Goal: Information Seeking & Learning: Find specific fact

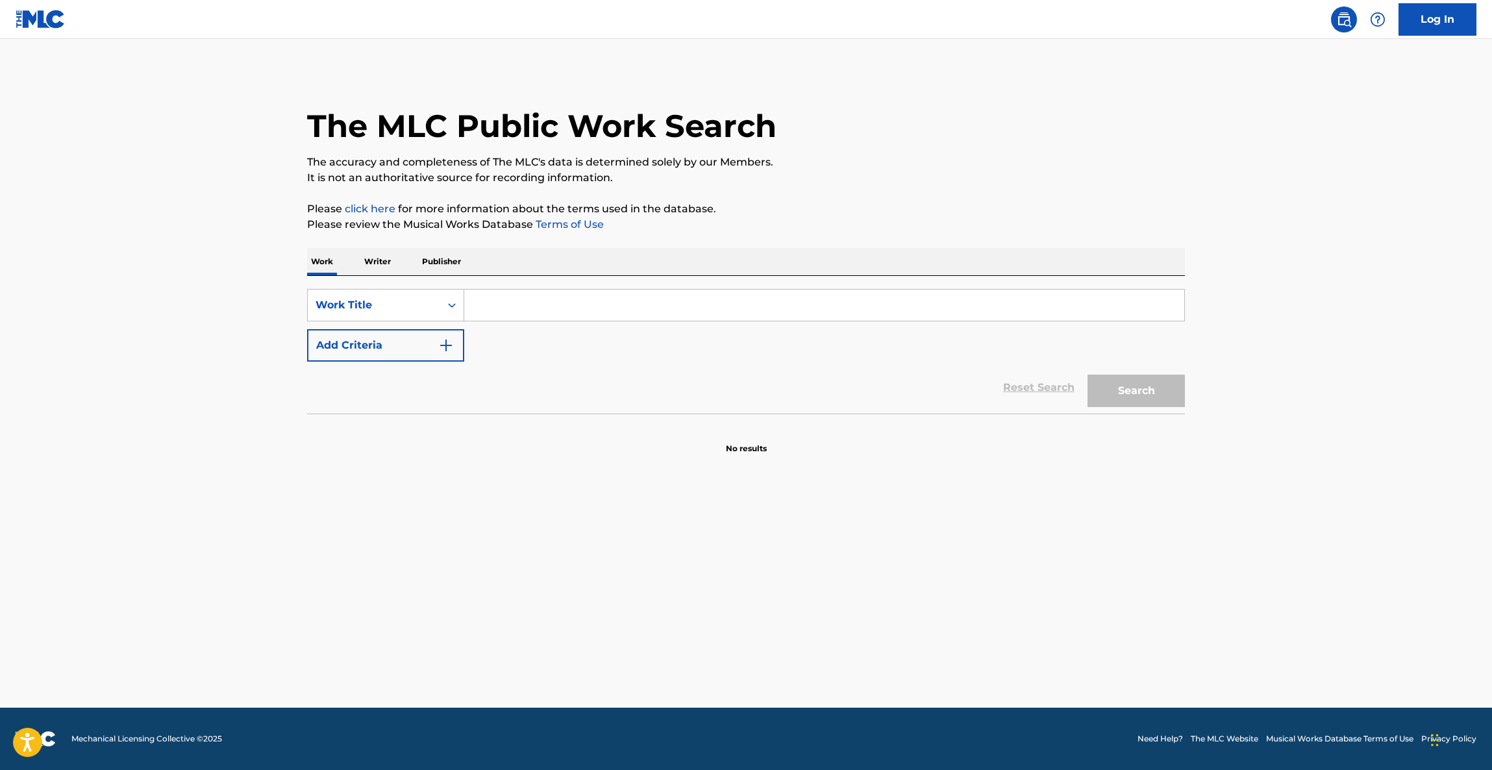
click at [848, 603] on main "The MLC Public Work Search The accuracy and completeness of The MLC's data is d…" at bounding box center [746, 373] width 1492 height 669
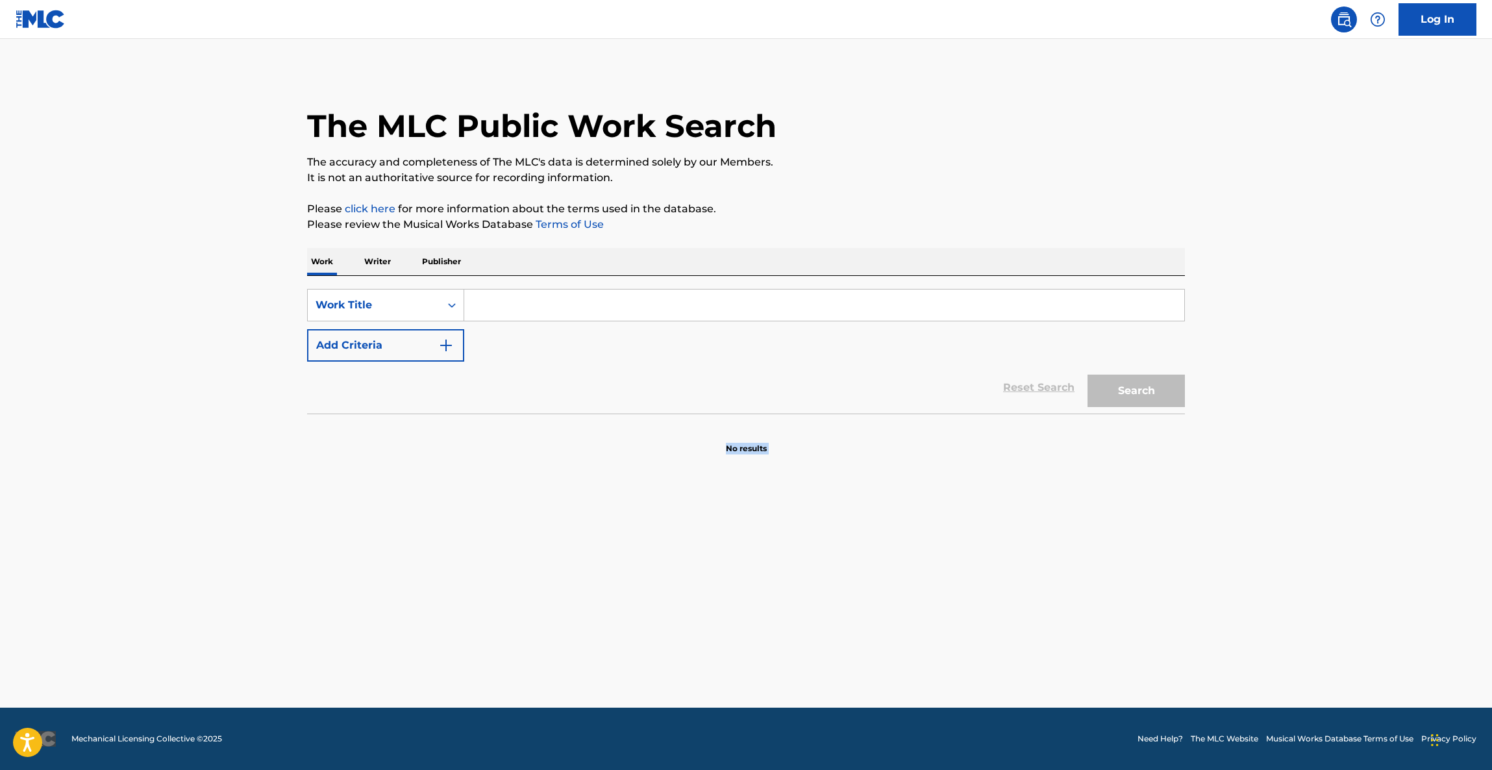
click at [848, 603] on main "The MLC Public Work Search The accuracy and completeness of The MLC's data is d…" at bounding box center [746, 373] width 1492 height 669
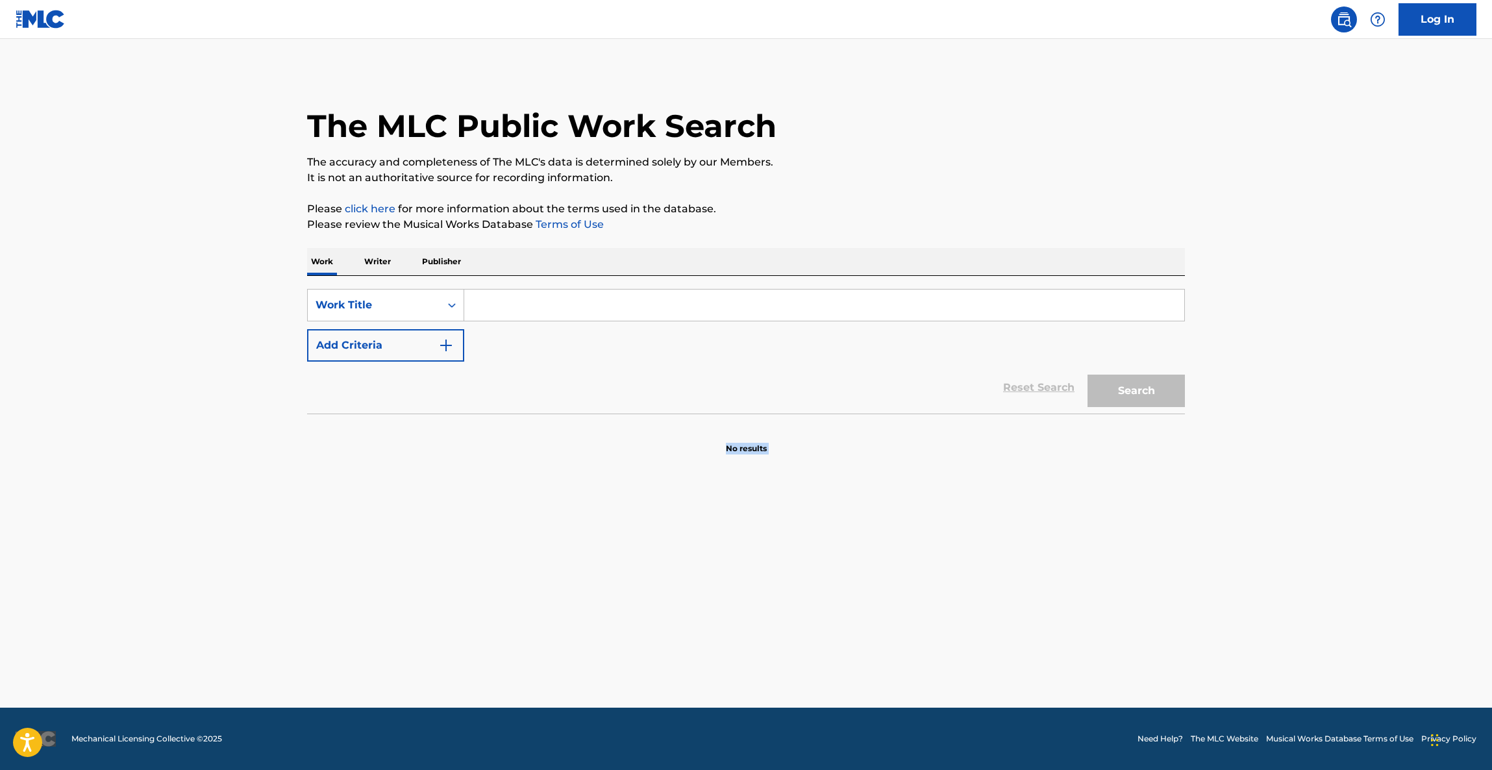
click at [848, 603] on main "The MLC Public Work Search The accuracy and completeness of The MLC's data is d…" at bounding box center [746, 373] width 1492 height 669
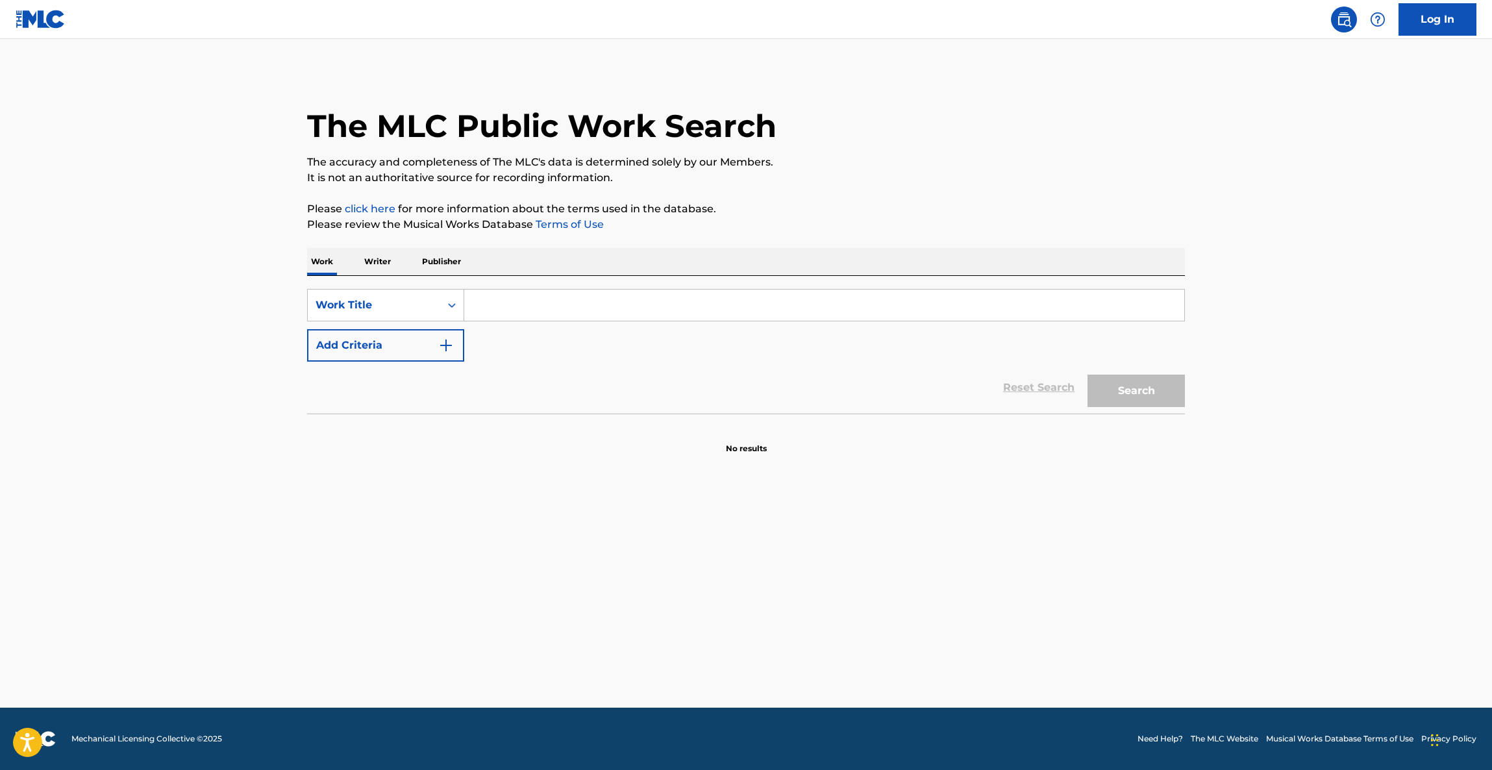
click at [835, 592] on main "The MLC Public Work Search The accuracy and completeness of The MLC's data is d…" at bounding box center [746, 373] width 1492 height 669
click at [832, 592] on main "The MLC Public Work Search The accuracy and completeness of The MLC's data is d…" at bounding box center [746, 373] width 1492 height 669
click at [831, 592] on main "The MLC Public Work Search The accuracy and completeness of The MLC's data is d…" at bounding box center [746, 373] width 1492 height 669
click at [832, 592] on main "The MLC Public Work Search The accuracy and completeness of The MLC's data is d…" at bounding box center [746, 373] width 1492 height 669
drag, startPoint x: 832, startPoint y: 593, endPoint x: 828, endPoint y: 600, distance: 7.6
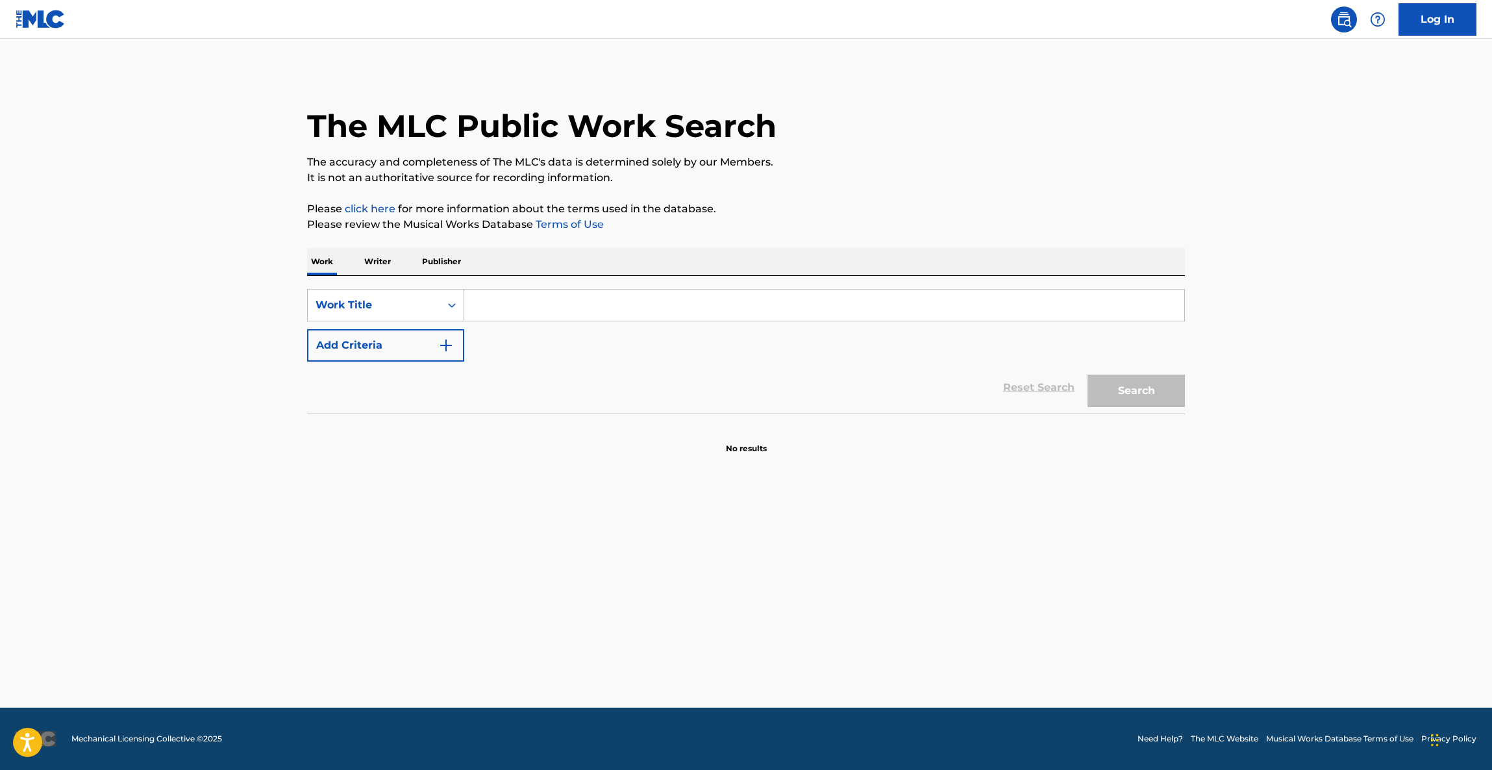
click at [832, 594] on main "The MLC Public Work Search The accuracy and completeness of The MLC's data is d…" at bounding box center [746, 373] width 1492 height 669
click at [828, 600] on main "The MLC Public Work Search The accuracy and completeness of The MLC's data is d…" at bounding box center [746, 373] width 1492 height 669
click at [1373, 576] on main "The MLC Public Work Search The accuracy and completeness of The MLC's data is d…" at bounding box center [746, 373] width 1492 height 669
click at [1372, 584] on main "The MLC Public Work Search The accuracy and completeness of The MLC's data is d…" at bounding box center [746, 373] width 1492 height 669
click at [1368, 590] on main "The MLC Public Work Search The accuracy and completeness of The MLC's data is d…" at bounding box center [746, 373] width 1492 height 669
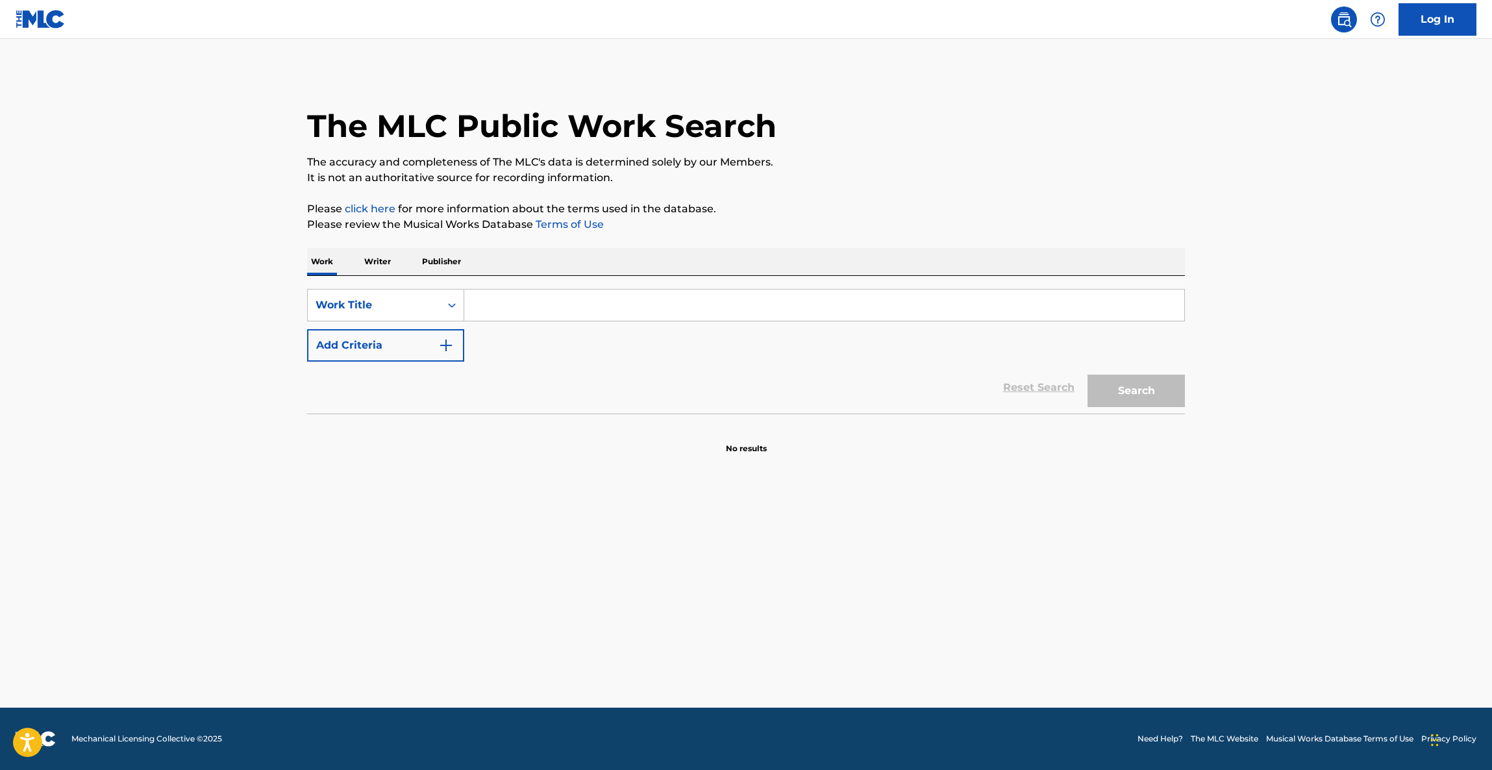
click at [1361, 597] on main "The MLC Public Work Search The accuracy and completeness of The MLC's data is d…" at bounding box center [746, 373] width 1492 height 669
click at [1326, 435] on main "The MLC Public Work Search The accuracy and completeness of The MLC's data is d…" at bounding box center [746, 373] width 1492 height 669
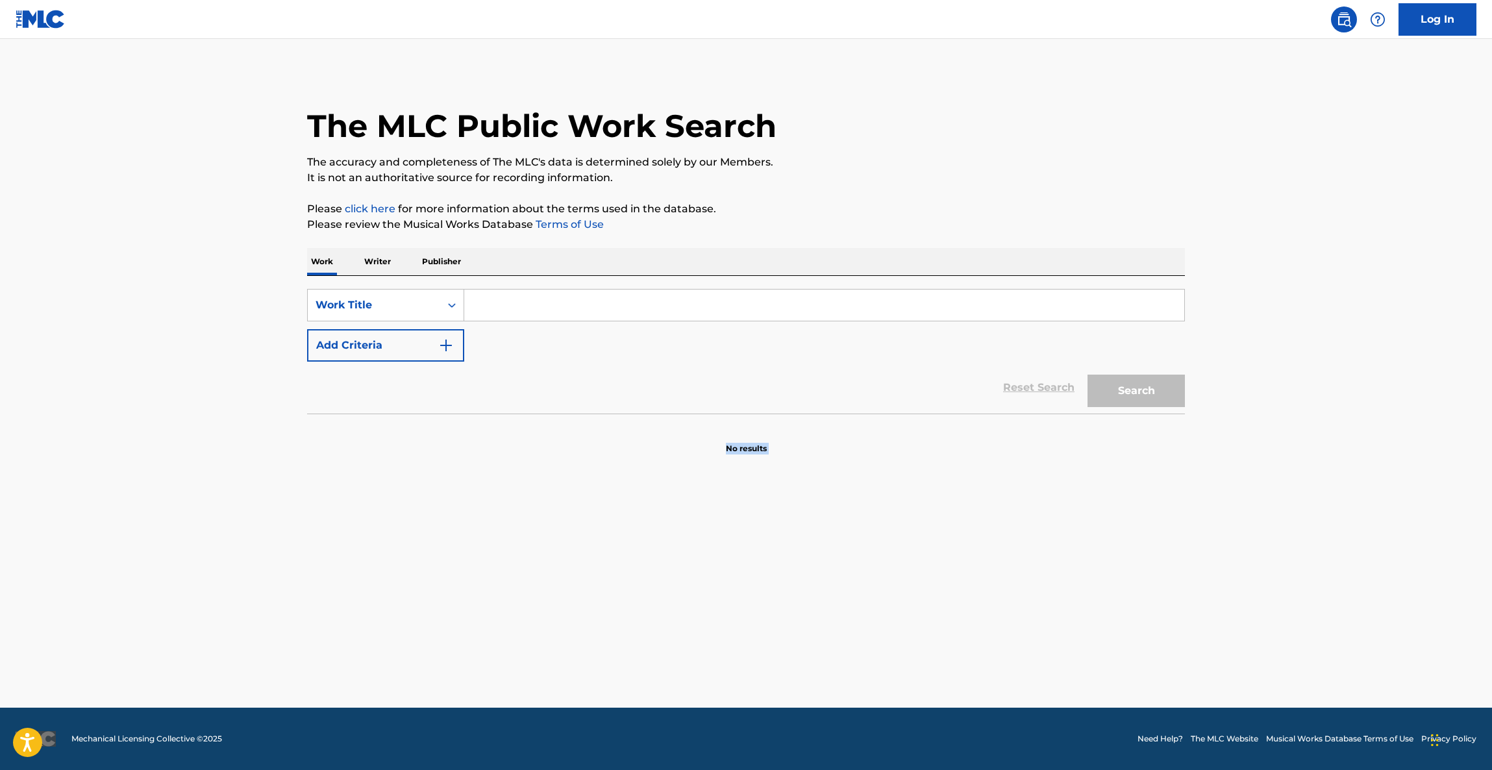
click at [1327, 436] on main "The MLC Public Work Search The accuracy and completeness of The MLC's data is d…" at bounding box center [746, 373] width 1492 height 669
click at [1329, 440] on main "The MLC Public Work Search The accuracy and completeness of The MLC's data is d…" at bounding box center [746, 373] width 1492 height 669
click at [1329, 442] on main "The MLC Public Work Search The accuracy and completeness of The MLC's data is d…" at bounding box center [746, 373] width 1492 height 669
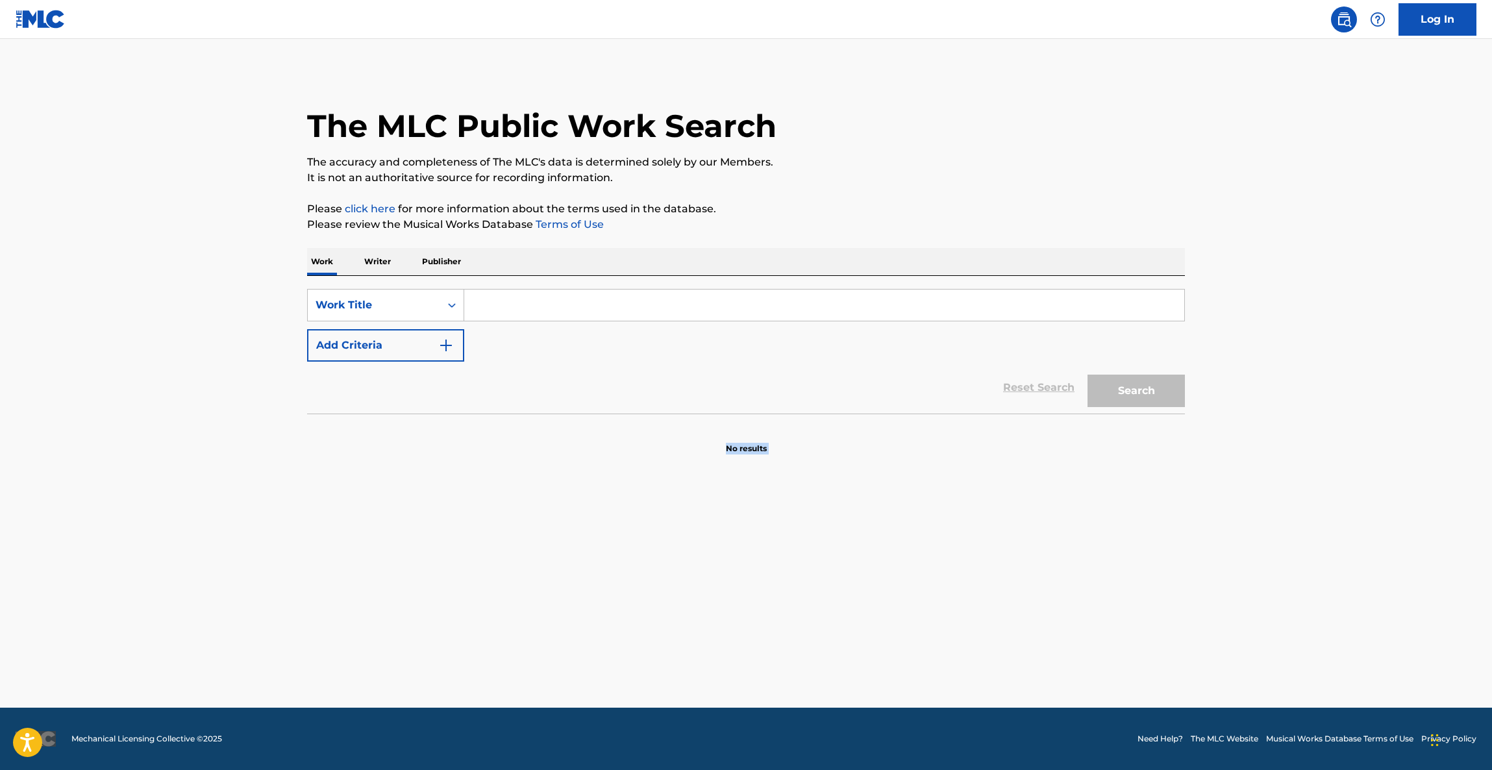
click at [1329, 442] on main "The MLC Public Work Search The accuracy and completeness of The MLC's data is d…" at bounding box center [746, 373] width 1492 height 669
click at [1330, 450] on main "The MLC Public Work Search The accuracy and completeness of The MLC's data is d…" at bounding box center [746, 373] width 1492 height 669
click at [1330, 448] on main "The MLC Public Work Search The accuracy and completeness of The MLC's data is d…" at bounding box center [746, 373] width 1492 height 669
click at [1329, 448] on main "The MLC Public Work Search The accuracy and completeness of The MLC's data is d…" at bounding box center [746, 373] width 1492 height 669
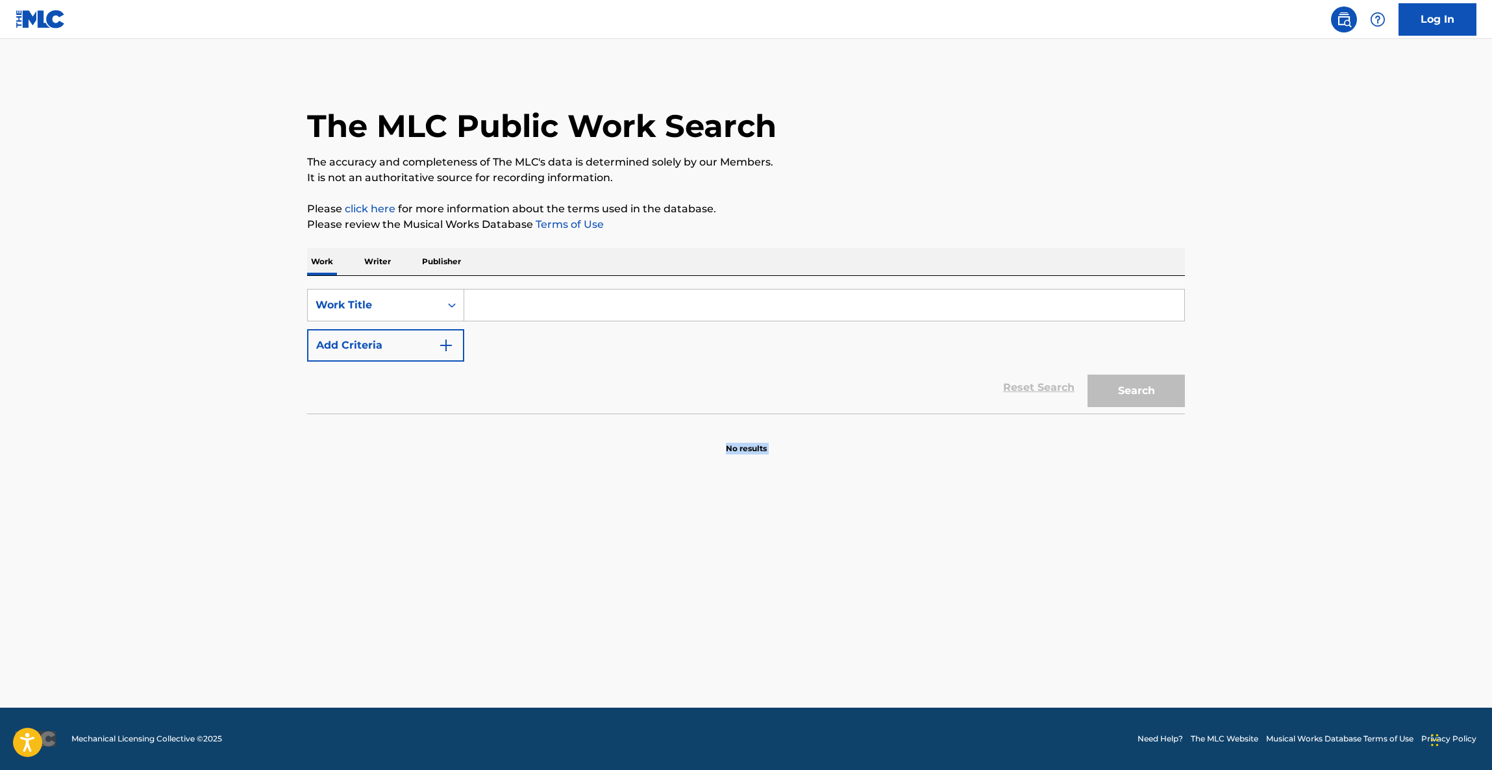
click at [1329, 447] on main "The MLC Public Work Search The accuracy and completeness of The MLC's data is d…" at bounding box center [746, 373] width 1492 height 669
click at [1327, 446] on main "The MLC Public Work Search The accuracy and completeness of The MLC's data is d…" at bounding box center [746, 373] width 1492 height 669
click at [1342, 423] on main "The MLC Public Work Search The accuracy and completeness of The MLC's data is d…" at bounding box center [746, 373] width 1492 height 669
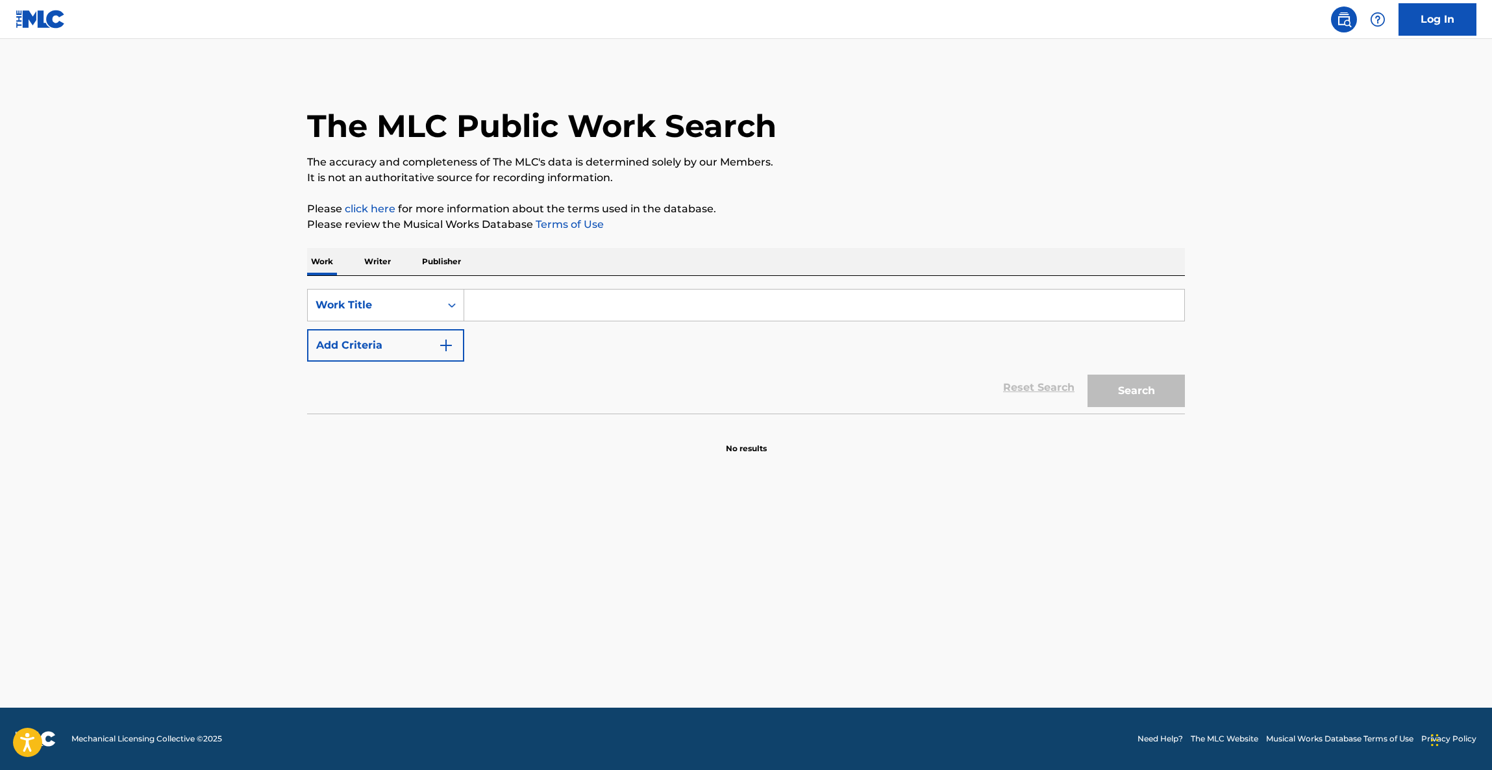
click at [1342, 423] on main "The MLC Public Work Search The accuracy and completeness of The MLC's data is d…" at bounding box center [746, 373] width 1492 height 669
click at [1340, 425] on main "The MLC Public Work Search The accuracy and completeness of The MLC's data is d…" at bounding box center [746, 373] width 1492 height 669
click at [1338, 428] on main "The MLC Public Work Search The accuracy and completeness of The MLC's data is d…" at bounding box center [746, 373] width 1492 height 669
click at [1342, 426] on main "The MLC Public Work Search The accuracy and completeness of The MLC's data is d…" at bounding box center [746, 373] width 1492 height 669
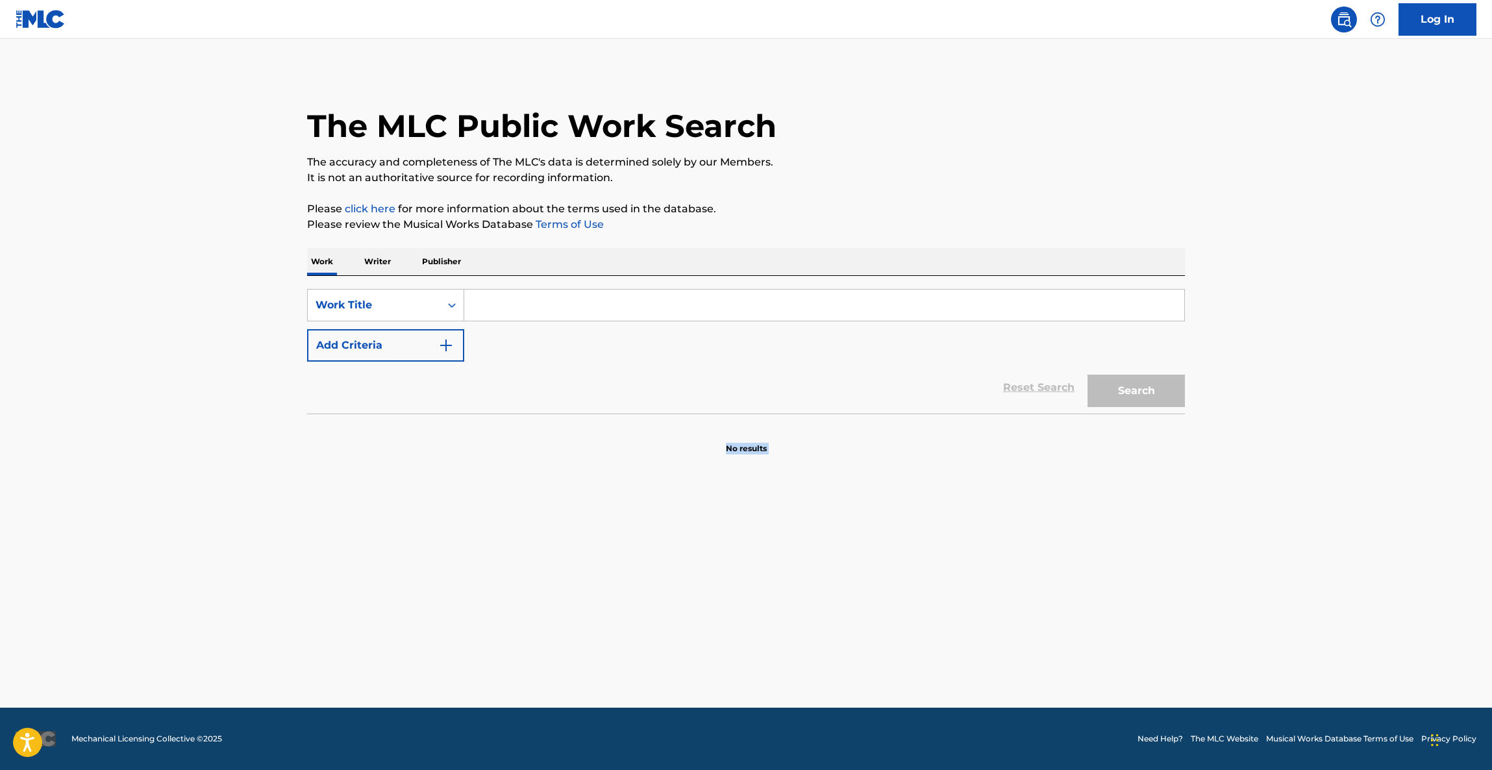
click at [1342, 426] on main "The MLC Public Work Search The accuracy and completeness of The MLC's data is d…" at bounding box center [746, 373] width 1492 height 669
click at [1342, 427] on main "The MLC Public Work Search The accuracy and completeness of The MLC's data is d…" at bounding box center [746, 373] width 1492 height 669
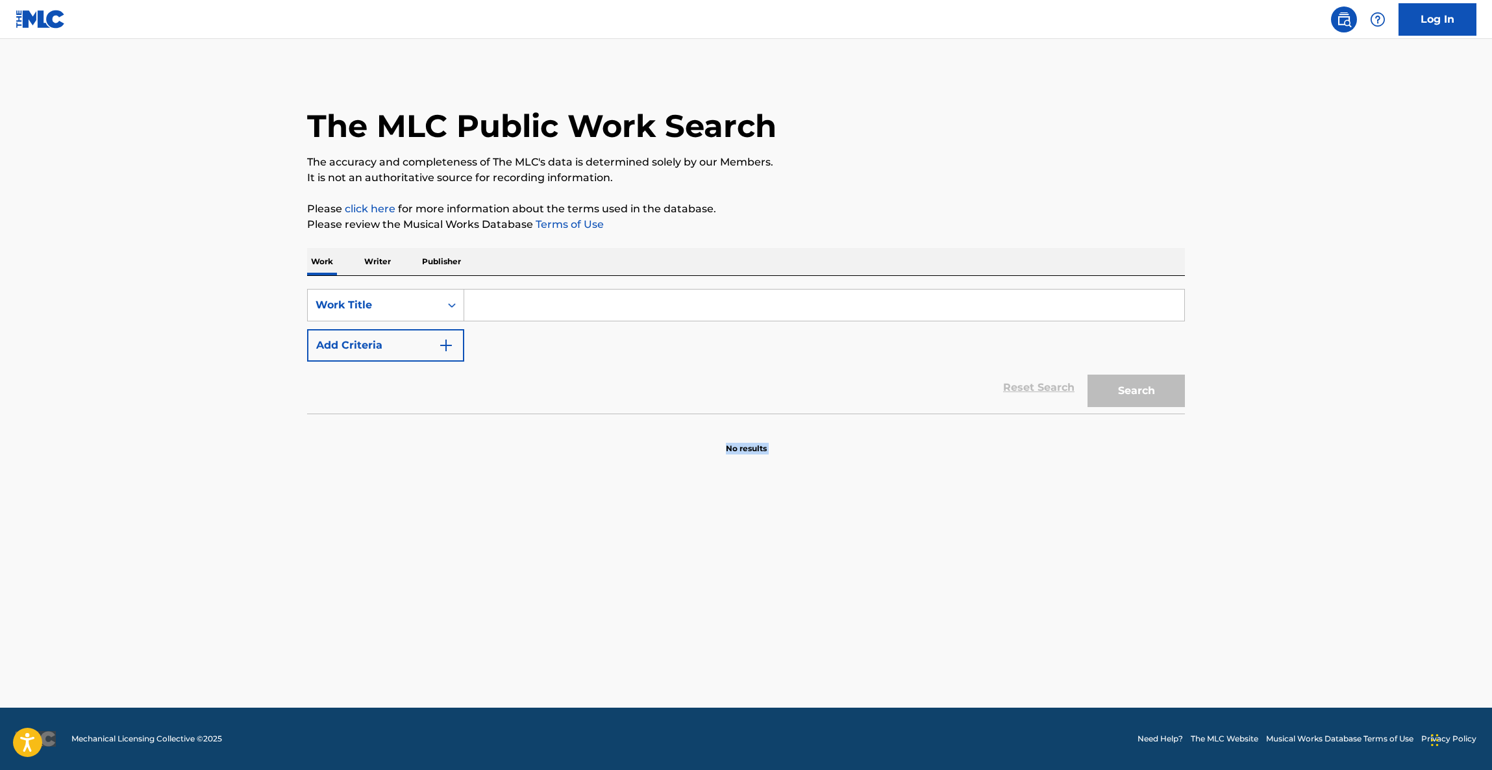
click at [1342, 427] on main "The MLC Public Work Search The accuracy and completeness of The MLC's data is d…" at bounding box center [746, 373] width 1492 height 669
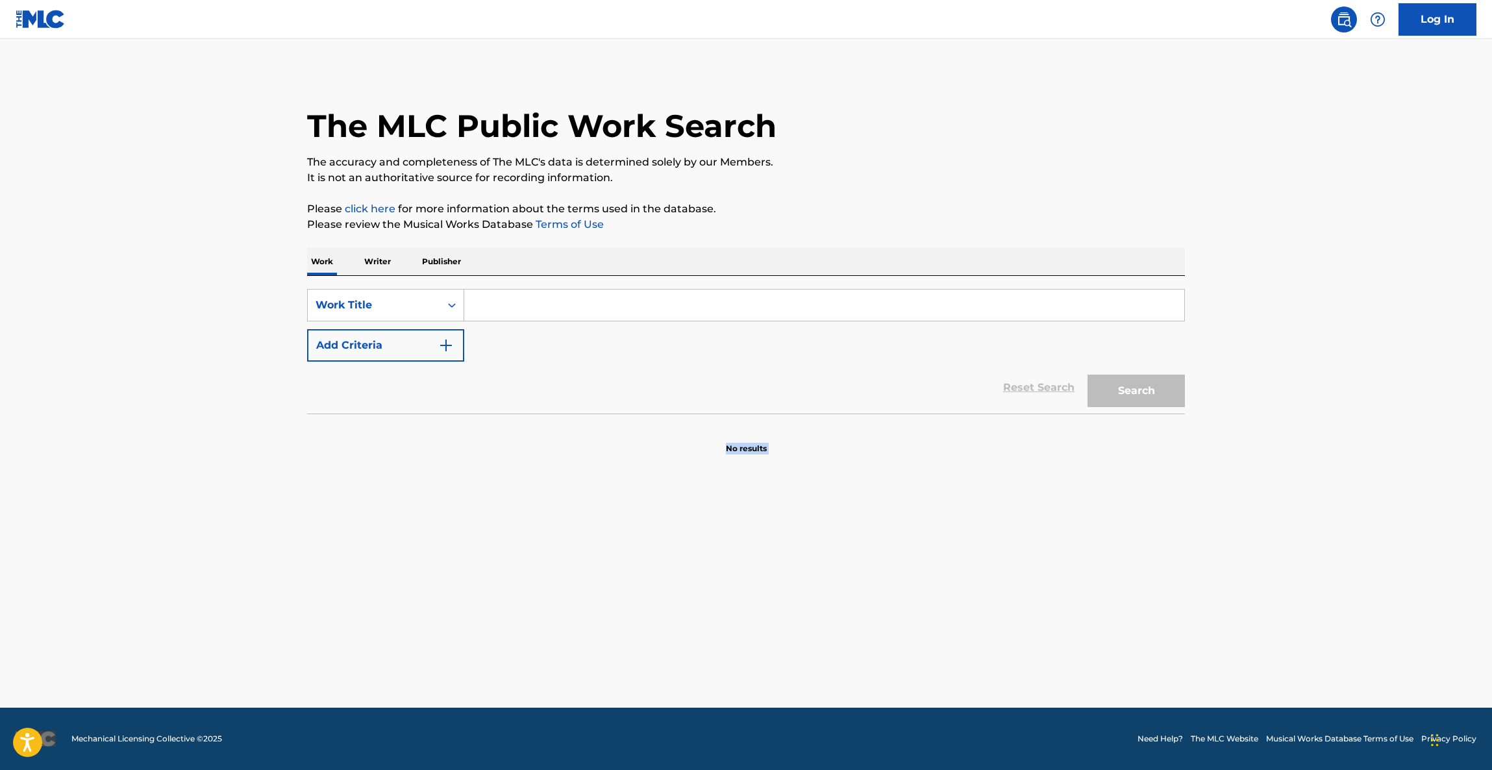
click at [1342, 427] on main "The MLC Public Work Search The accuracy and completeness of The MLC's data is d…" at bounding box center [746, 373] width 1492 height 669
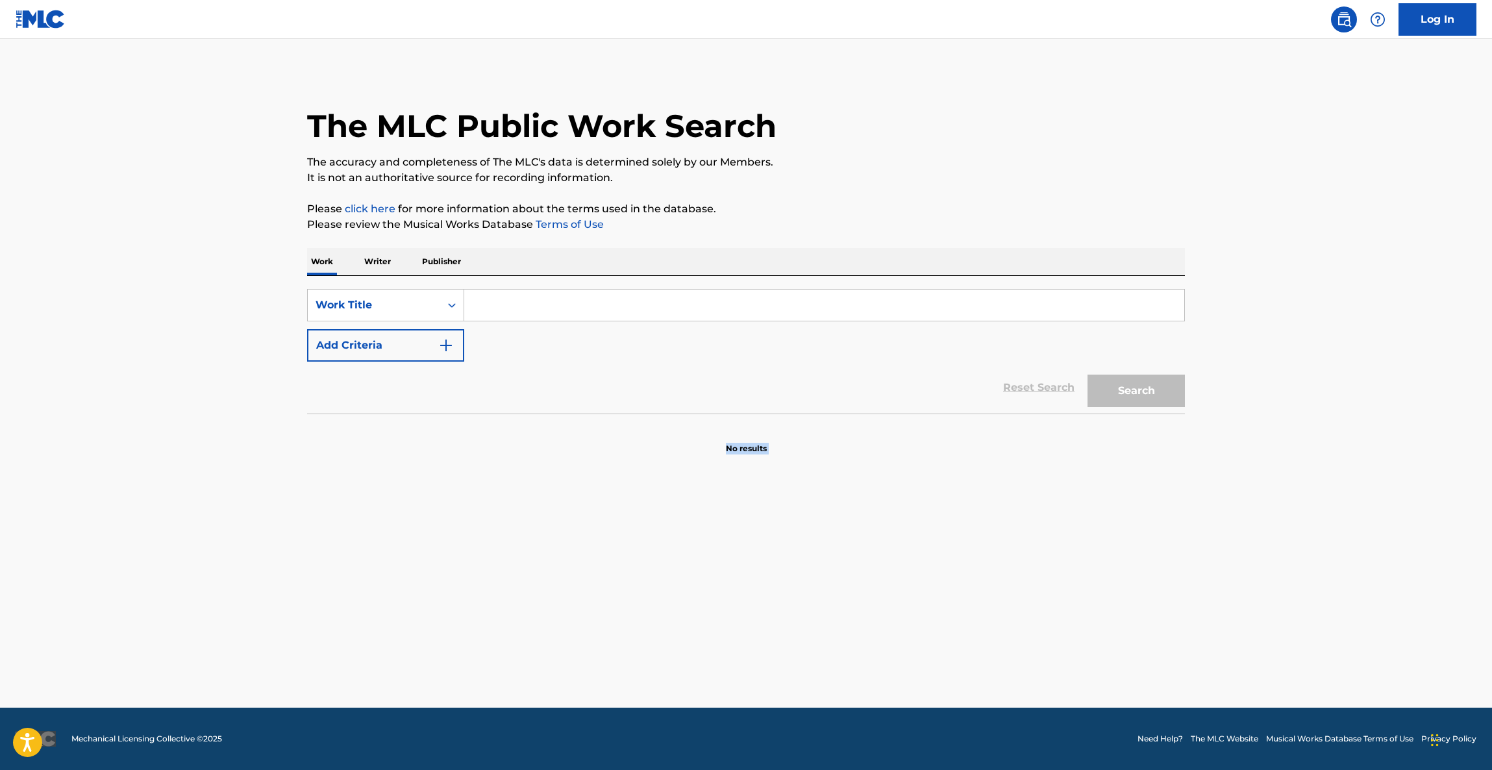
click at [1342, 427] on main "The MLC Public Work Search The accuracy and completeness of The MLC's data is d…" at bounding box center [746, 373] width 1492 height 669
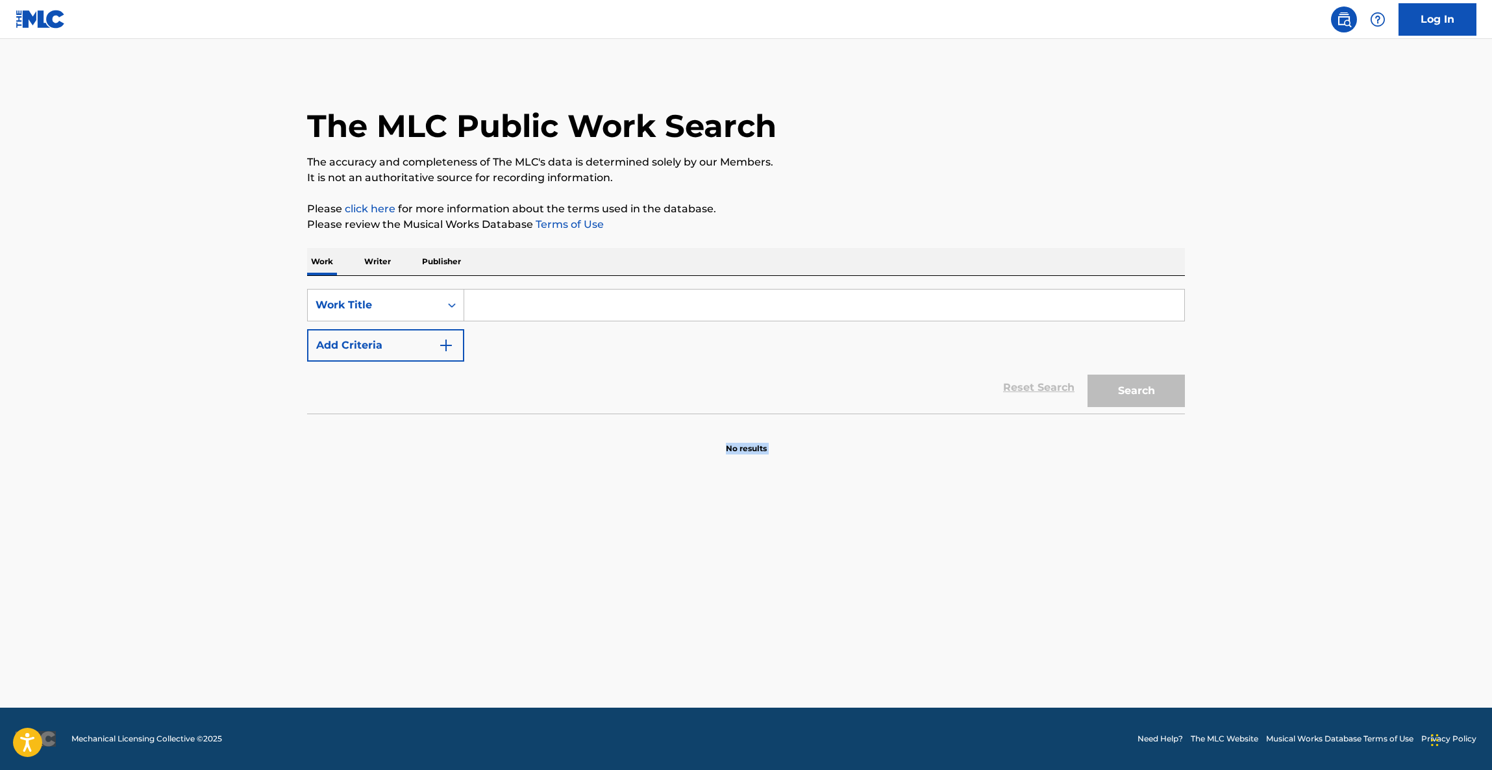
click at [1342, 427] on main "The MLC Public Work Search The accuracy and completeness of The MLC's data is d…" at bounding box center [746, 373] width 1492 height 669
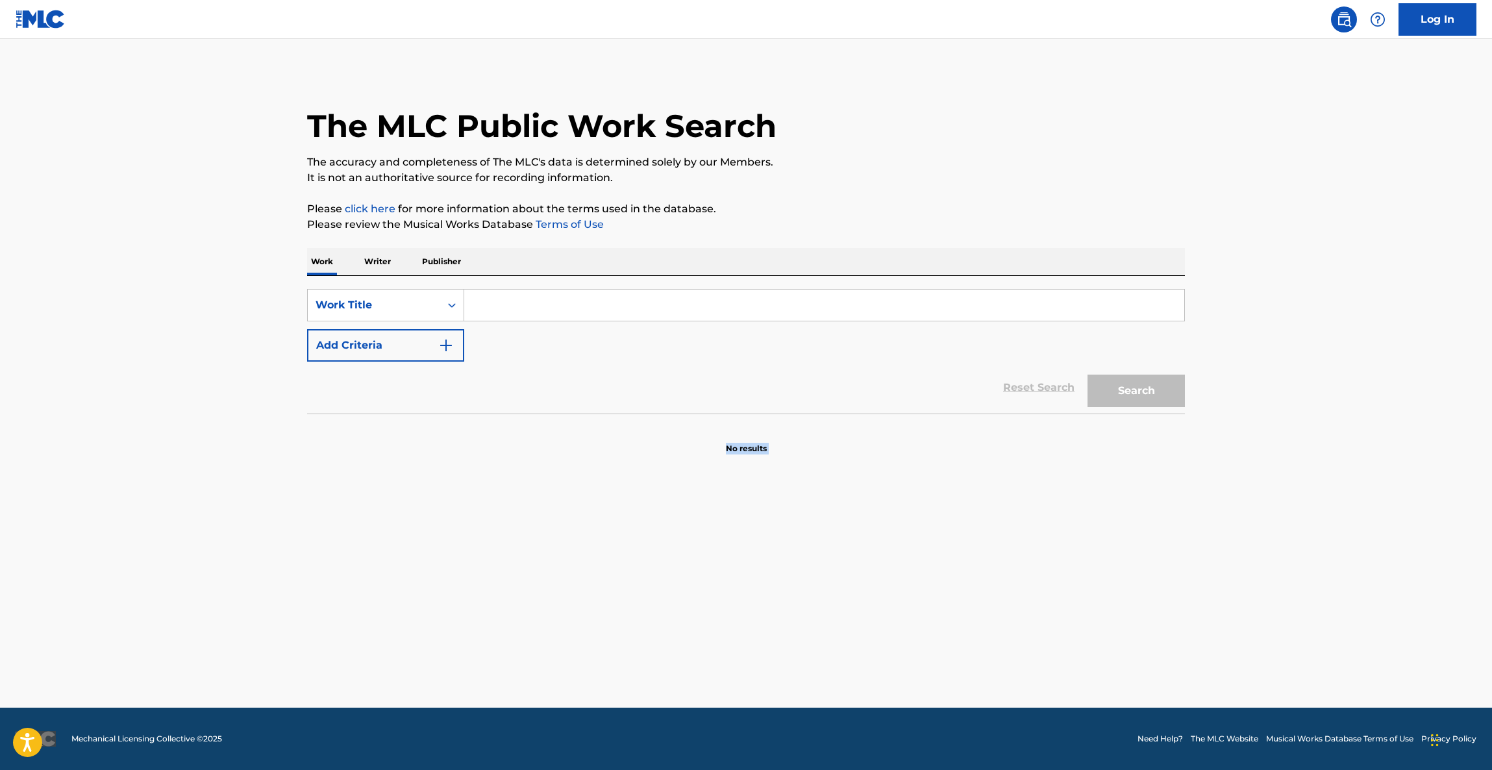
click at [1342, 427] on main "The MLC Public Work Search The accuracy and completeness of The MLC's data is d…" at bounding box center [746, 373] width 1492 height 669
click at [1335, 434] on main "The MLC Public Work Search The accuracy and completeness of The MLC's data is d…" at bounding box center [746, 373] width 1492 height 669
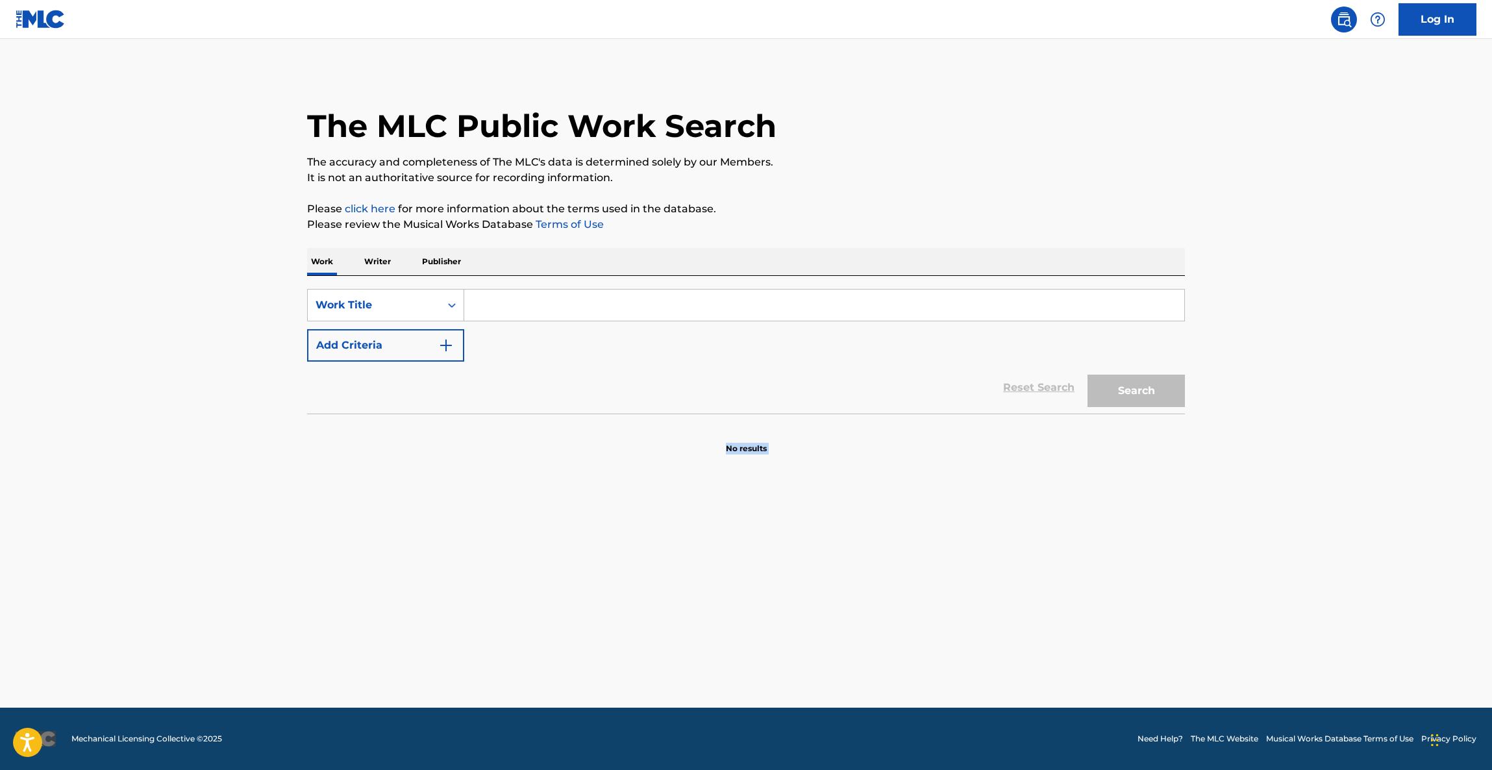
click at [1335, 434] on main "The MLC Public Work Search The accuracy and completeness of The MLC's data is d…" at bounding box center [746, 373] width 1492 height 669
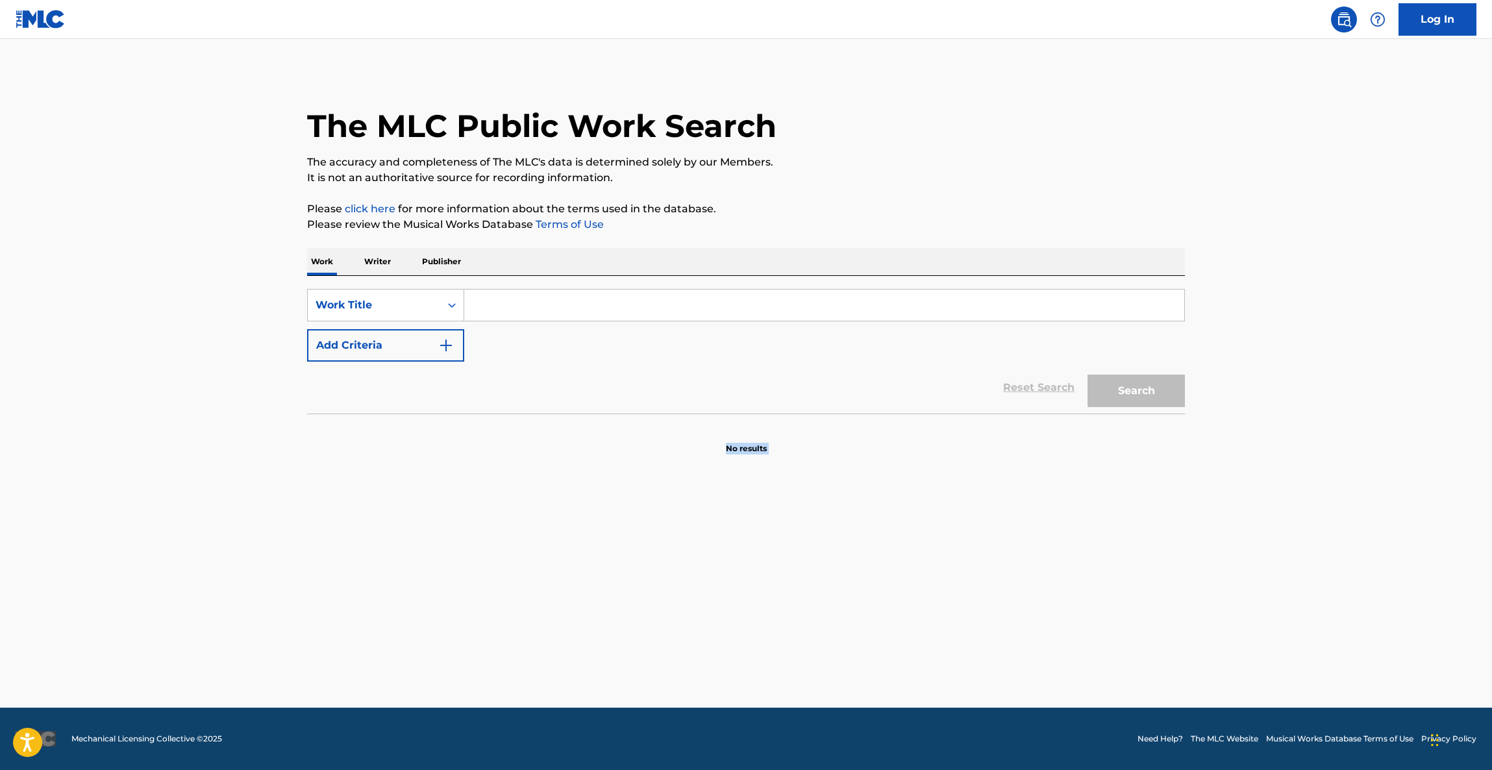
click at [1335, 434] on main "The MLC Public Work Search The accuracy and completeness of The MLC's data is d…" at bounding box center [746, 373] width 1492 height 669
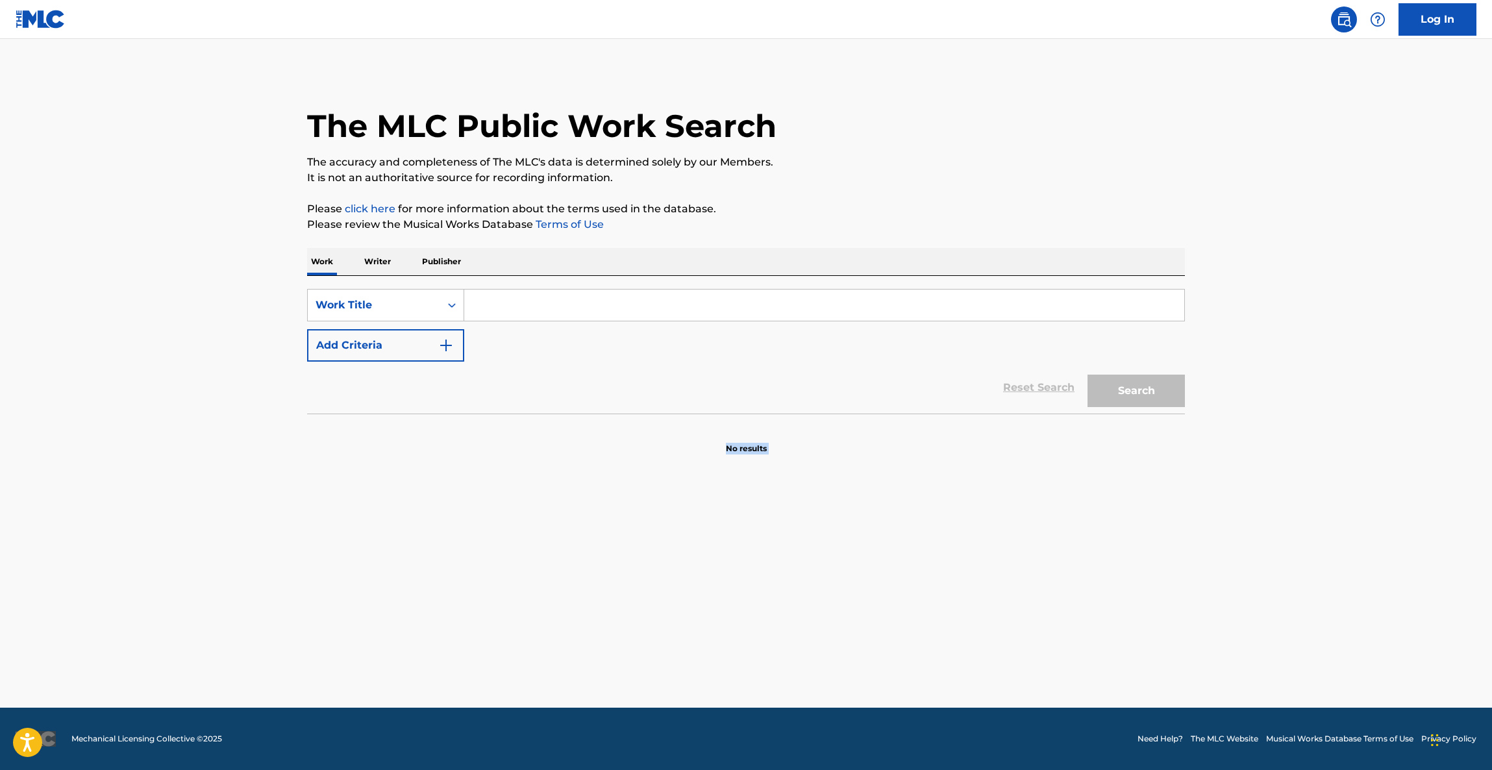
click at [1333, 438] on main "The MLC Public Work Search The accuracy and completeness of The MLC's data is d…" at bounding box center [746, 373] width 1492 height 669
click at [1399, 461] on main "The MLC Public Work Search The accuracy and completeness of The MLC's data is d…" at bounding box center [746, 373] width 1492 height 669
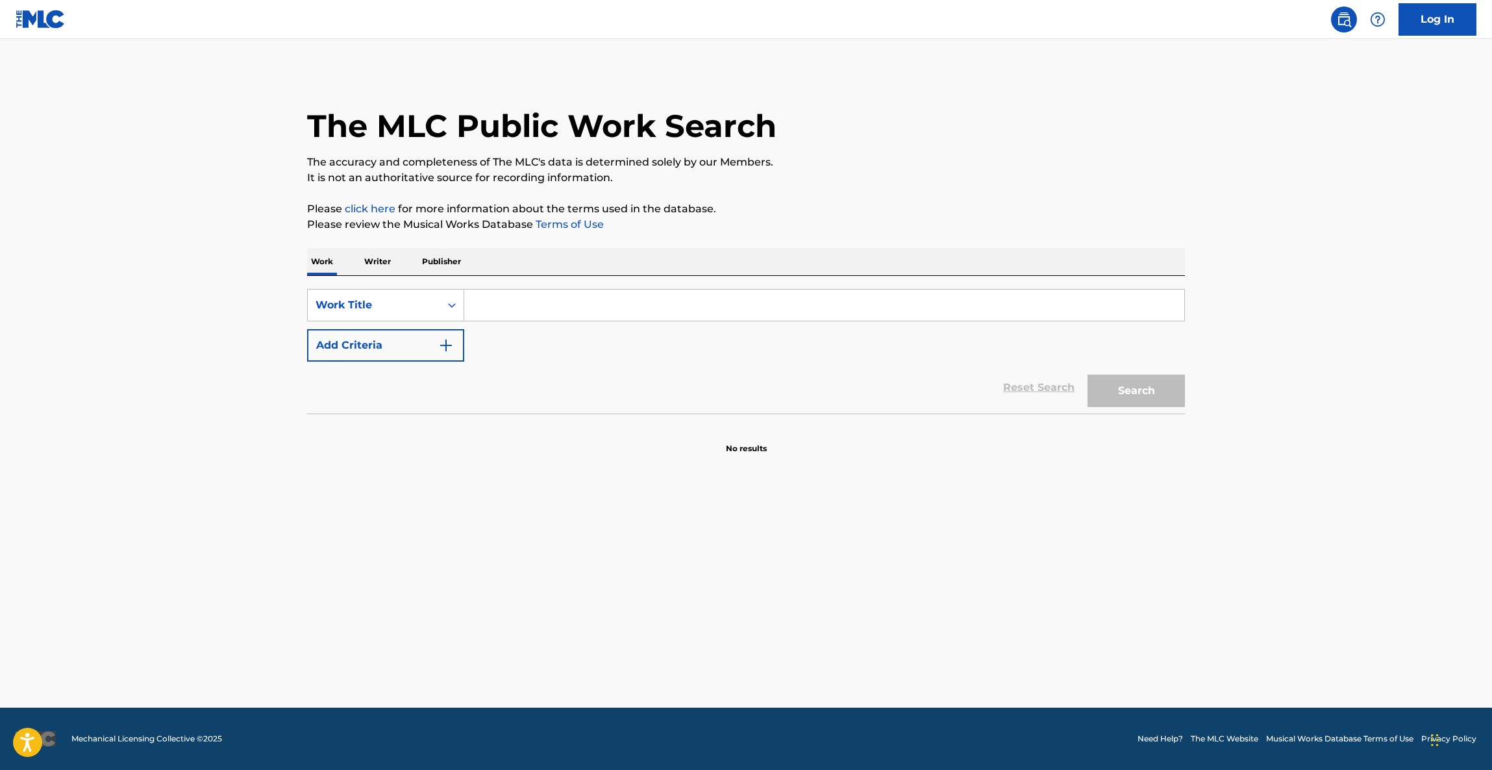
click at [1399, 461] on main "The MLC Public Work Search The accuracy and completeness of The MLC's data is d…" at bounding box center [746, 373] width 1492 height 669
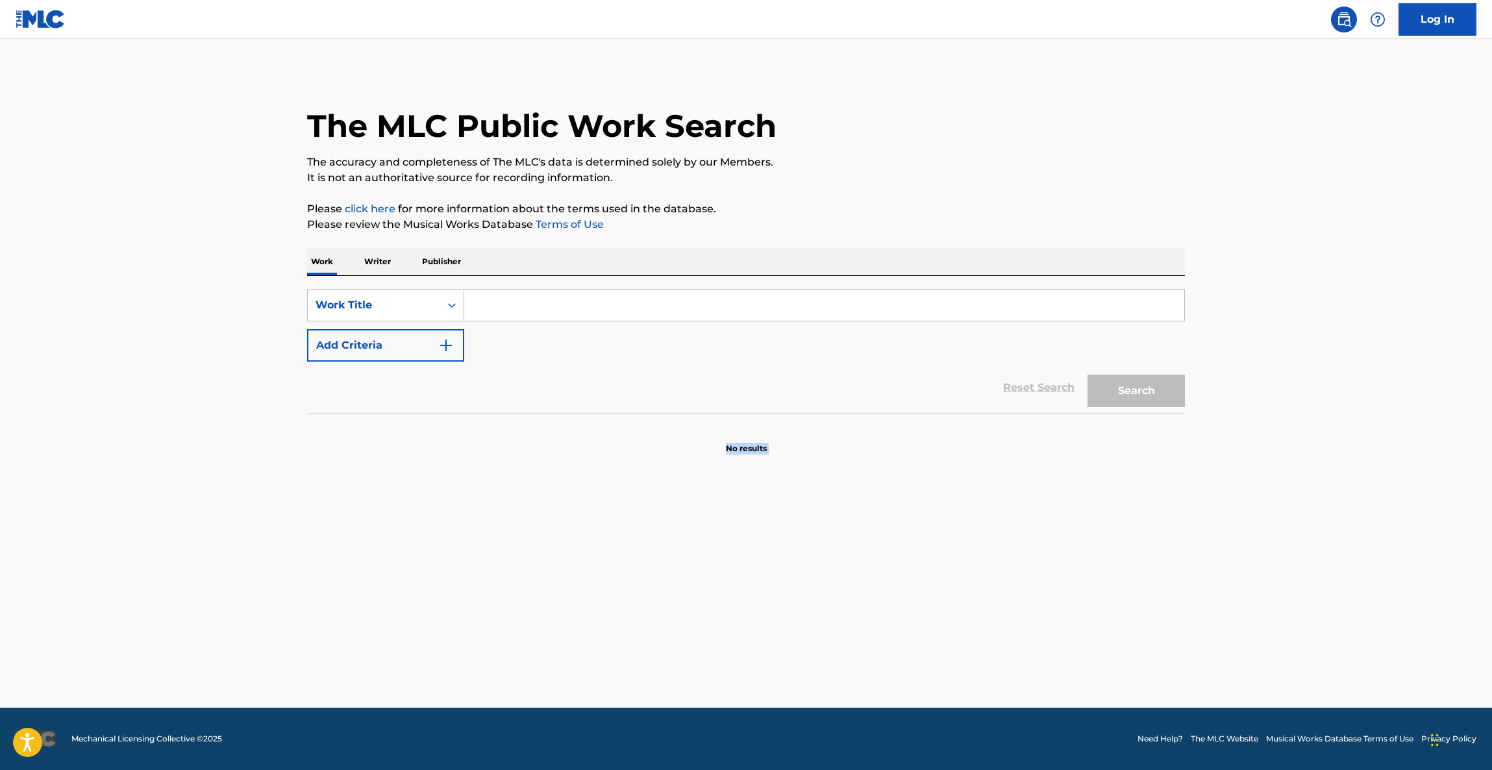
click at [1399, 461] on main "The MLC Public Work Search The accuracy and completeness of The MLC's data is d…" at bounding box center [746, 373] width 1492 height 669
click at [1398, 461] on main "The MLC Public Work Search The accuracy and completeness of The MLC's data is d…" at bounding box center [746, 373] width 1492 height 669
click at [1396, 463] on main "The MLC Public Work Search The accuracy and completeness of The MLC's data is d…" at bounding box center [746, 373] width 1492 height 669
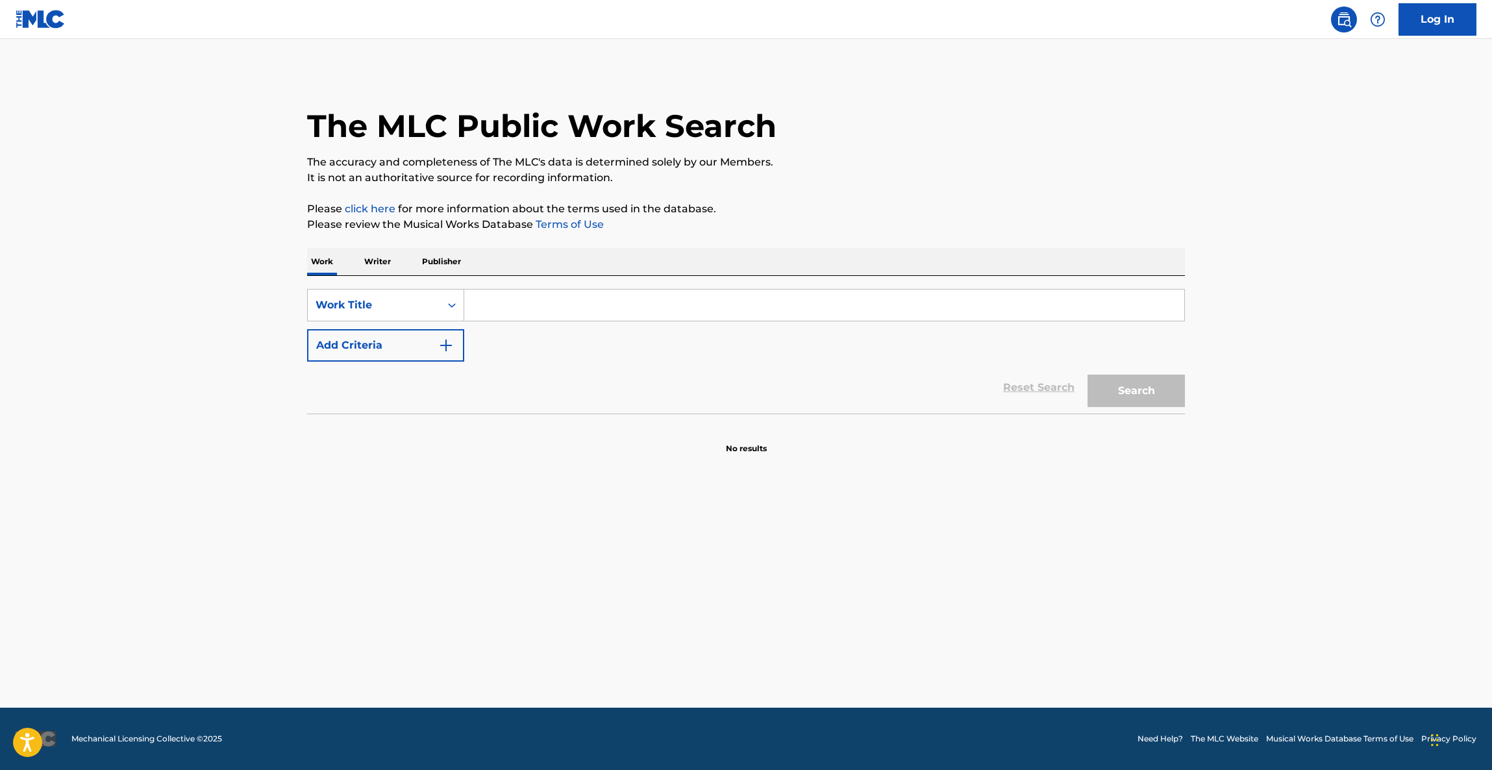
click at [1396, 463] on main "The MLC Public Work Search The accuracy and completeness of The MLC's data is d…" at bounding box center [746, 373] width 1492 height 669
click at [1393, 466] on main "The MLC Public Work Search The accuracy and completeness of The MLC's data is d…" at bounding box center [746, 373] width 1492 height 669
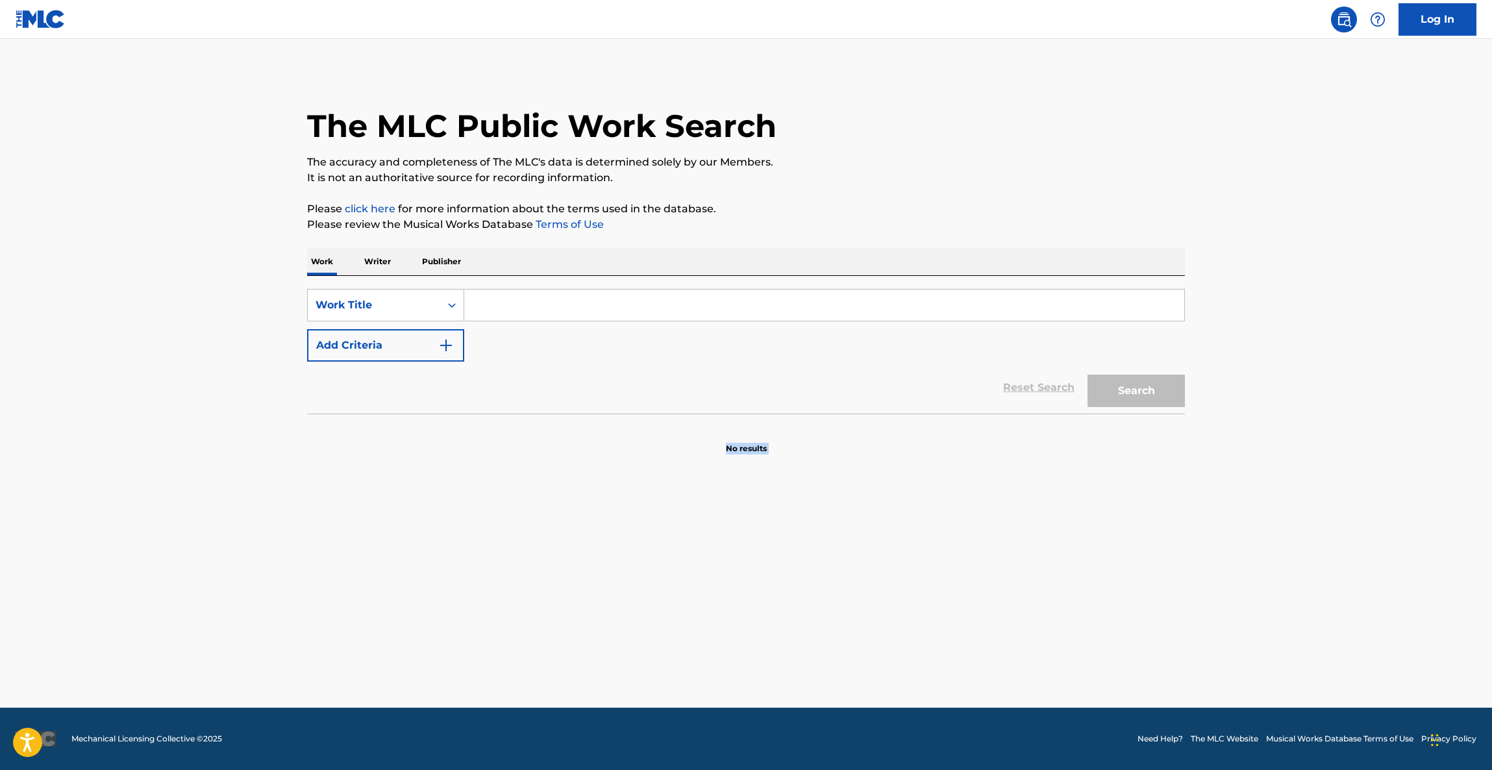
click at [1393, 466] on main "The MLC Public Work Search The accuracy and completeness of The MLC's data is d…" at bounding box center [746, 373] width 1492 height 669
click at [1389, 467] on main "The MLC Public Work Search The accuracy and completeness of The MLC's data is d…" at bounding box center [746, 373] width 1492 height 669
click at [1388, 467] on main "The MLC Public Work Search The accuracy and completeness of The MLC's data is d…" at bounding box center [746, 373] width 1492 height 669
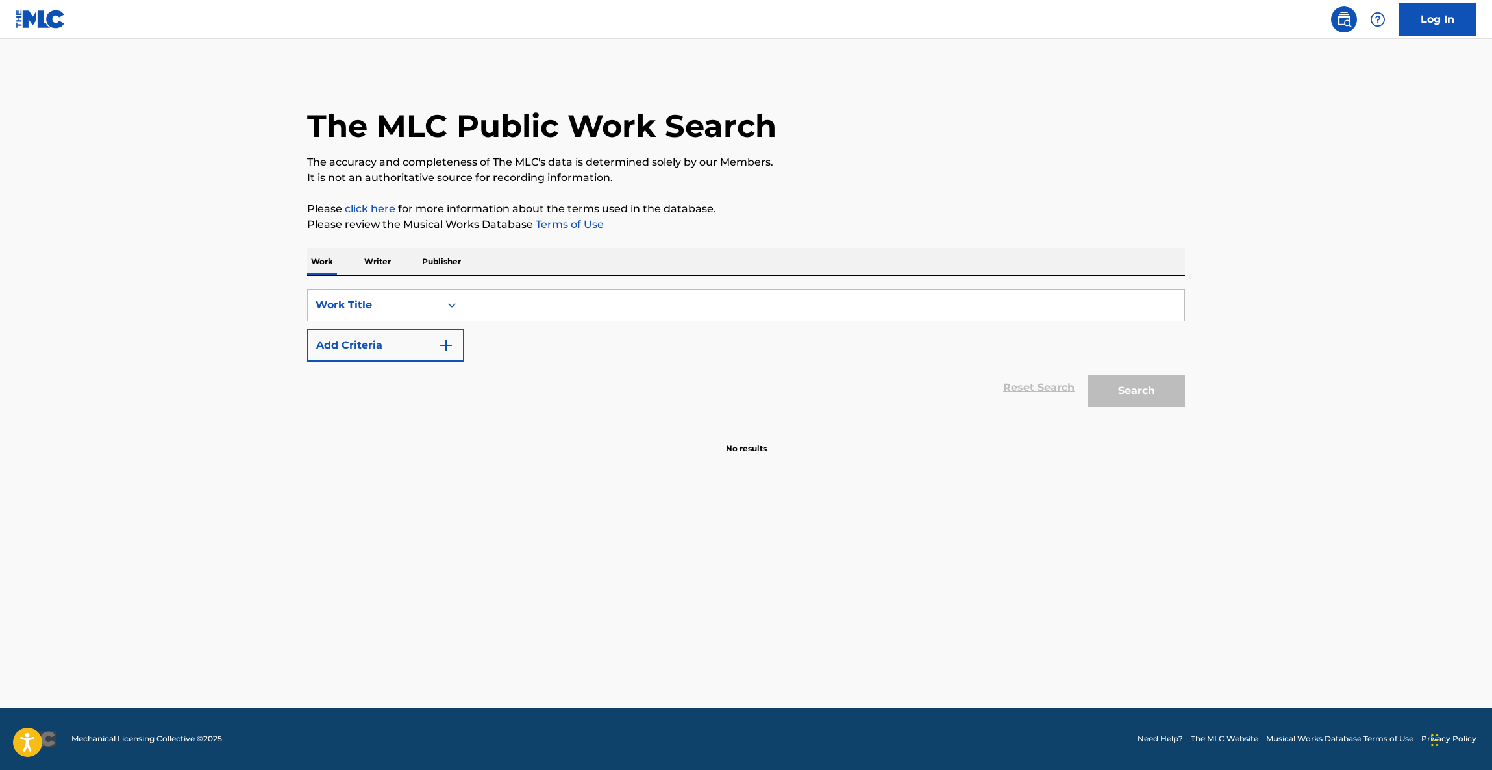
click at [1387, 469] on main "The MLC Public Work Search The accuracy and completeness of The MLC's data is d…" at bounding box center [746, 373] width 1492 height 669
click at [1386, 470] on main "The MLC Public Work Search The accuracy and completeness of The MLC's data is d…" at bounding box center [746, 373] width 1492 height 669
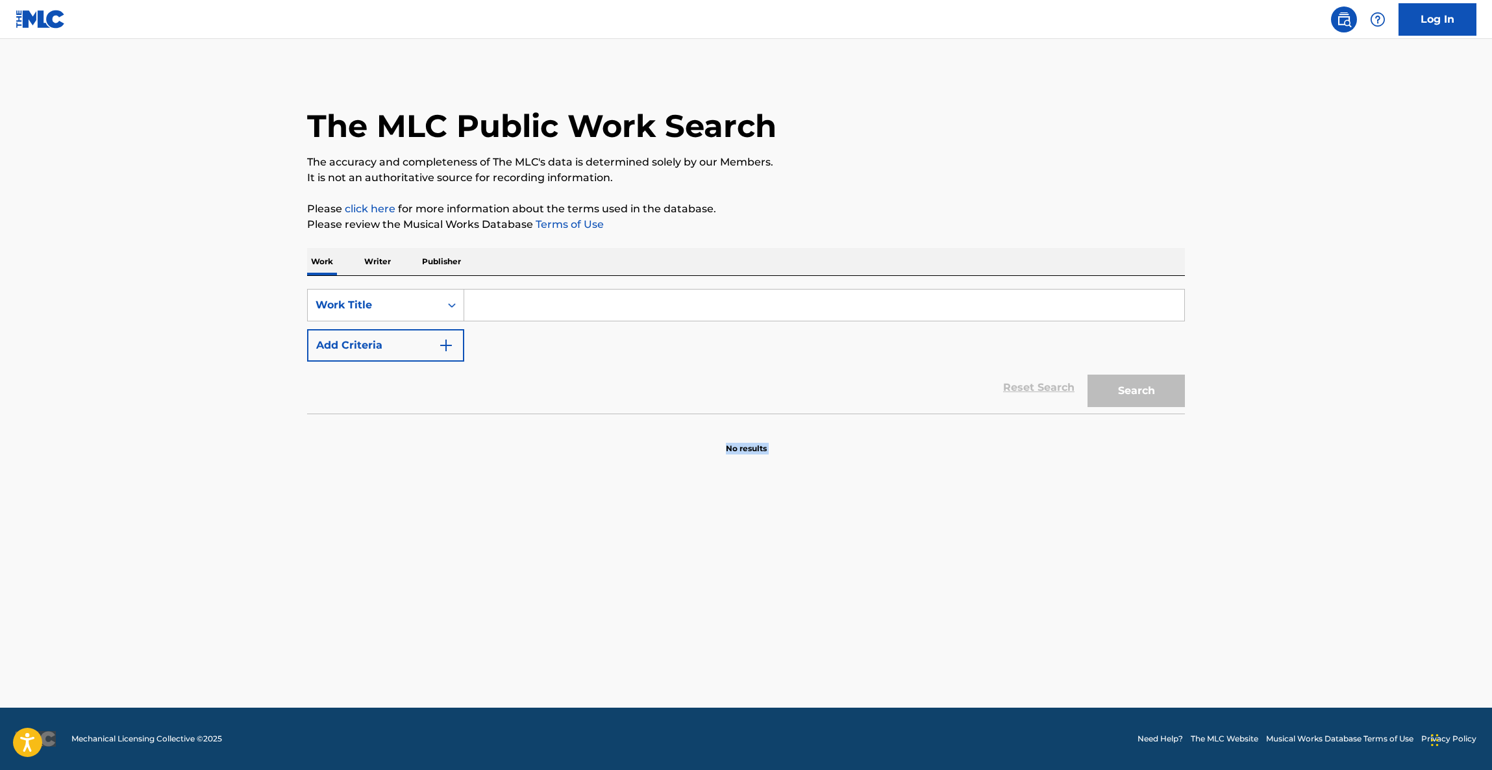
click at [1386, 470] on main "The MLC Public Work Search The accuracy and completeness of The MLC's data is d…" at bounding box center [746, 373] width 1492 height 669
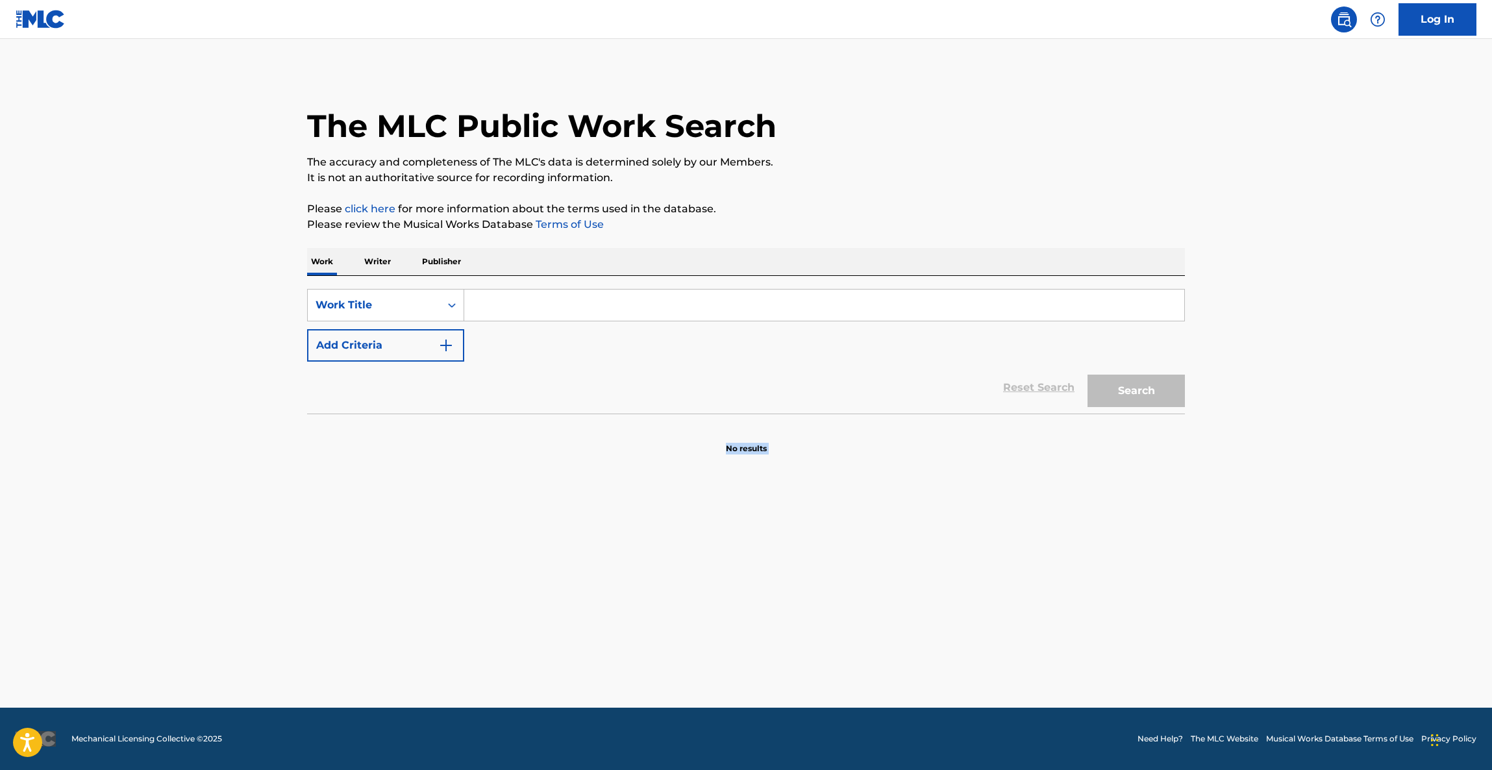
click at [1386, 470] on main "The MLC Public Work Search The accuracy and completeness of The MLC's data is d…" at bounding box center [746, 373] width 1492 height 669
click at [1385, 470] on main "The MLC Public Work Search The accuracy and completeness of The MLC's data is d…" at bounding box center [746, 373] width 1492 height 669
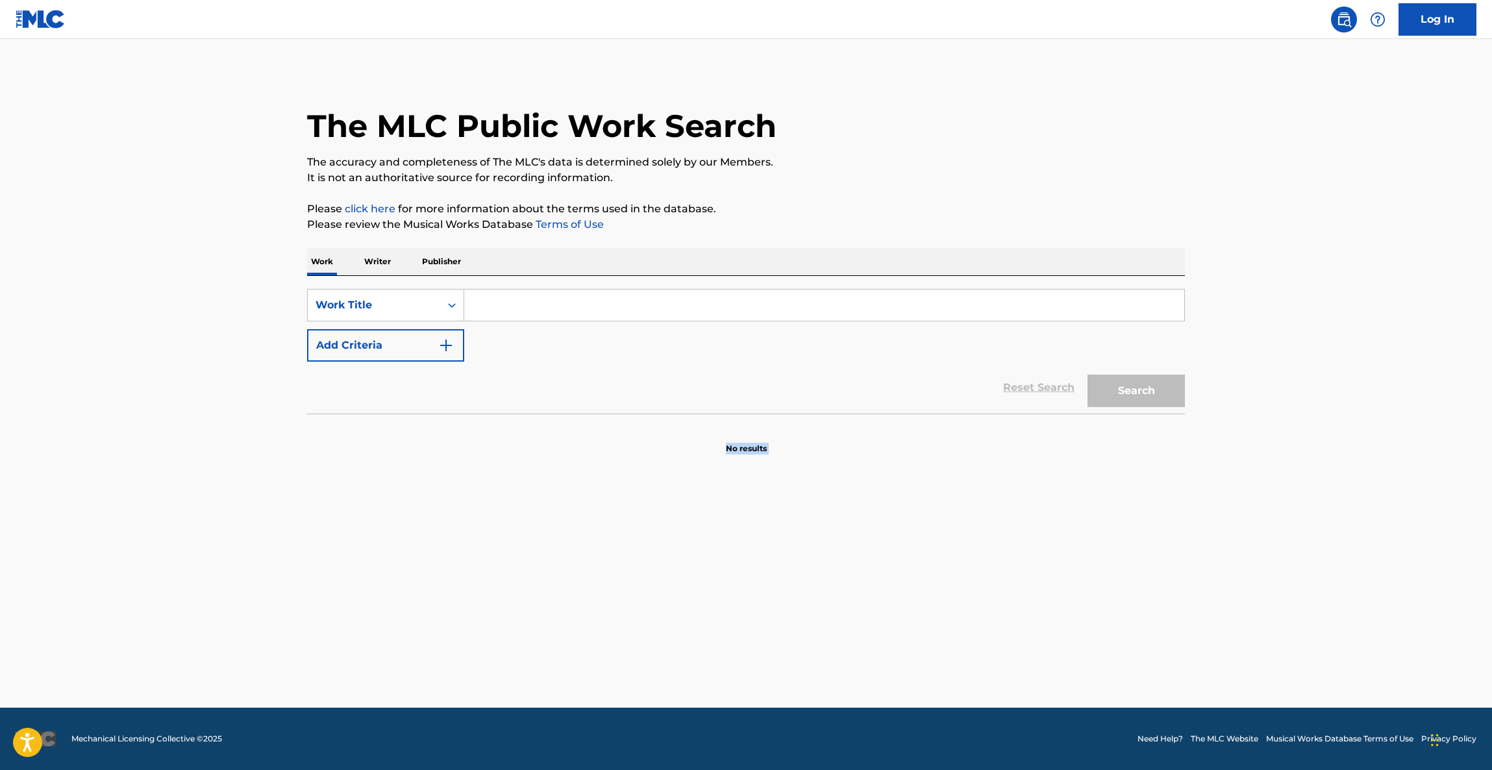
click at [1385, 470] on main "The MLC Public Work Search The accuracy and completeness of The MLC's data is d…" at bounding box center [746, 373] width 1492 height 669
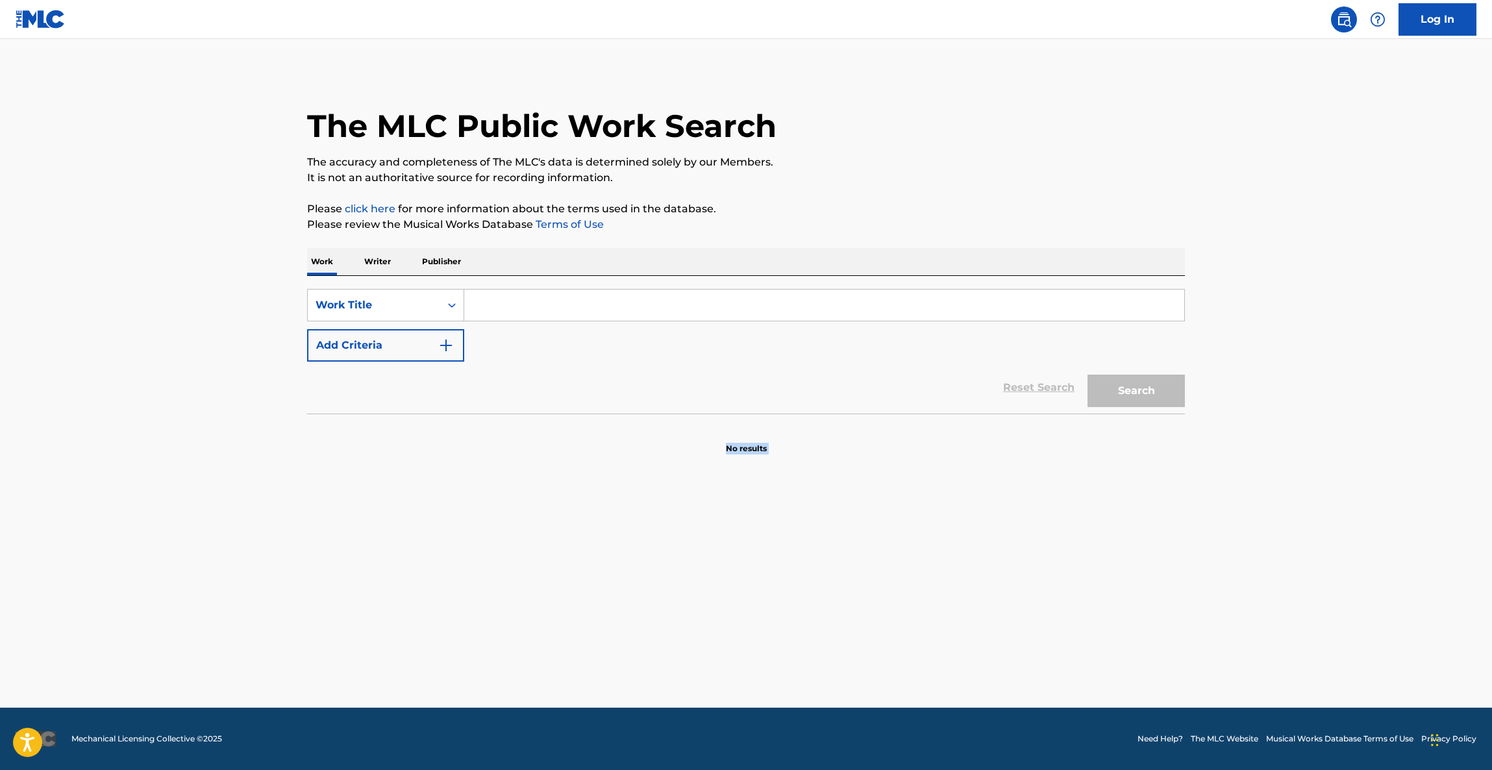
click at [1385, 470] on main "The MLC Public Work Search The accuracy and completeness of The MLC's data is d…" at bounding box center [746, 373] width 1492 height 669
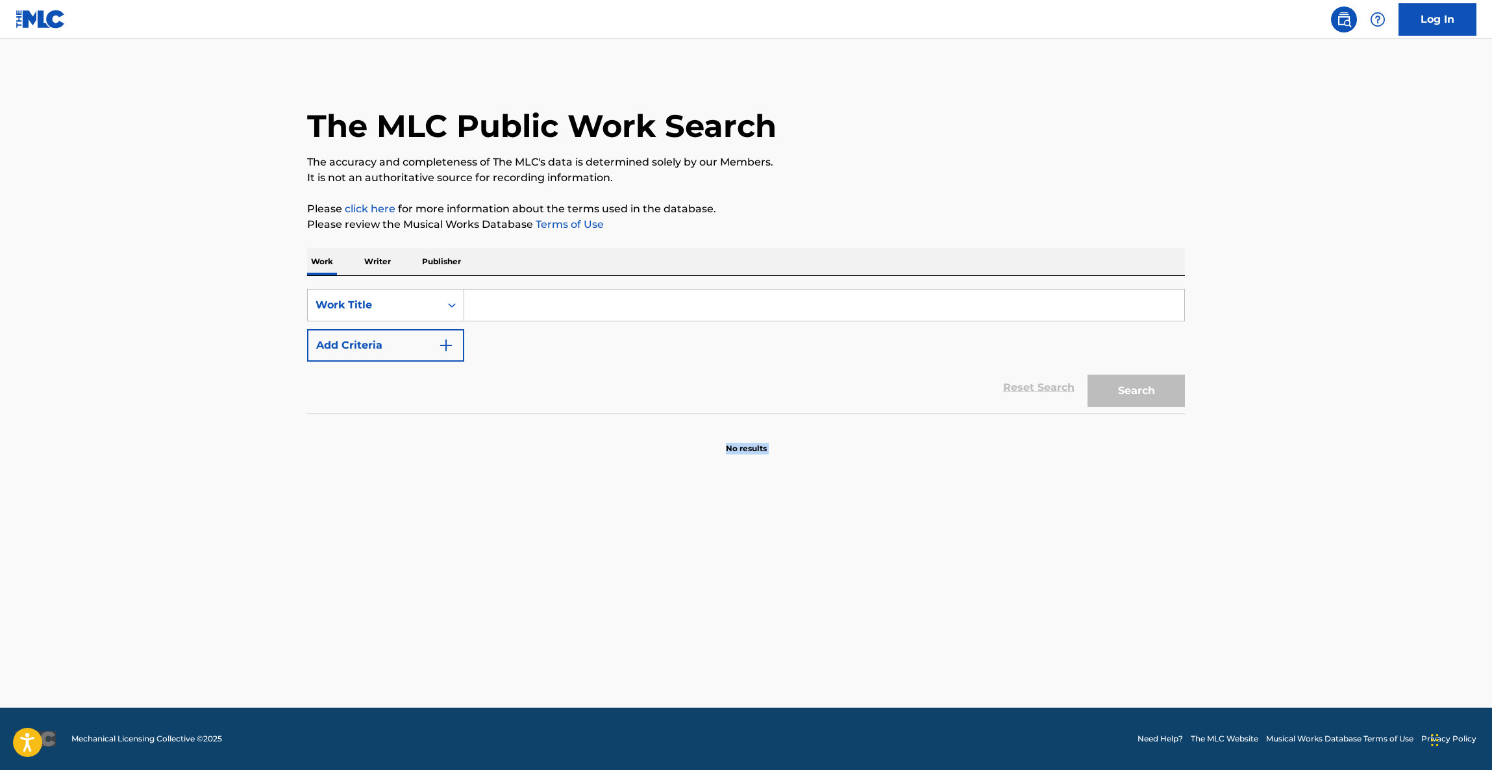
click at [1385, 470] on main "The MLC Public Work Search The accuracy and completeness of The MLC's data is d…" at bounding box center [746, 373] width 1492 height 669
click at [918, 567] on main "The MLC Public Work Search The accuracy and completeness of The MLC's data is d…" at bounding box center [746, 373] width 1492 height 669
click at [497, 303] on input "Search Form" at bounding box center [824, 305] width 720 height 31
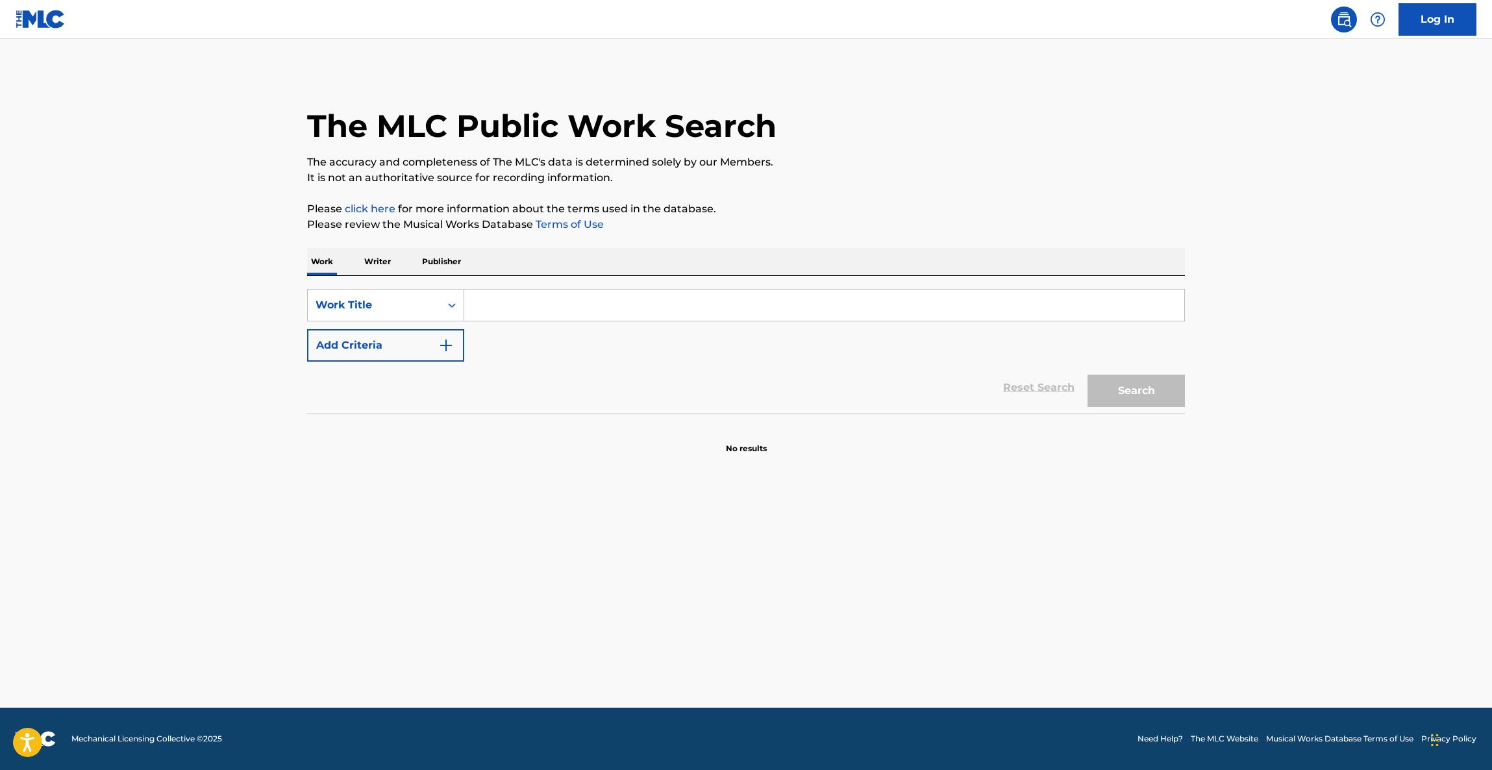
paste input "No Bad News"
type input "No Bad News"
click at [411, 345] on button "Add Criteria" at bounding box center [385, 345] width 157 height 32
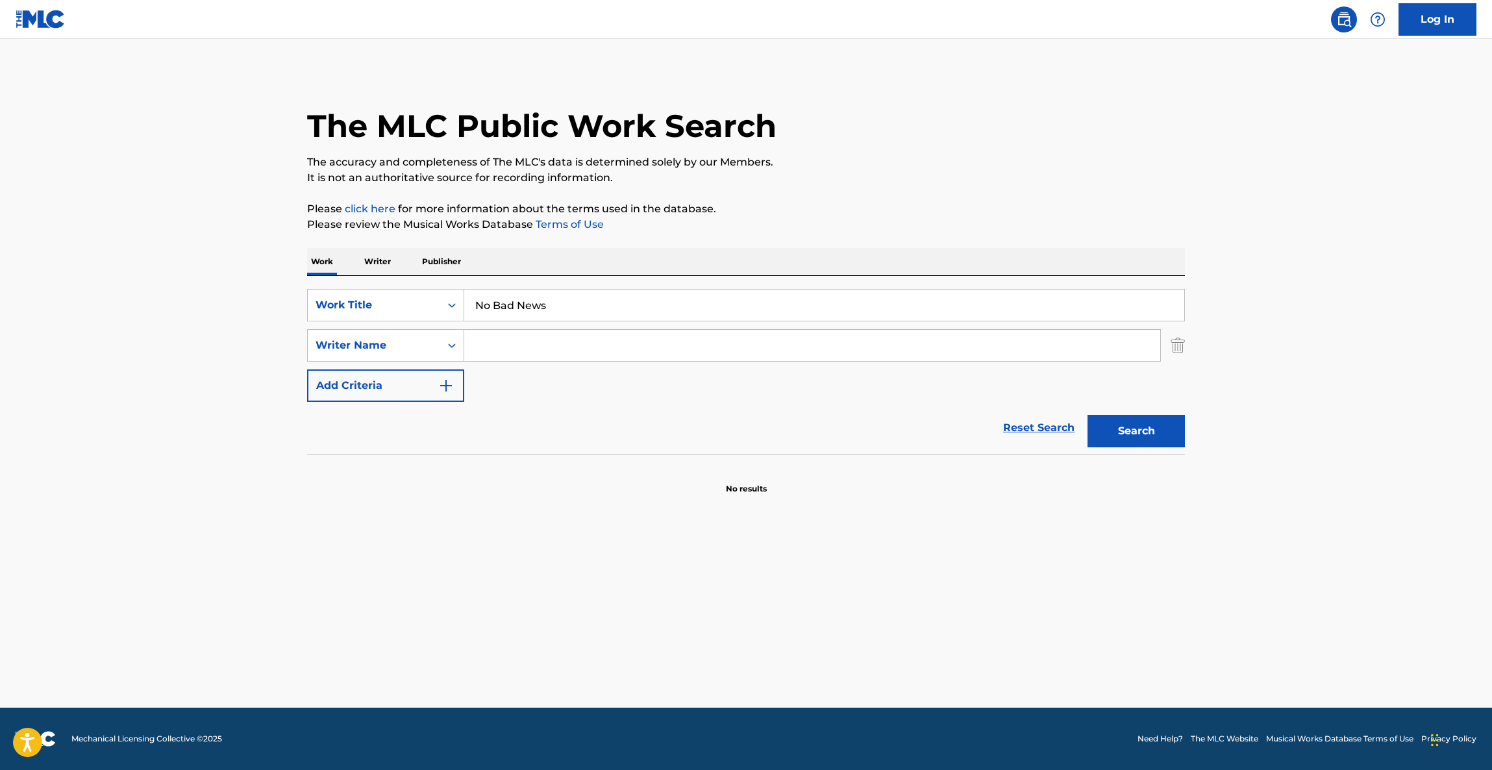
click at [513, 356] on input "Search Form" at bounding box center [812, 345] width 696 height 31
paste input "Mule"
type input "Mule"
click at [1116, 427] on button "Search" at bounding box center [1135, 431] width 97 height 32
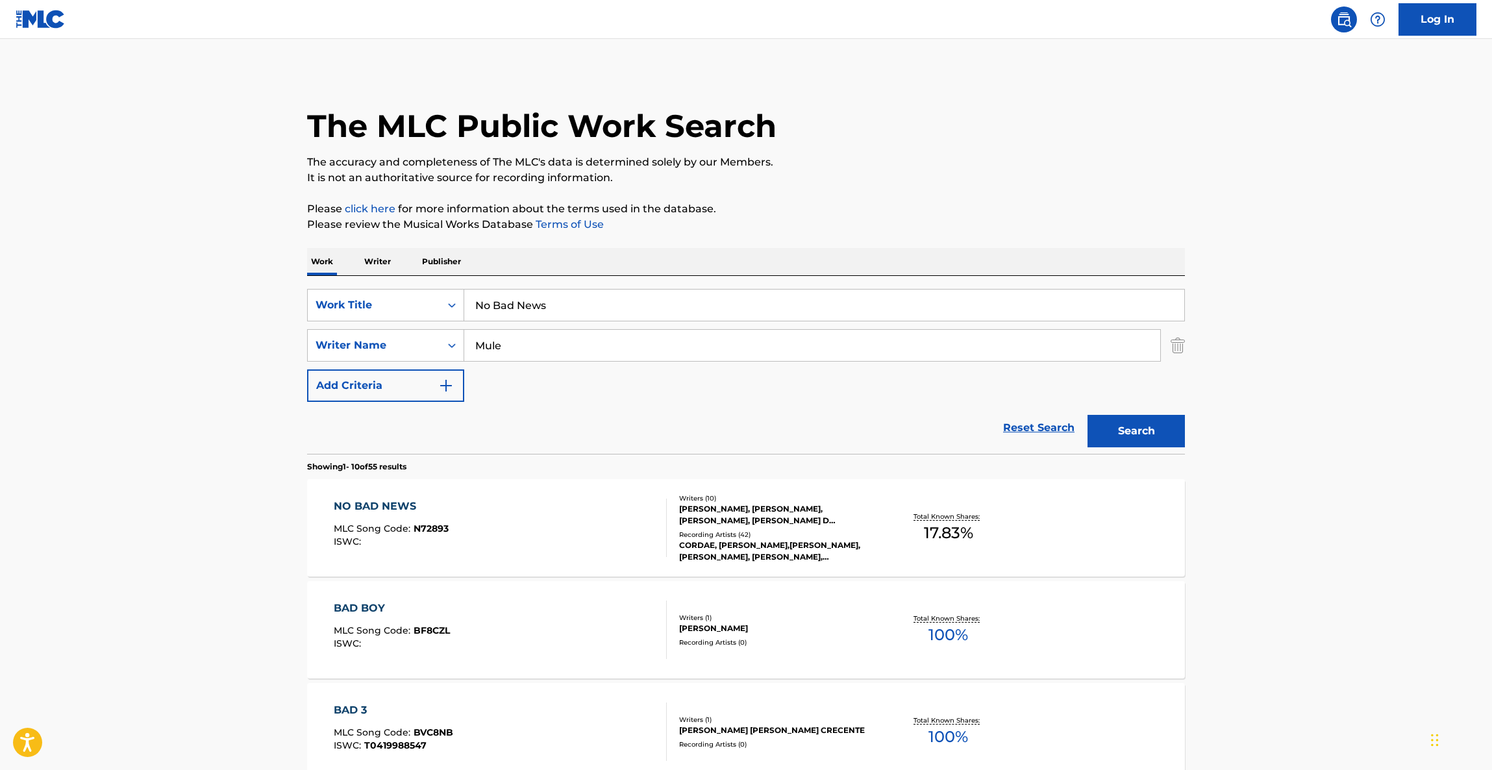
click at [1144, 230] on p "Please review the Musical Works Database Terms of Use" at bounding box center [746, 225] width 878 height 16
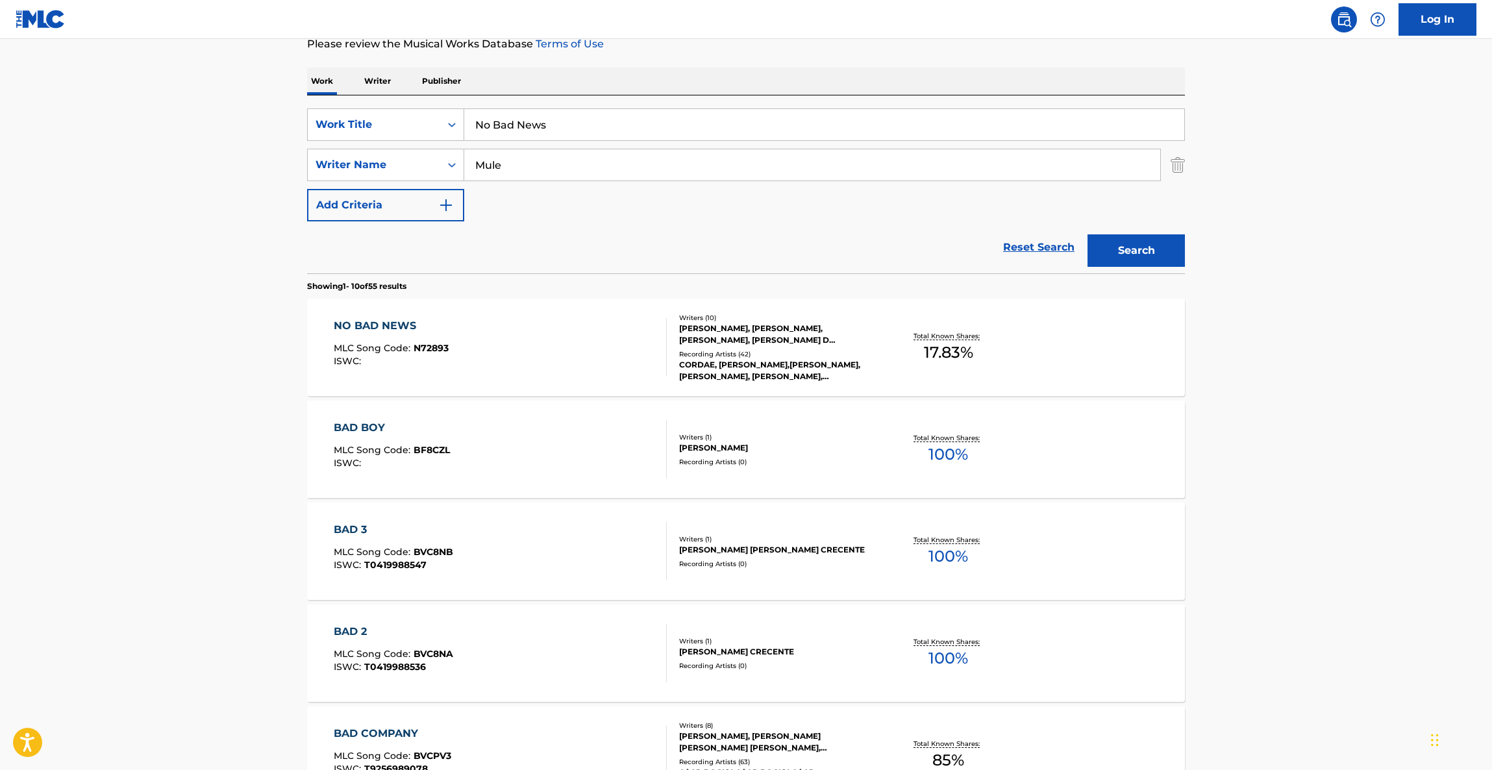
scroll to position [291, 0]
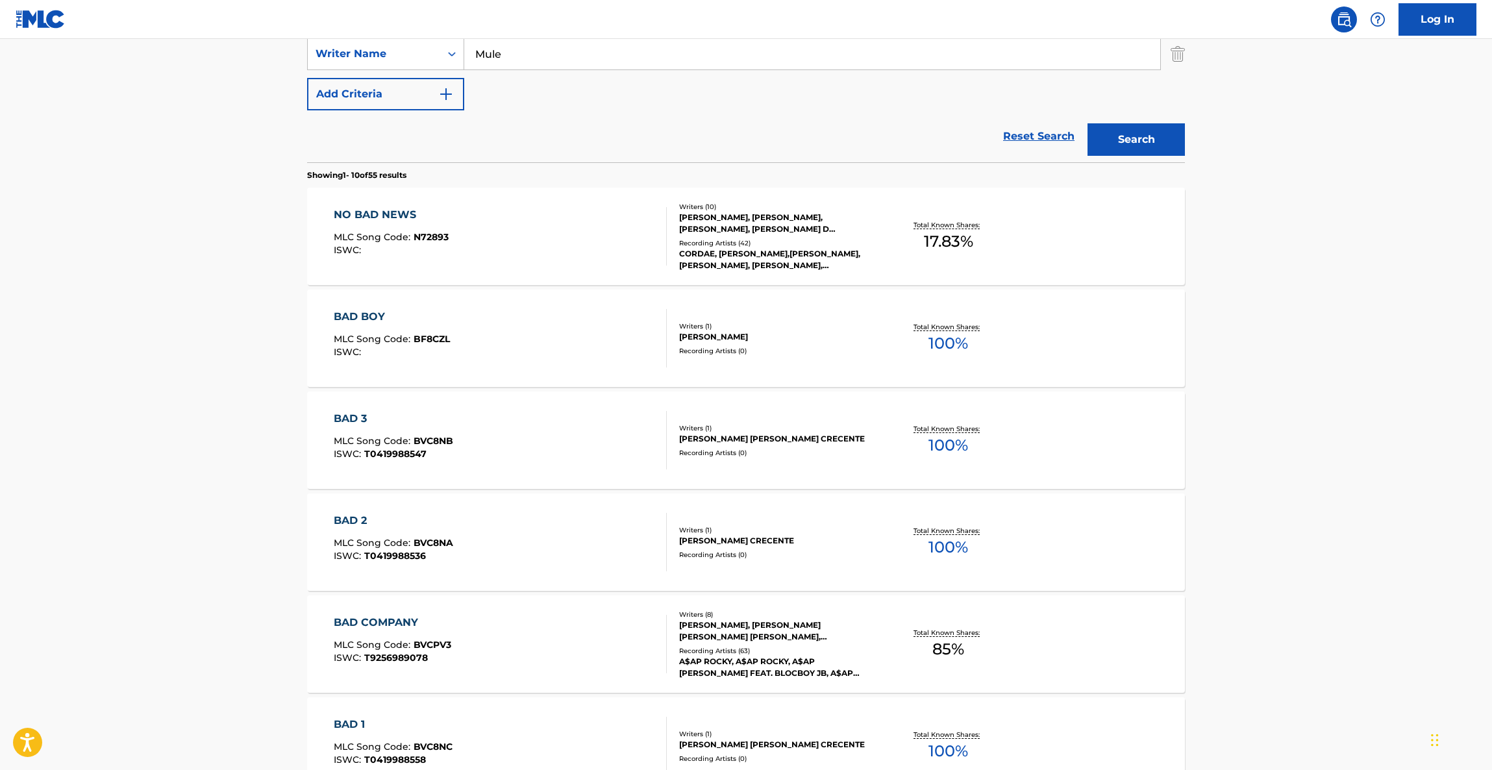
click at [1274, 420] on main "The MLC Public Work Search The accuracy and completeness of The MLC's data is d…" at bounding box center [746, 511] width 1492 height 1528
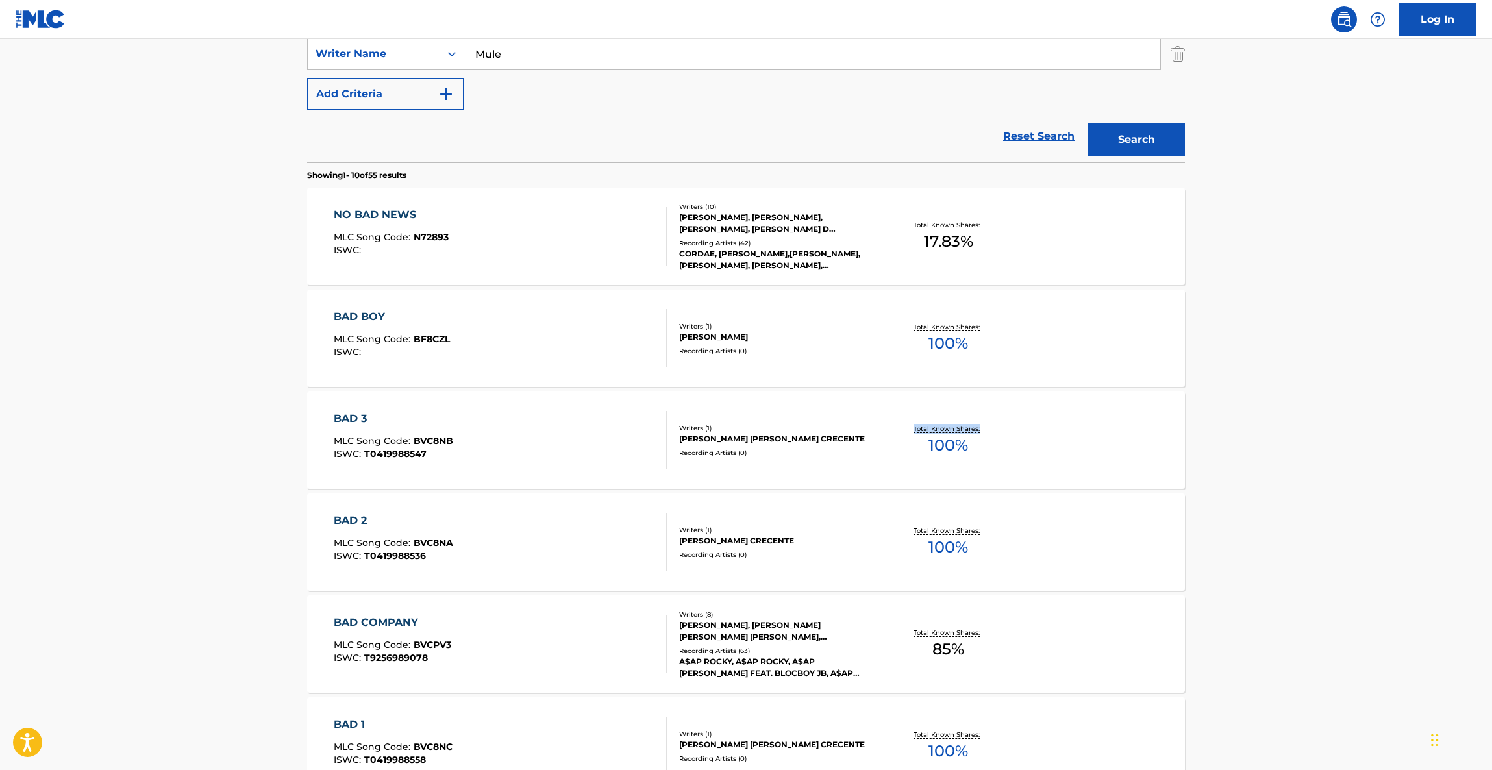
click at [1274, 420] on main "The MLC Public Work Search The accuracy and completeness of The MLC's data is d…" at bounding box center [746, 511] width 1492 height 1528
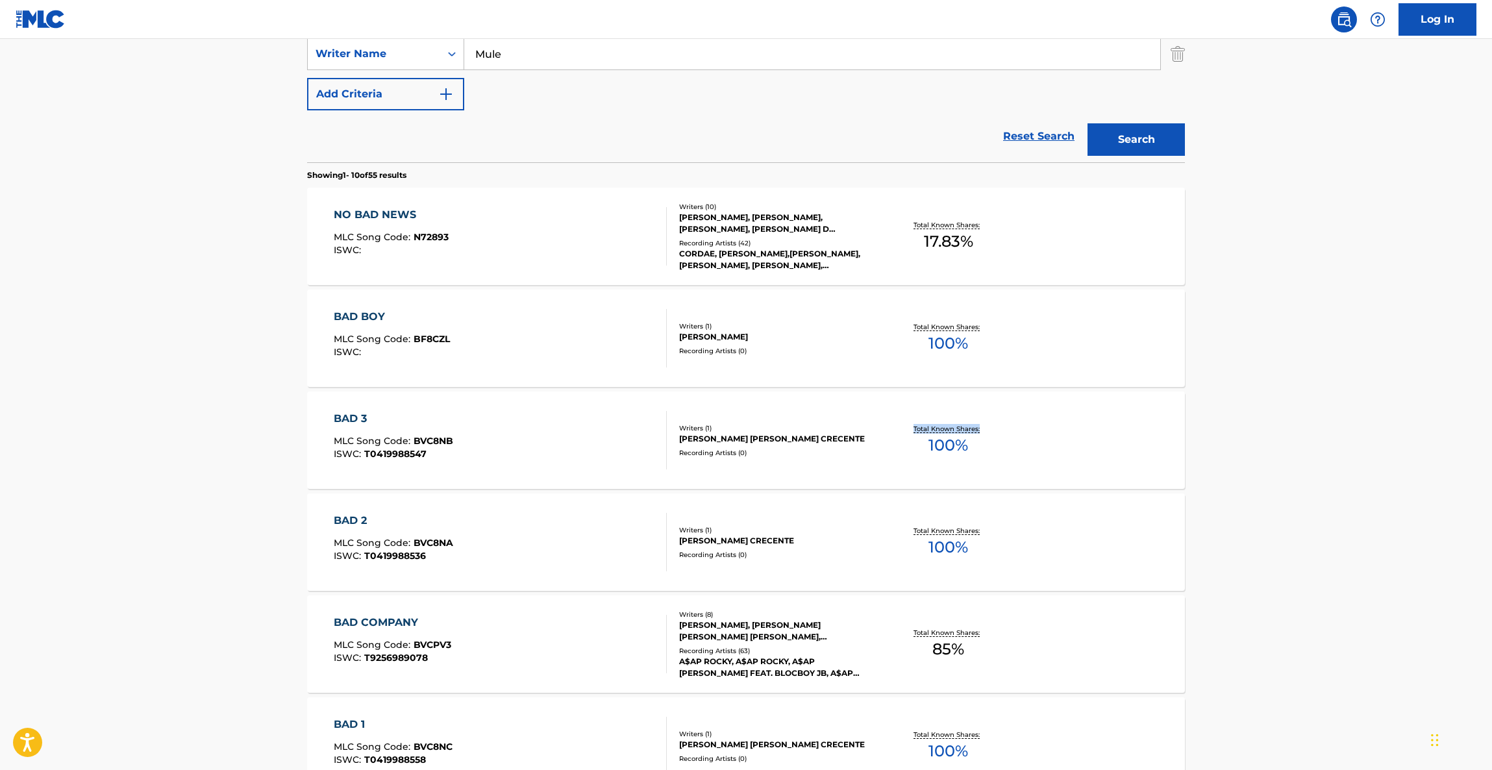
click at [1274, 420] on main "The MLC Public Work Search The accuracy and completeness of The MLC's data is d…" at bounding box center [746, 511] width 1492 height 1528
click at [1272, 420] on main "The MLC Public Work Search The accuracy and completeness of The MLC's data is d…" at bounding box center [746, 511] width 1492 height 1528
click at [1269, 423] on main "The MLC Public Work Search The accuracy and completeness of The MLC's data is d…" at bounding box center [746, 511] width 1492 height 1528
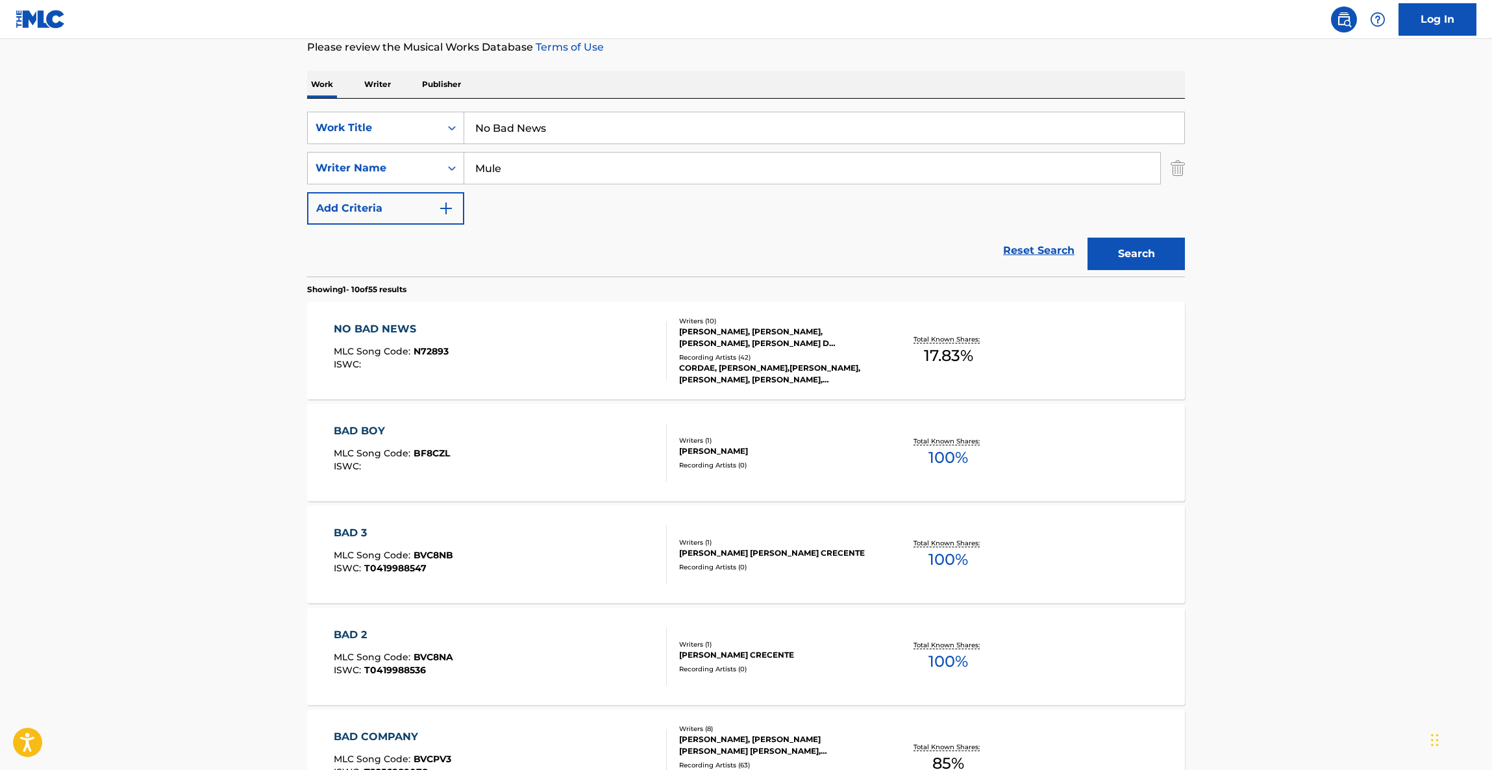
scroll to position [80, 0]
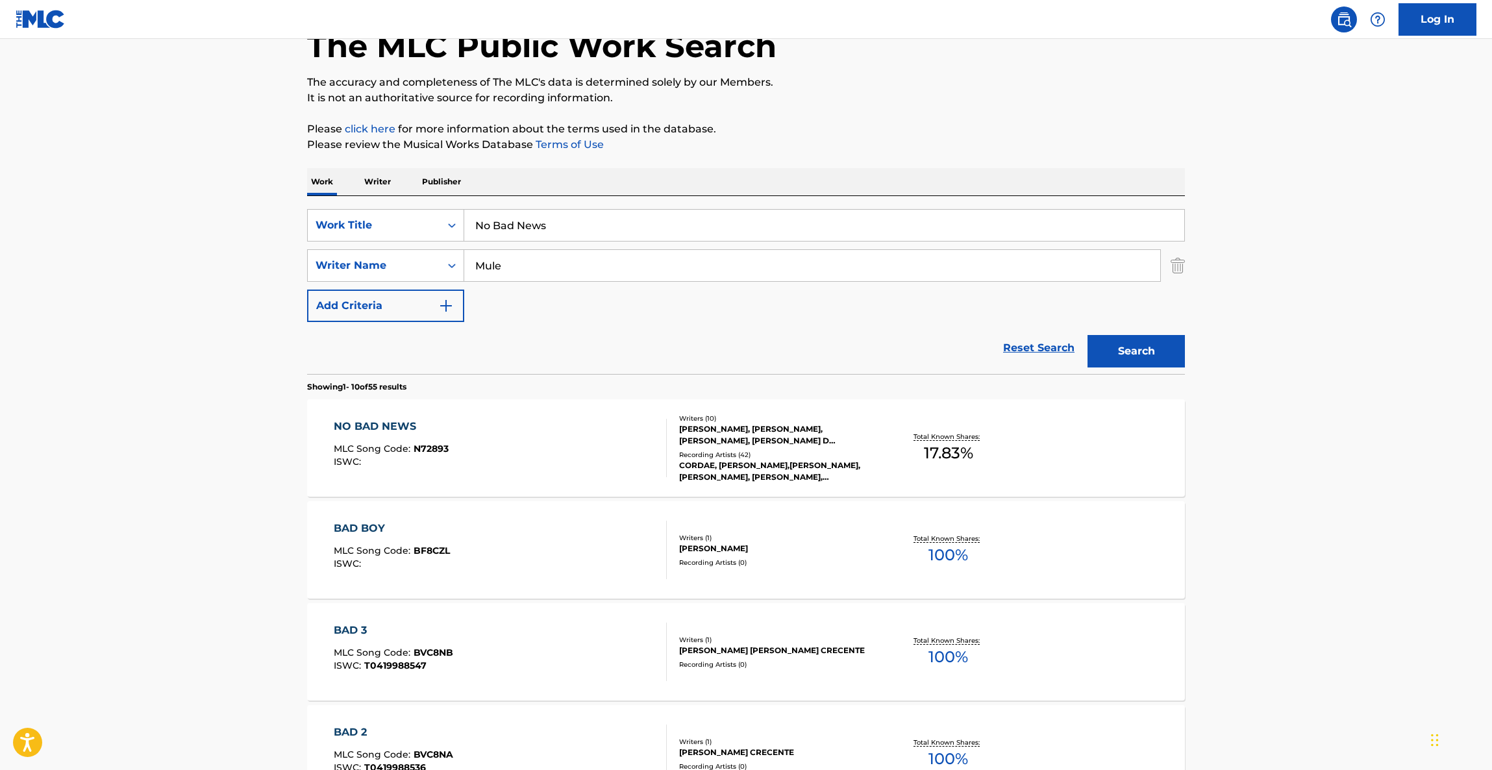
click at [376, 427] on div "NO BAD NEWS" at bounding box center [391, 427] width 115 height 16
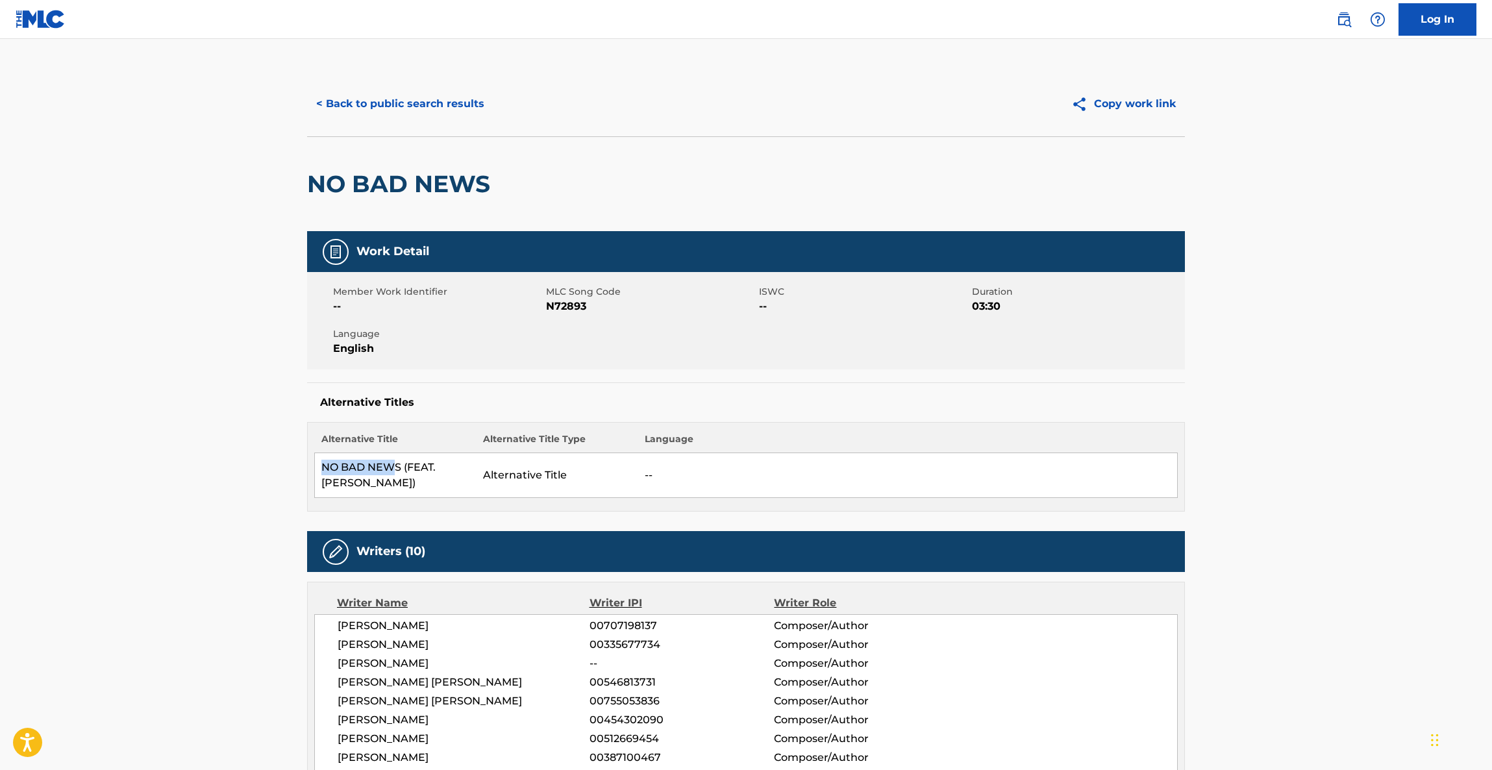
drag, startPoint x: 320, startPoint y: 465, endPoint x: 398, endPoint y: 465, distance: 77.9
click at [398, 465] on td "NO BAD NEWS (FEAT. [PERSON_NAME])" at bounding box center [396, 475] width 162 height 45
copy td "NO BAD NEW"
click at [346, 477] on td "NO BAD NEWS (FEAT. [PERSON_NAME])" at bounding box center [396, 475] width 162 height 45
drag, startPoint x: 403, startPoint y: 469, endPoint x: 319, endPoint y: 462, distance: 84.6
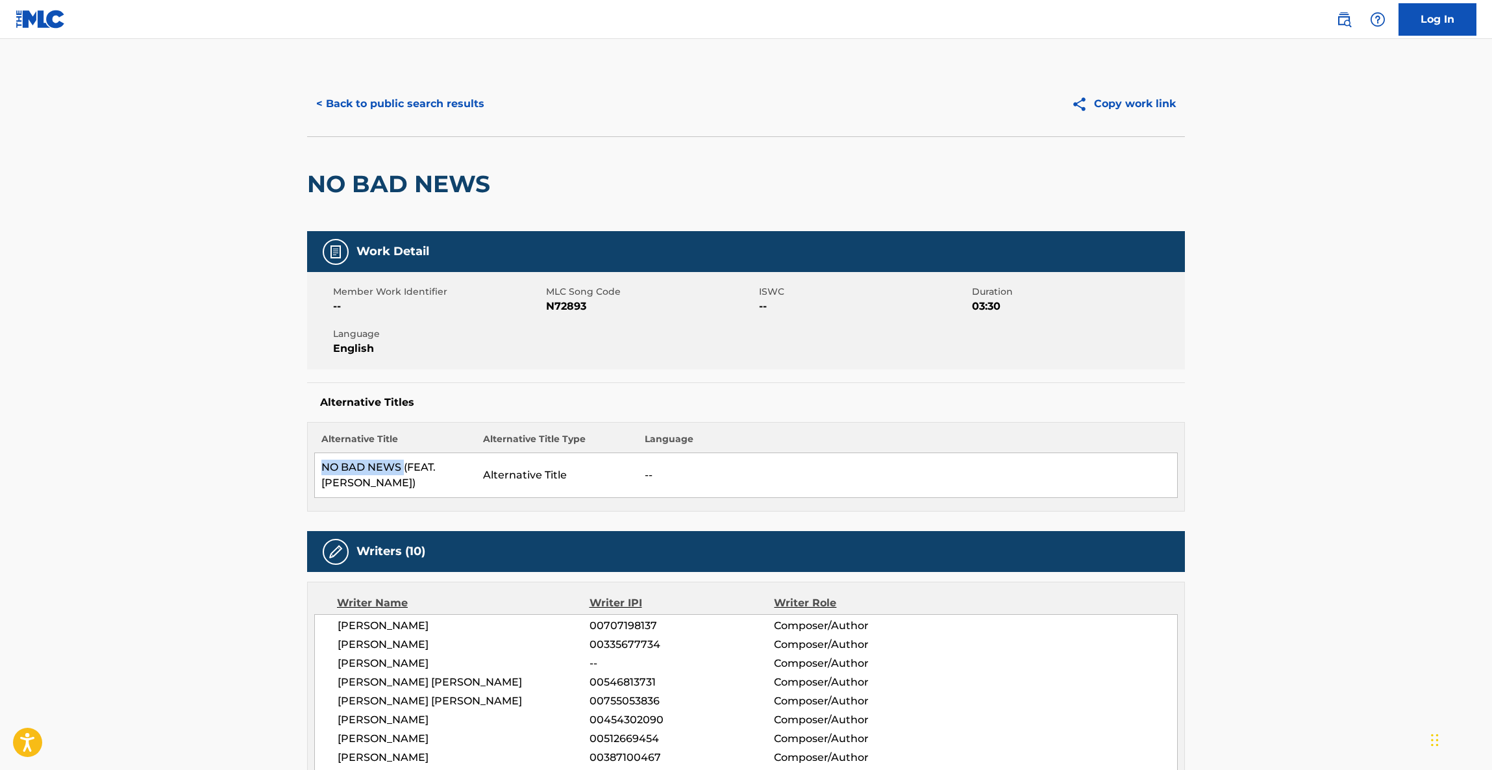
click at [318, 463] on td "NO BAD NEWS (FEAT. [PERSON_NAME])" at bounding box center [396, 475] width 162 height 45
copy td "NO BAD NEWS"
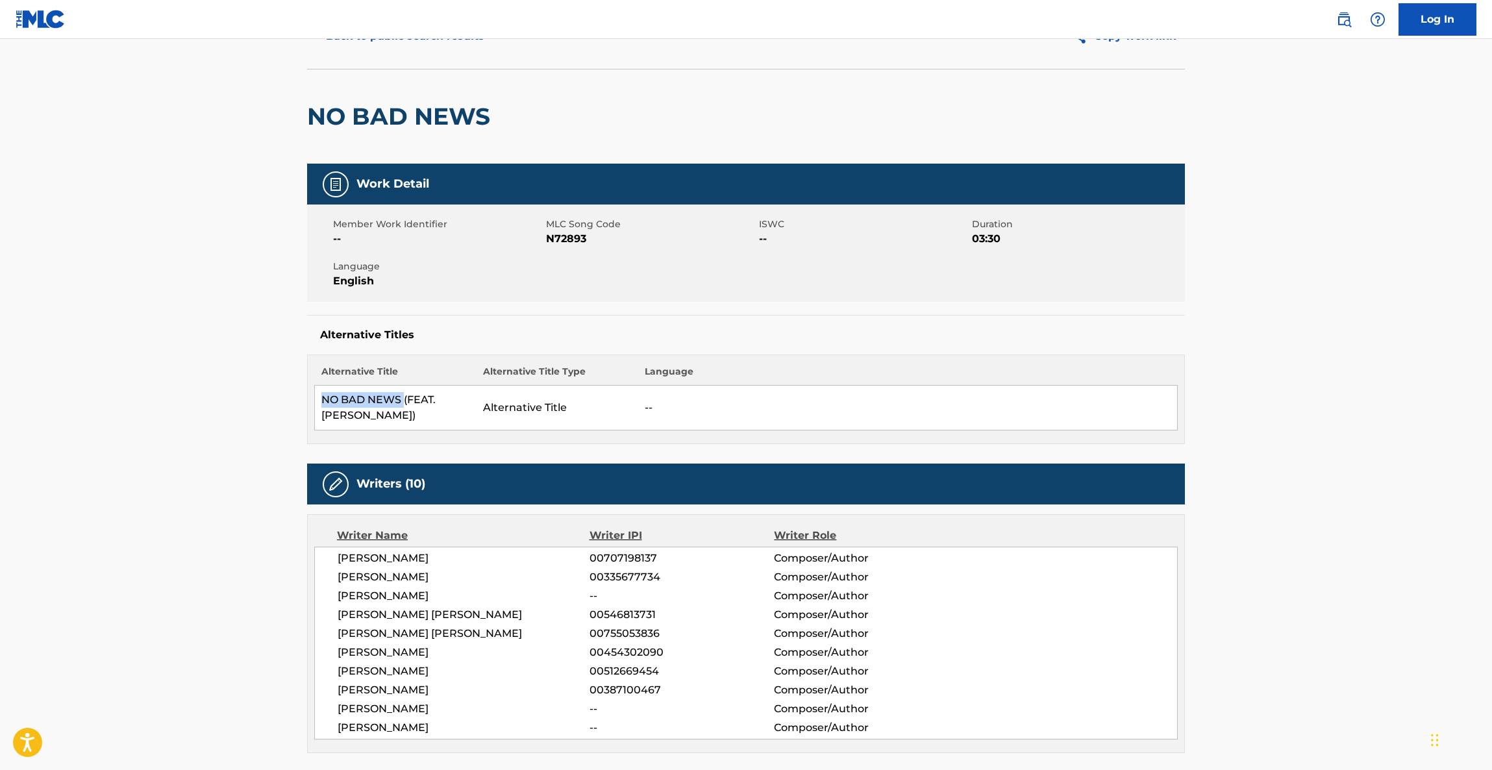
scroll to position [97, 0]
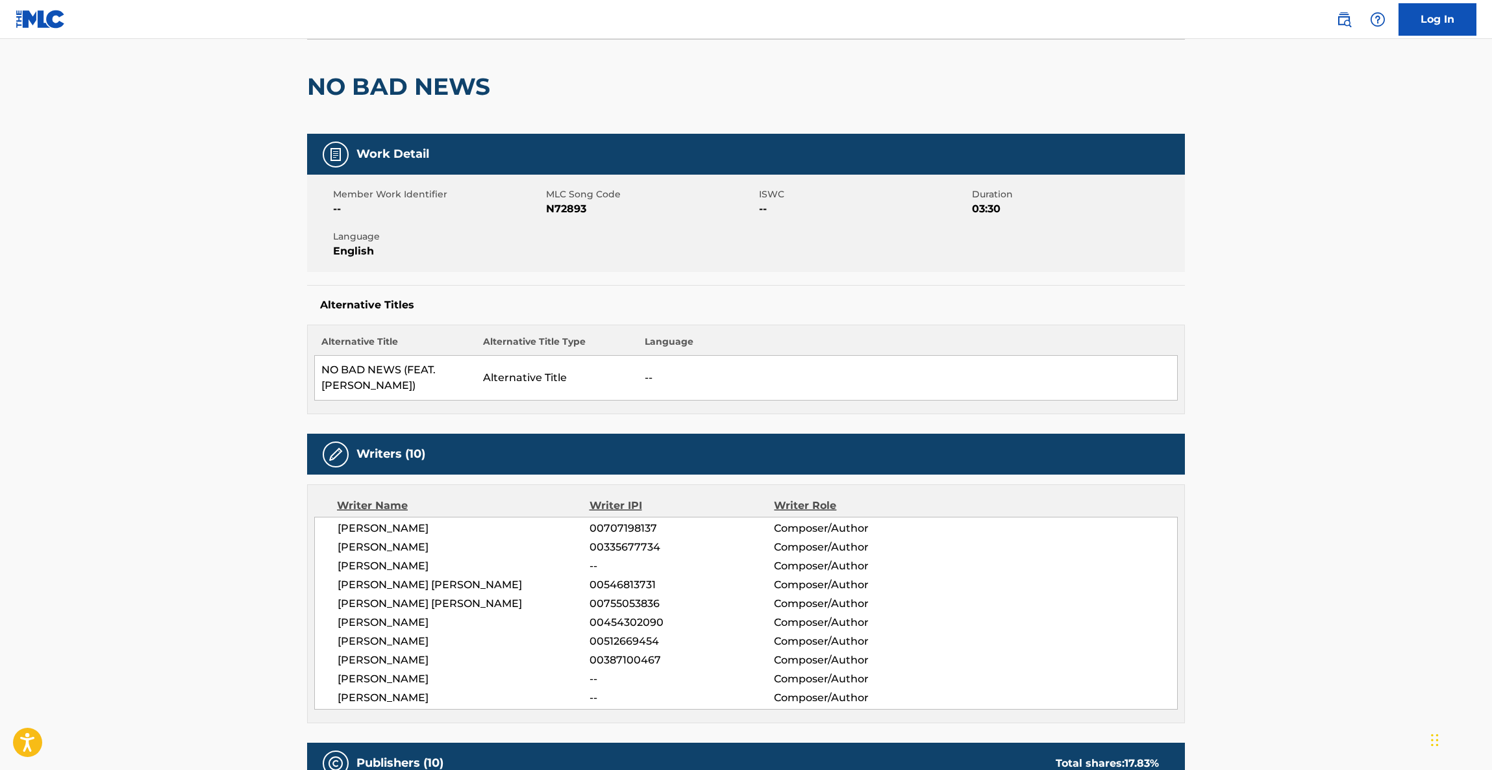
click at [350, 661] on span "[PERSON_NAME]" at bounding box center [464, 660] width 252 height 16
copy span "CORDAE"
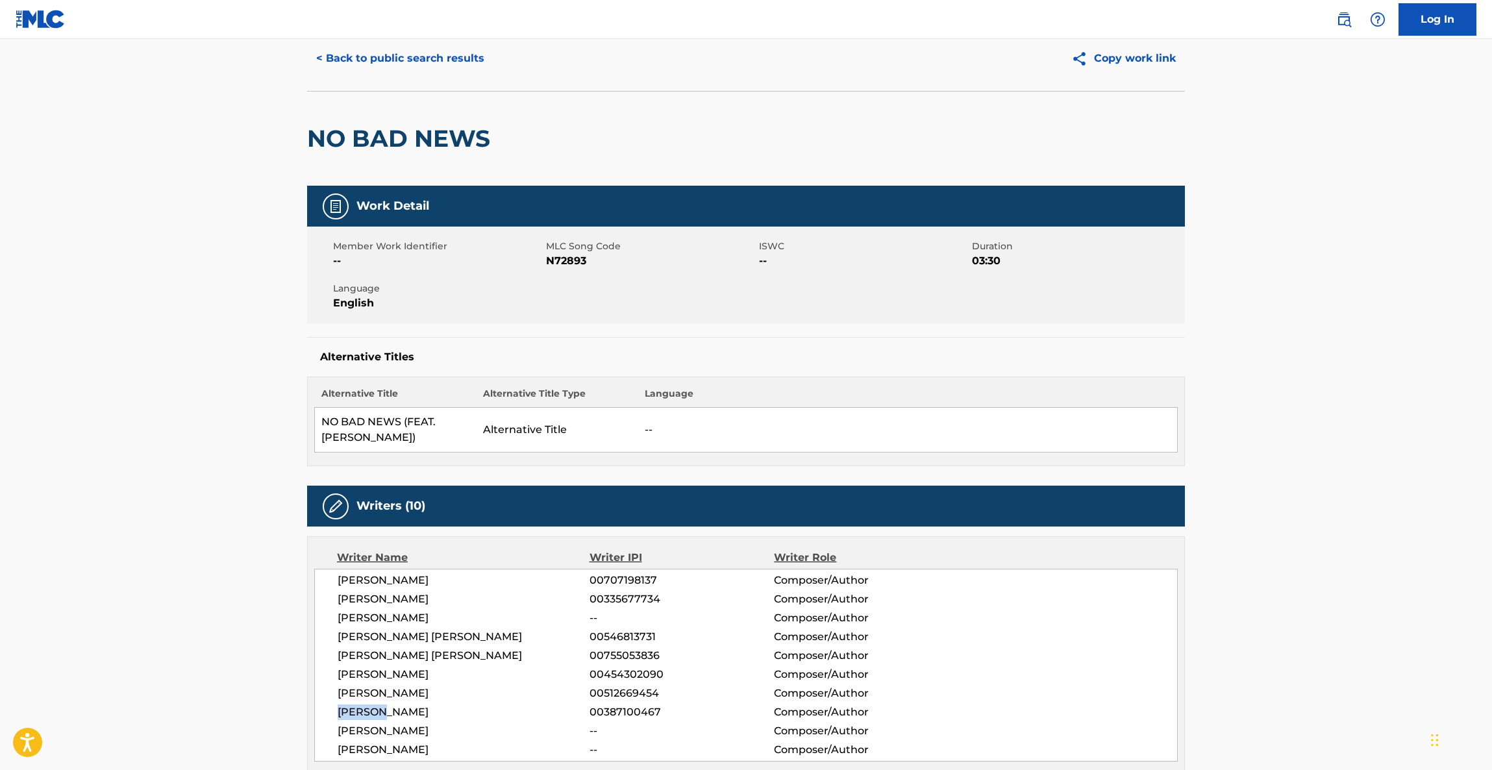
scroll to position [0, 0]
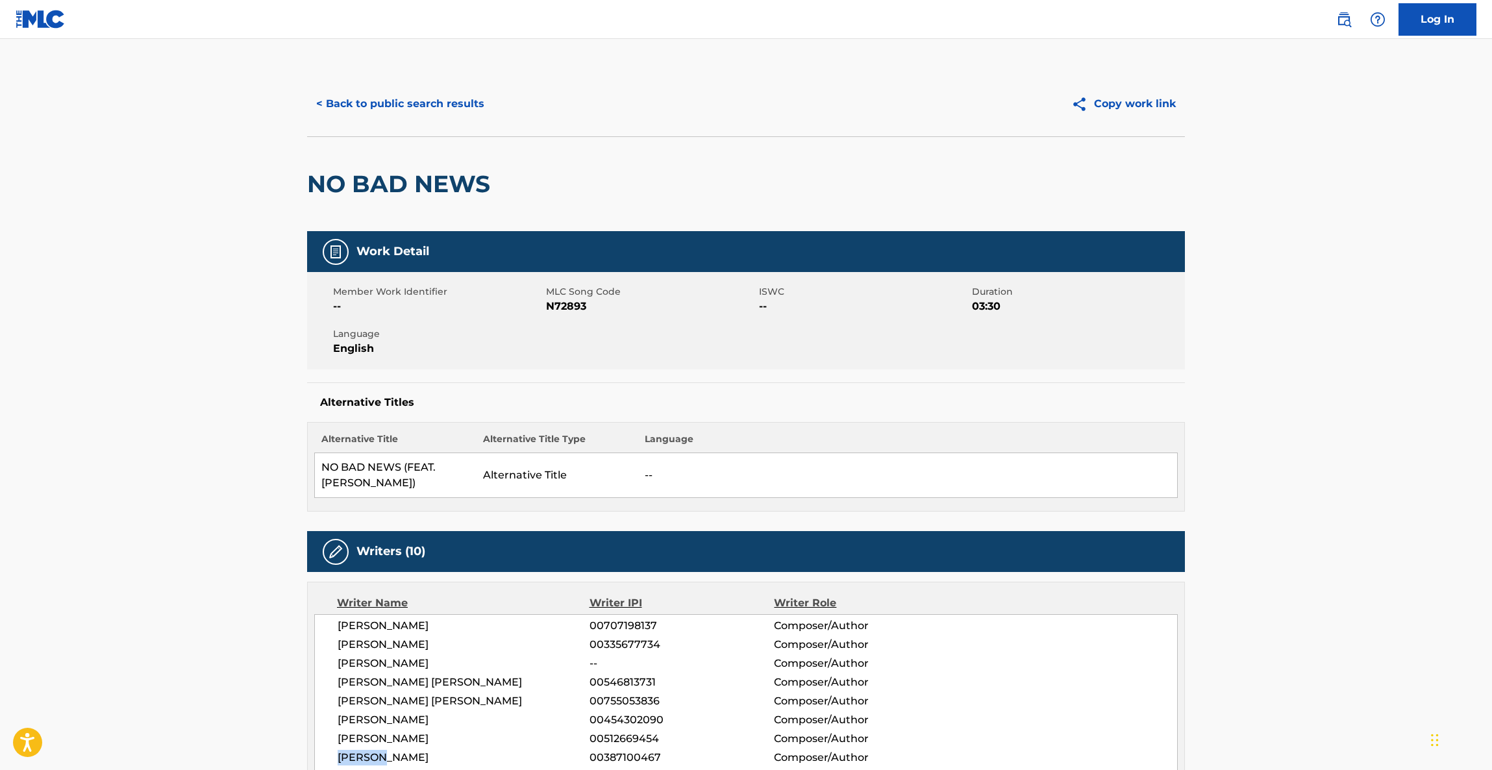
click at [395, 97] on button "< Back to public search results" at bounding box center [400, 104] width 186 height 32
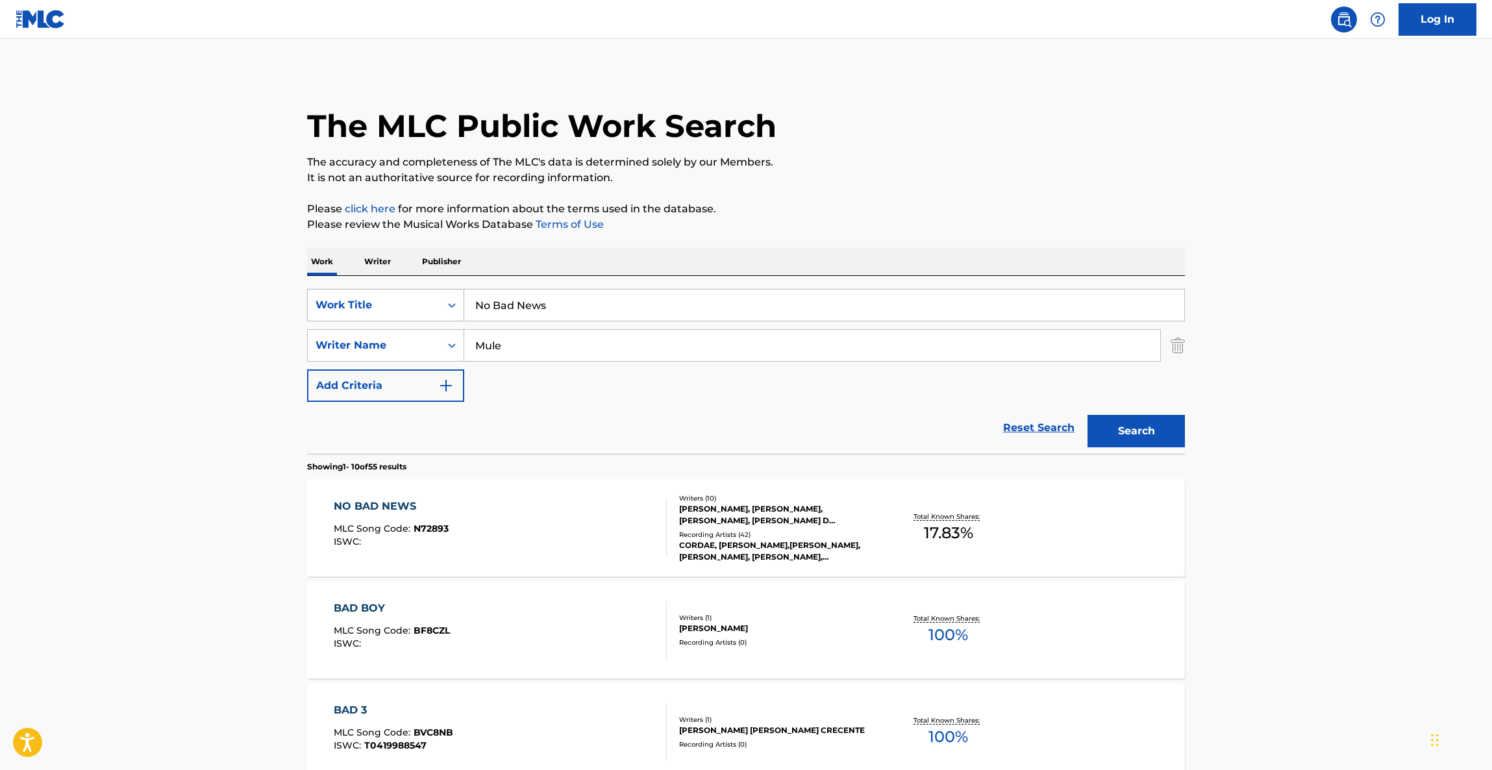
drag, startPoint x: 567, startPoint y: 291, endPoint x: 360, endPoint y: 292, distance: 207.7
click at [360, 292] on div "SearchWithCriteriac566125a-4f84-455d-8a73-0def64b5c387 Work Title No Bad News" at bounding box center [746, 305] width 878 height 32
paste input "Drive By"
type input "Drive By"
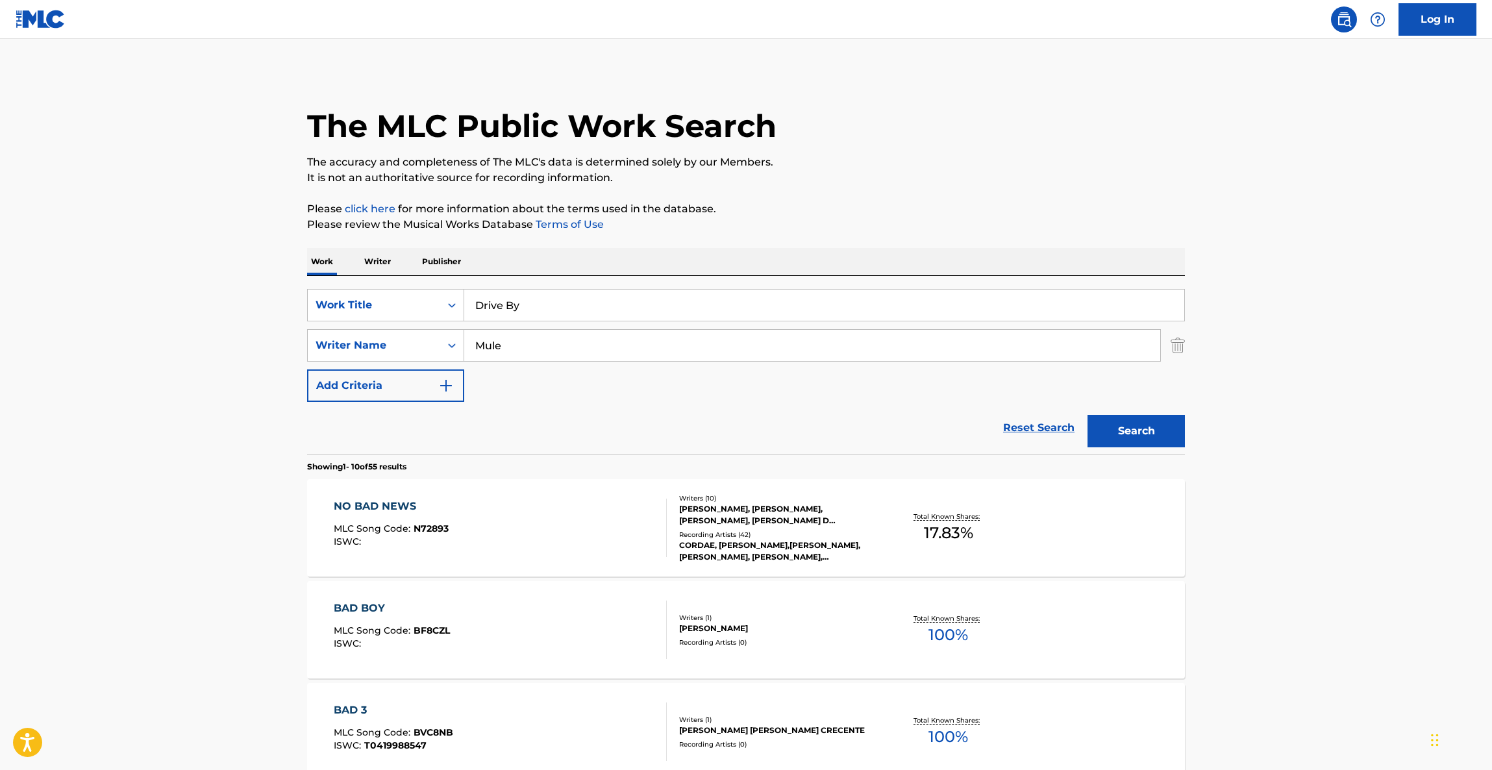
drag, startPoint x: 408, startPoint y: 333, endPoint x: 232, endPoint y: 319, distance: 176.5
paste input "Ahr"
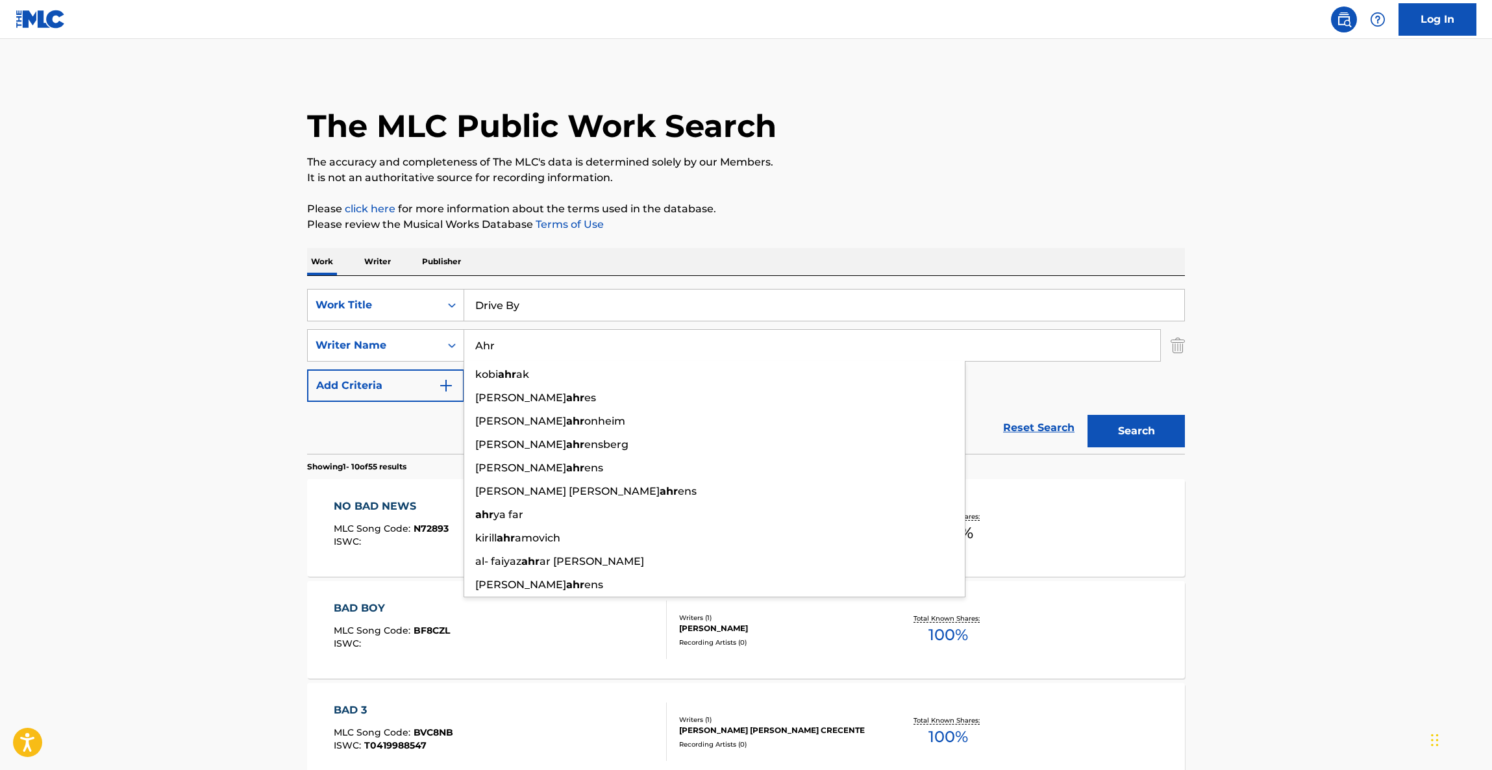
type input "Ahr"
click at [1109, 435] on button "Search" at bounding box center [1135, 431] width 97 height 32
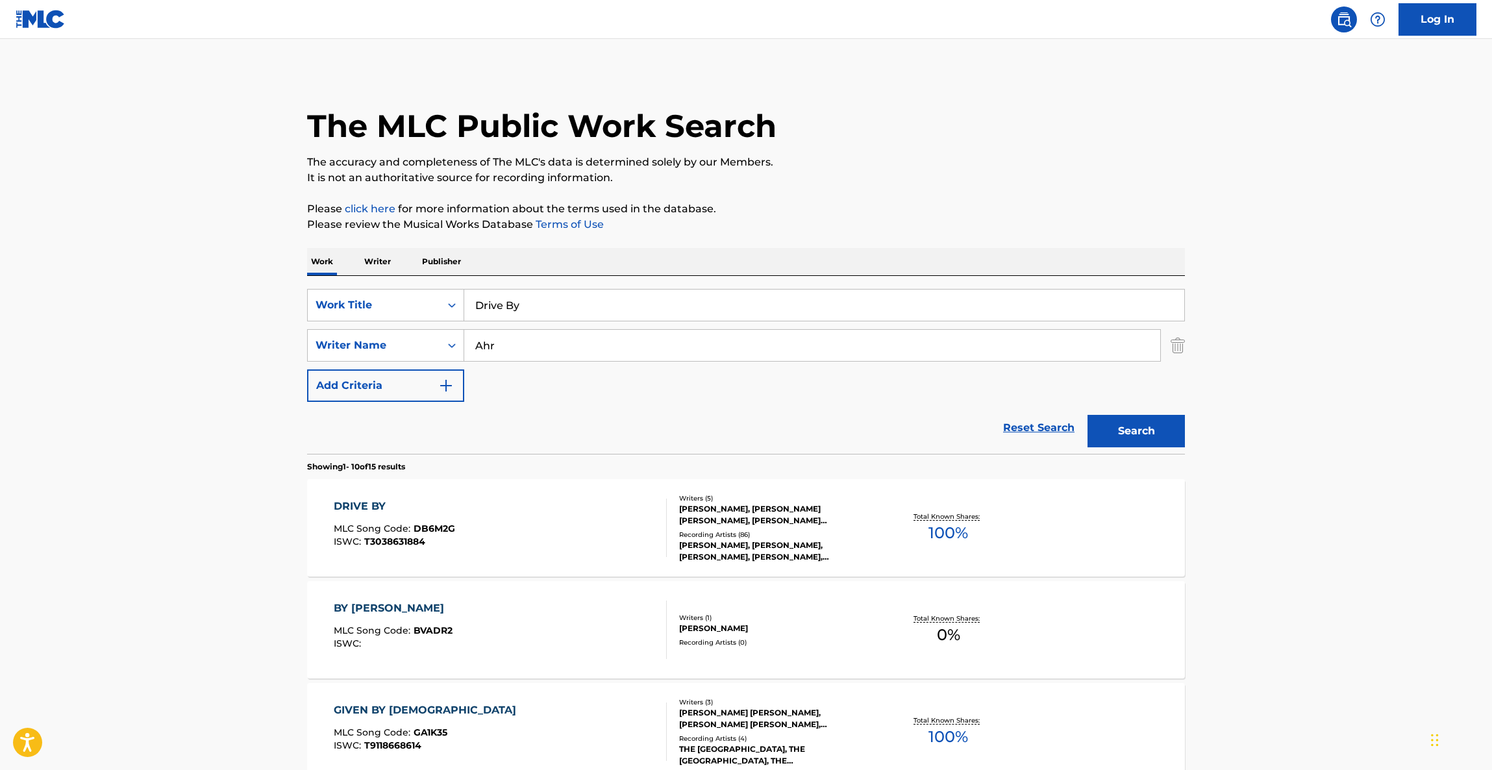
click at [353, 502] on div "DRIVE BY" at bounding box center [394, 507] width 121 height 16
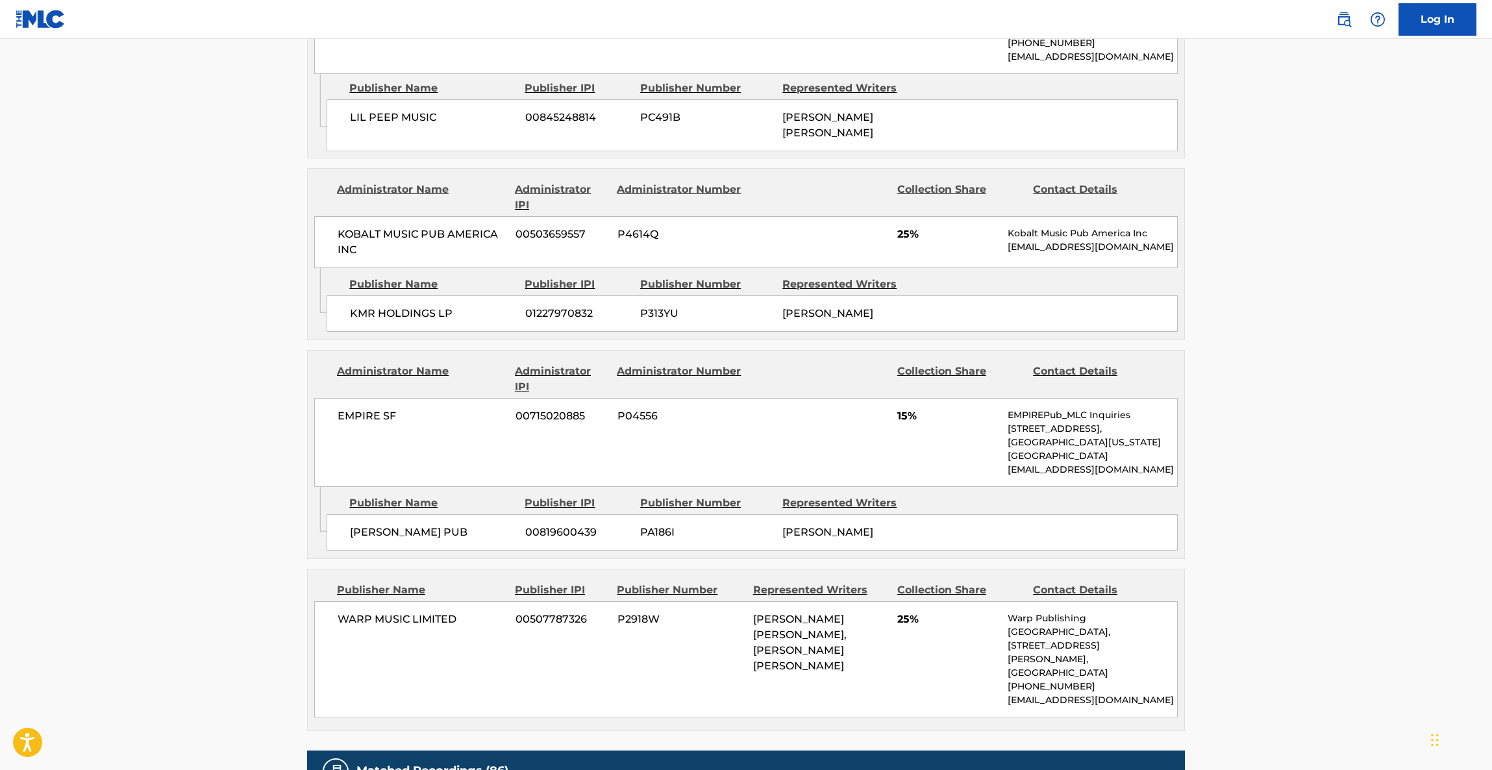
scroll to position [973, 0]
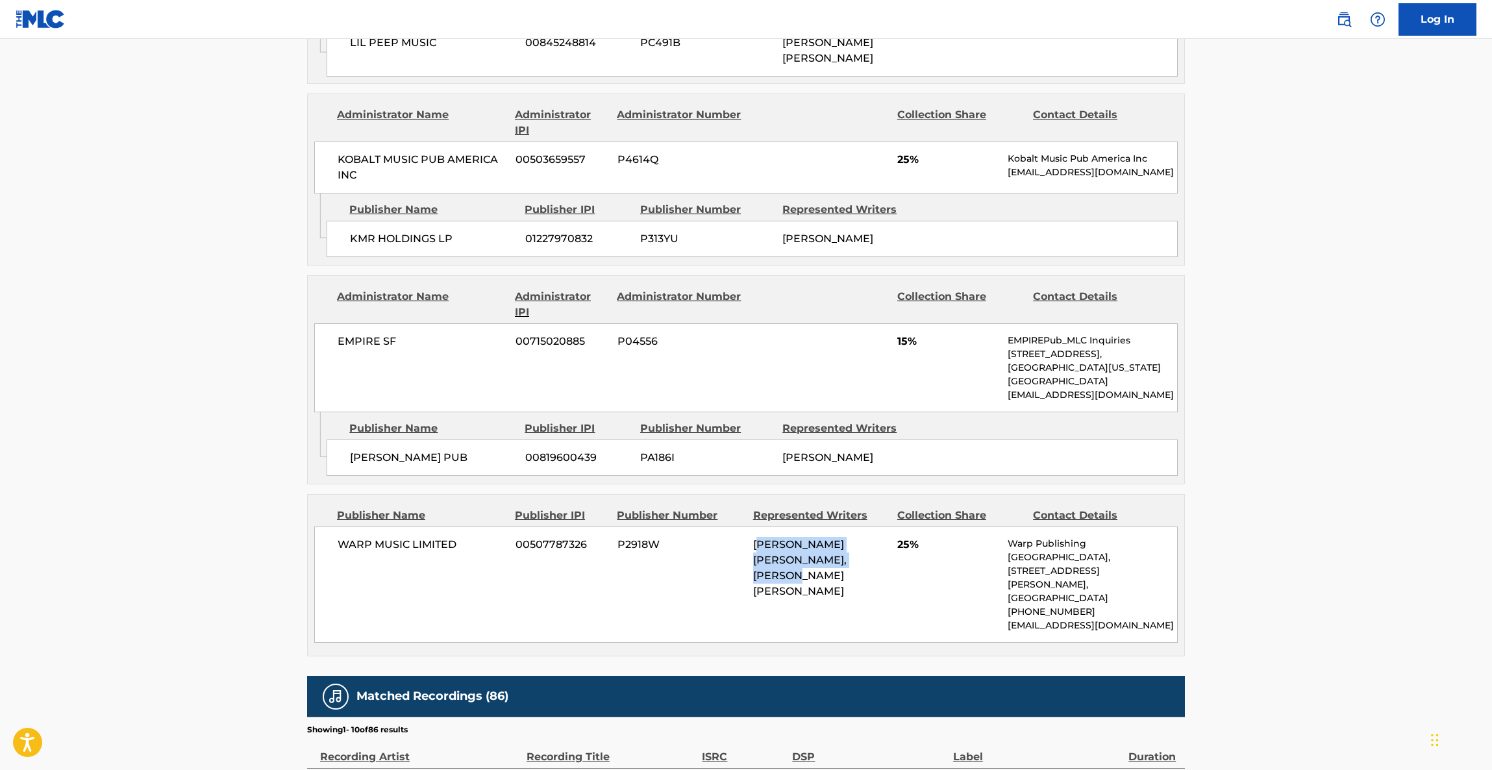
drag, startPoint x: 763, startPoint y: 517, endPoint x: 844, endPoint y: 535, distance: 83.8
click at [844, 538] on span "[PERSON_NAME] [PERSON_NAME], [PERSON_NAME] [PERSON_NAME]" at bounding box center [799, 567] width 93 height 59
click at [881, 547] on div "WARP MUSIC LIMITED 00507787326 P2918W [PERSON_NAME] [PERSON_NAME], [PERSON_NAME…" at bounding box center [745, 584] width 863 height 116
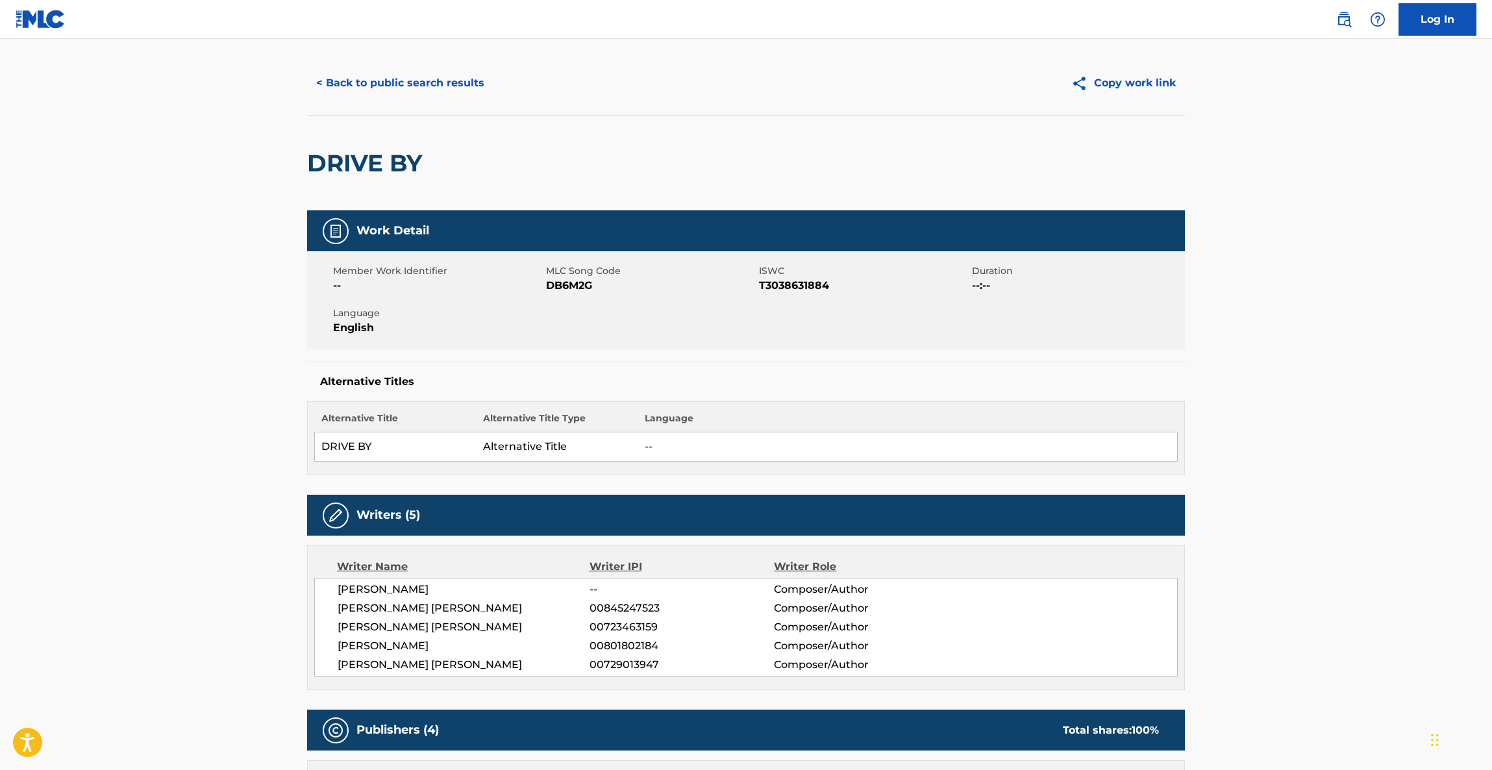
scroll to position [0, 0]
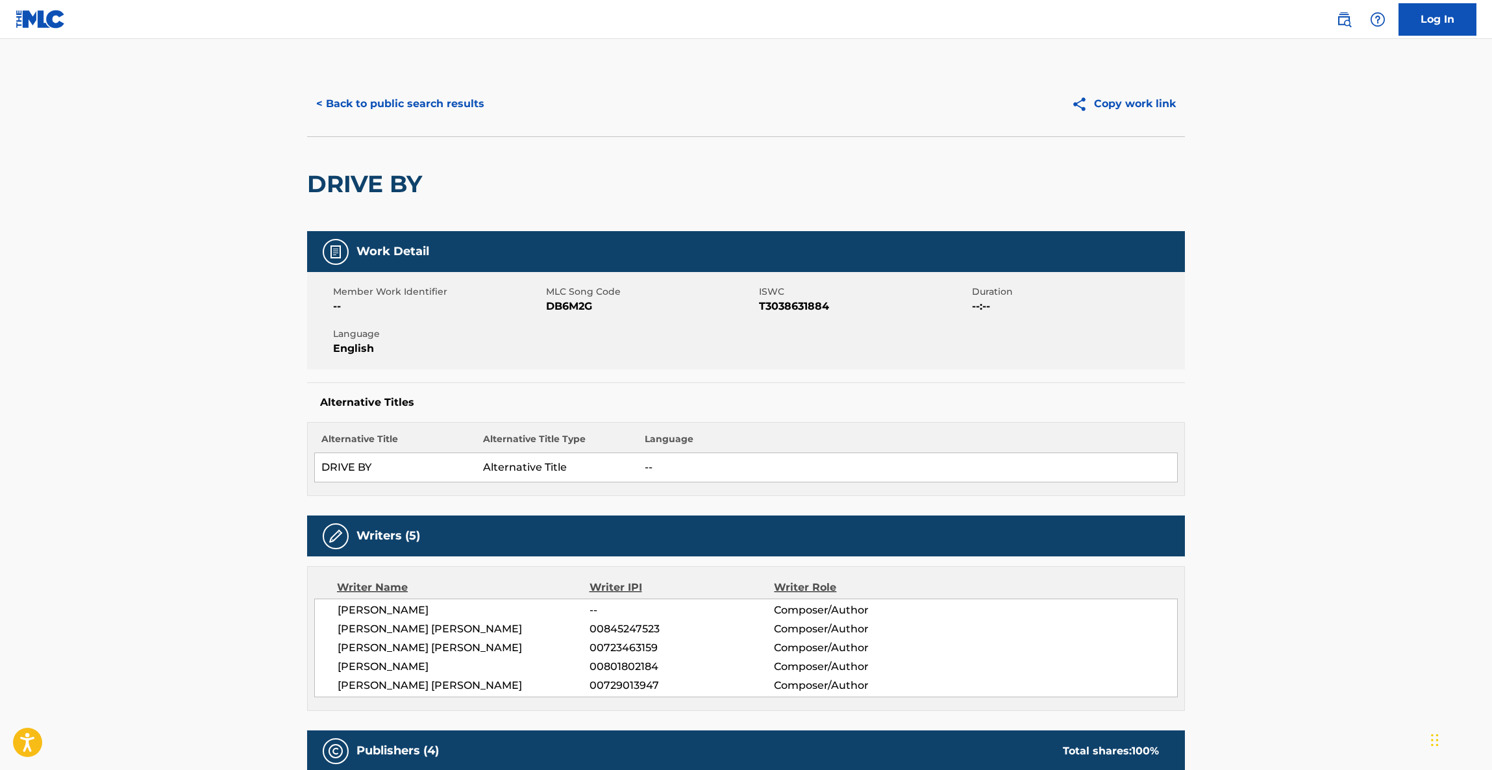
click at [407, 113] on button "< Back to public search results" at bounding box center [400, 104] width 186 height 32
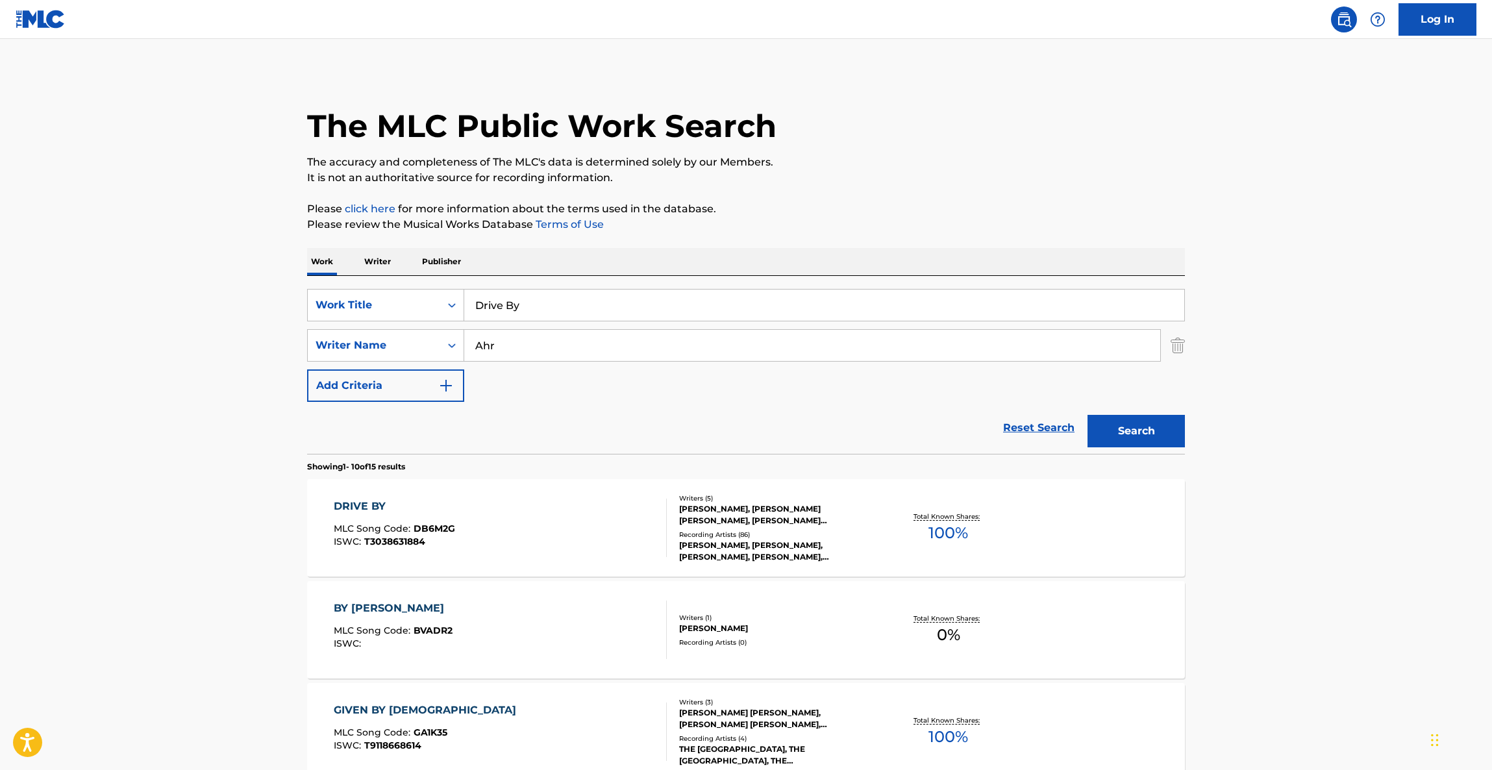
drag, startPoint x: 274, startPoint y: 266, endPoint x: 262, endPoint y: 264, distance: 11.8
paste input "Higher Ground"
type input "Higher Ground"
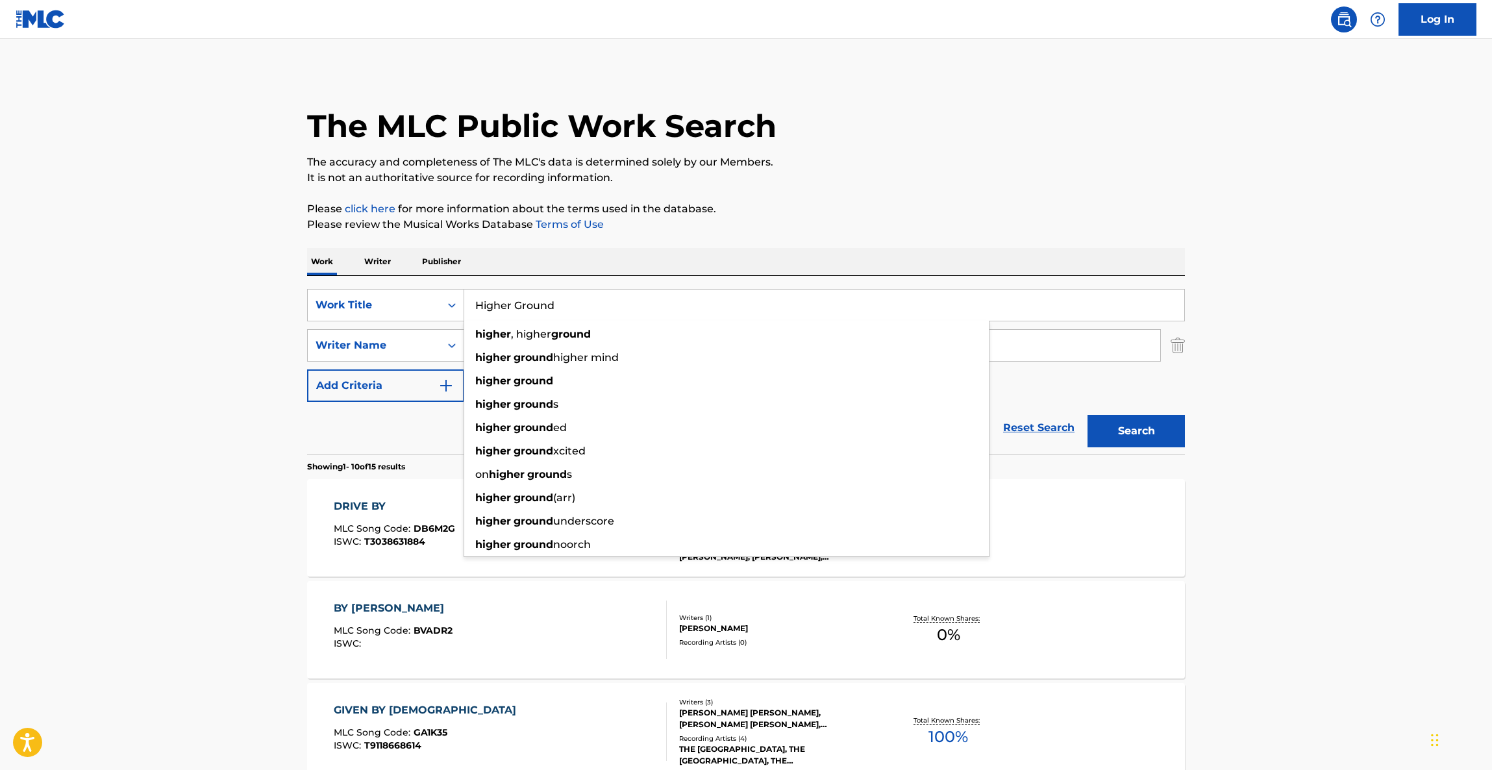
drag, startPoint x: 161, startPoint y: 317, endPoint x: 358, endPoint y: 325, distance: 196.8
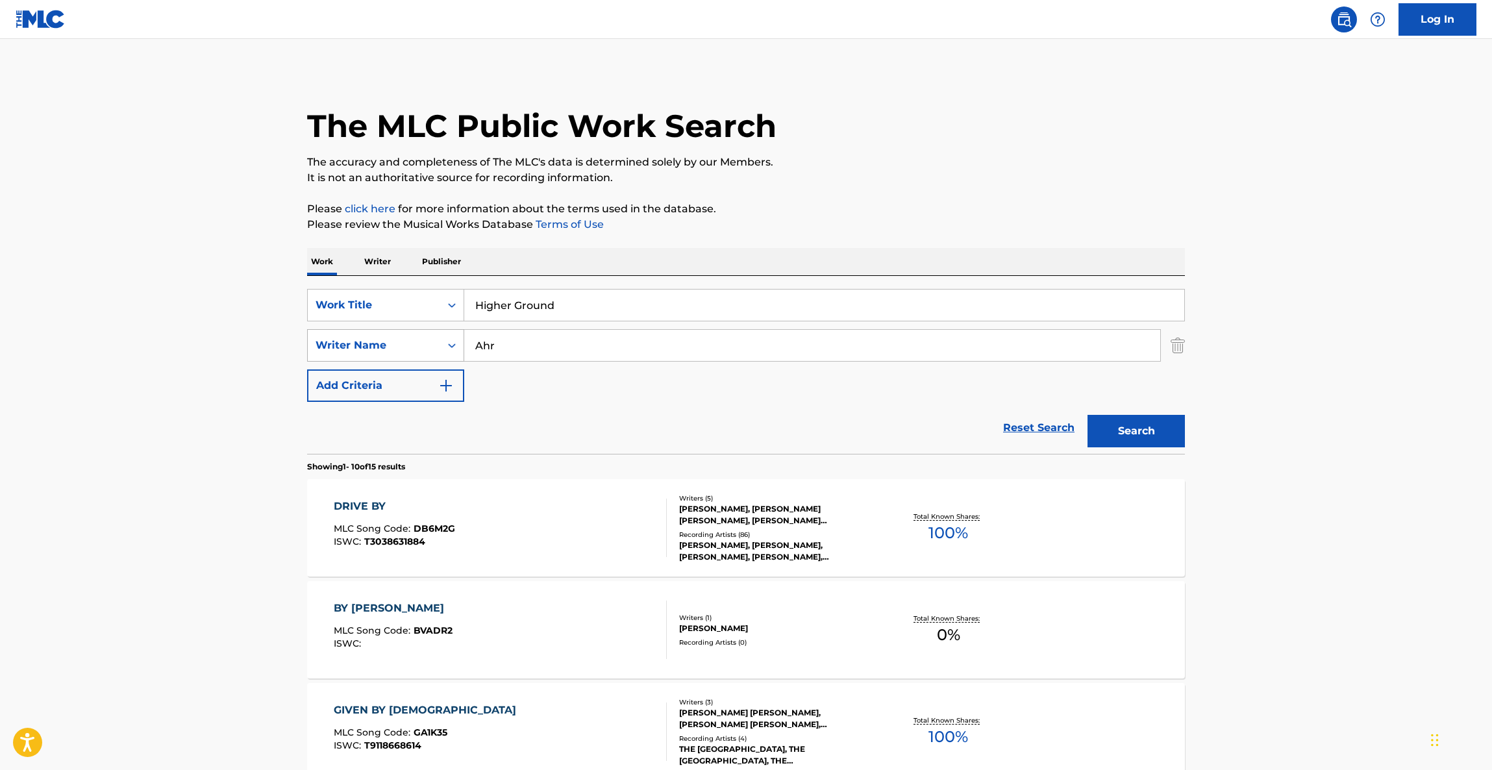
drag, startPoint x: 574, startPoint y: 345, endPoint x: 377, endPoint y: 330, distance: 197.3
click at [373, 329] on div "SearchWithCriteria1aff5fb2-a4f4-49eb-910c-4275cdef155a Writer Name Ahr" at bounding box center [746, 345] width 878 height 32
paste input "SEALEE"
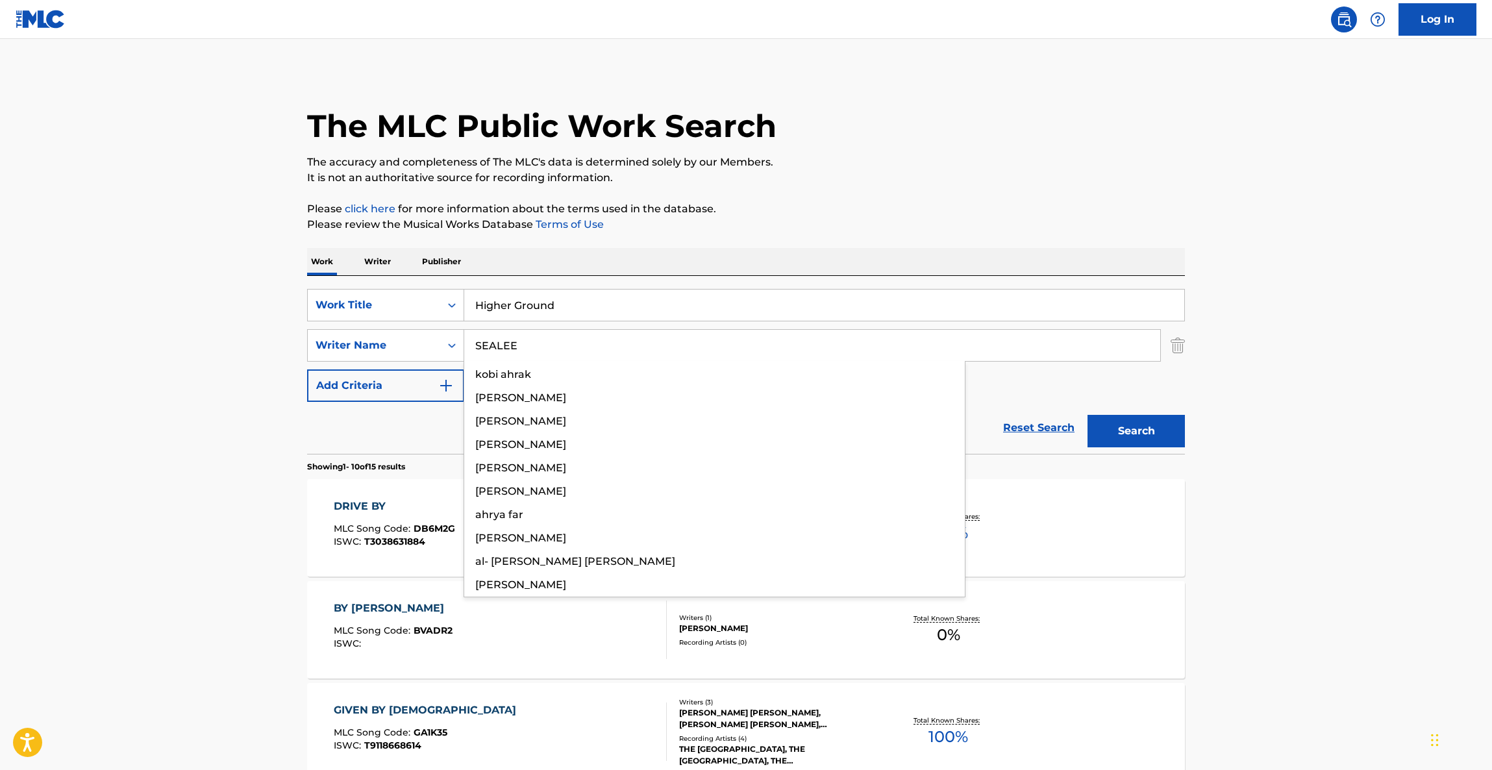
type input "SEALEE"
click at [1116, 431] on button "Search" at bounding box center [1135, 431] width 97 height 32
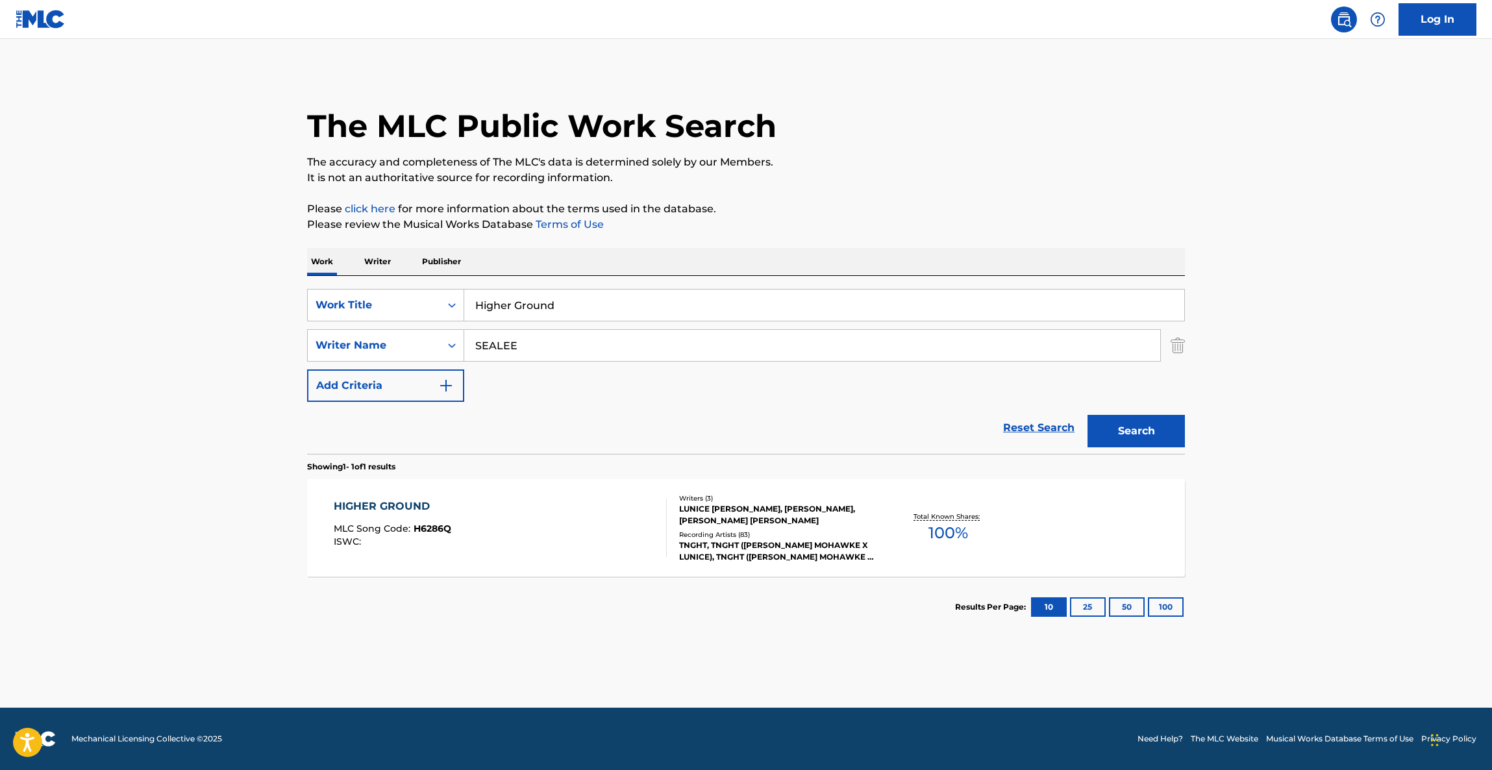
click at [339, 505] on div "HIGHER GROUND" at bounding box center [392, 507] width 117 height 16
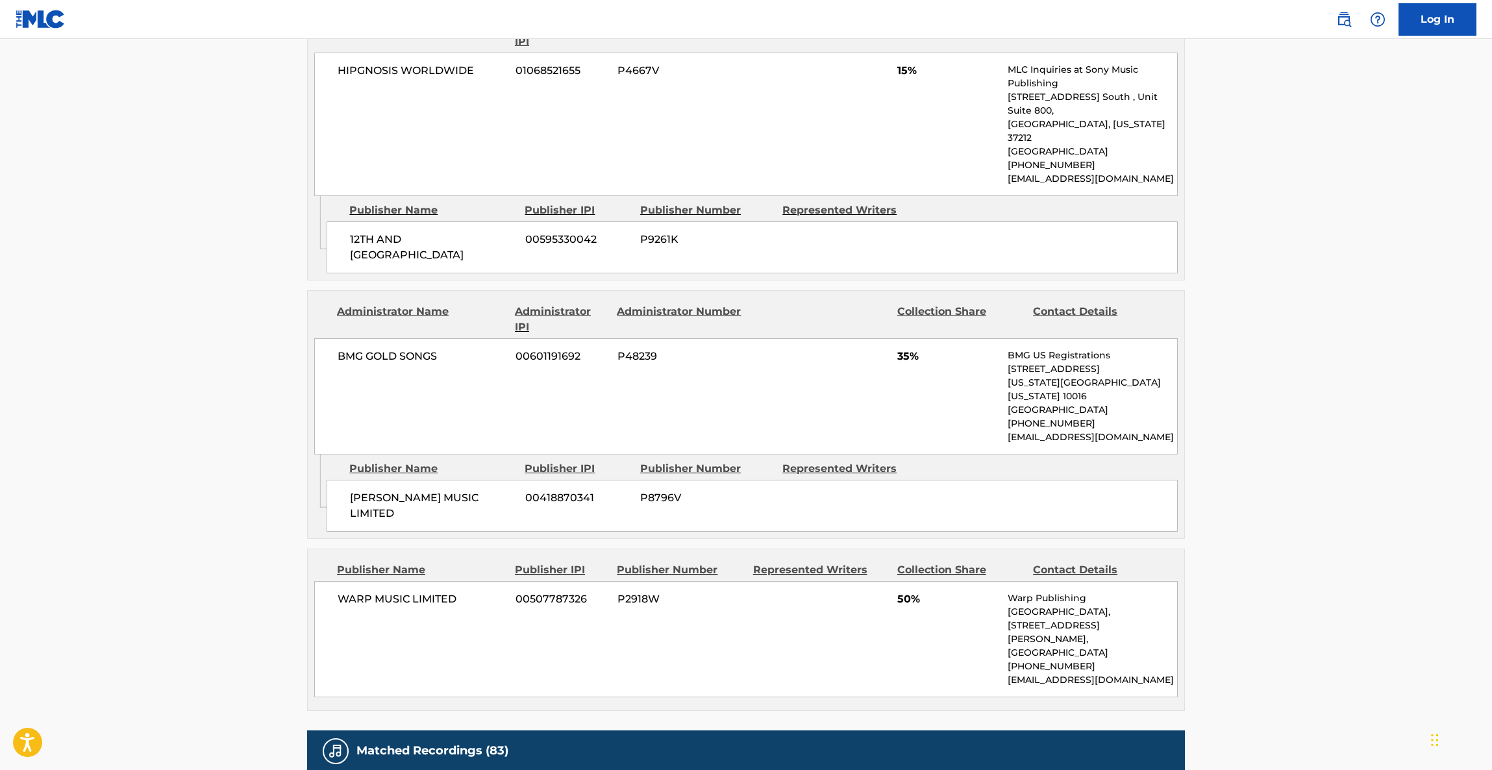
scroll to position [682, 0]
click at [739, 548] on div "Publisher Name Publisher IPI Publisher Number Represented Writers Collection Sh…" at bounding box center [746, 628] width 876 height 161
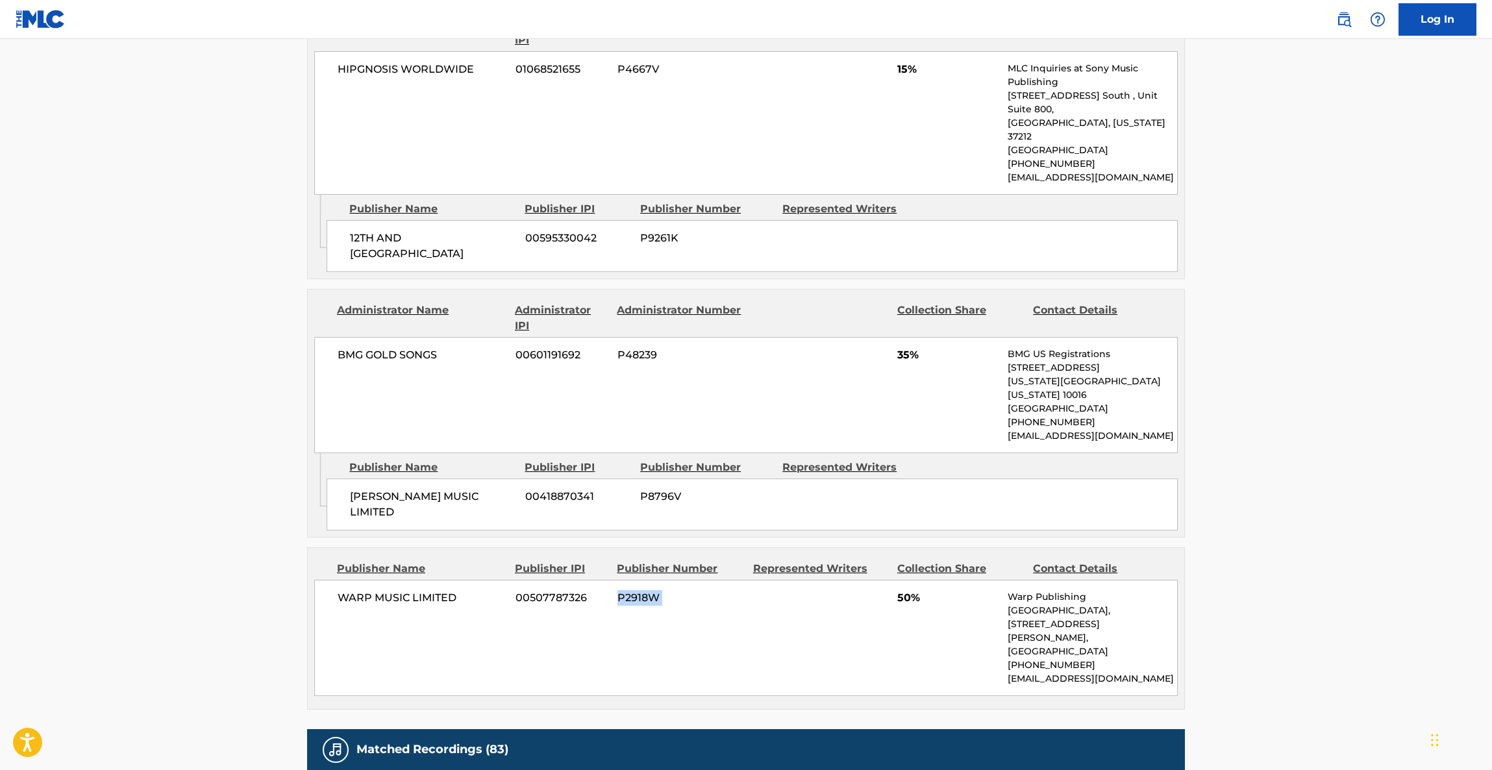
click at [738, 580] on div "WARP MUSIC LIMITED 00507787326 P2918W 50% Warp Publishing [GEOGRAPHIC_DATA], [S…" at bounding box center [745, 638] width 863 height 116
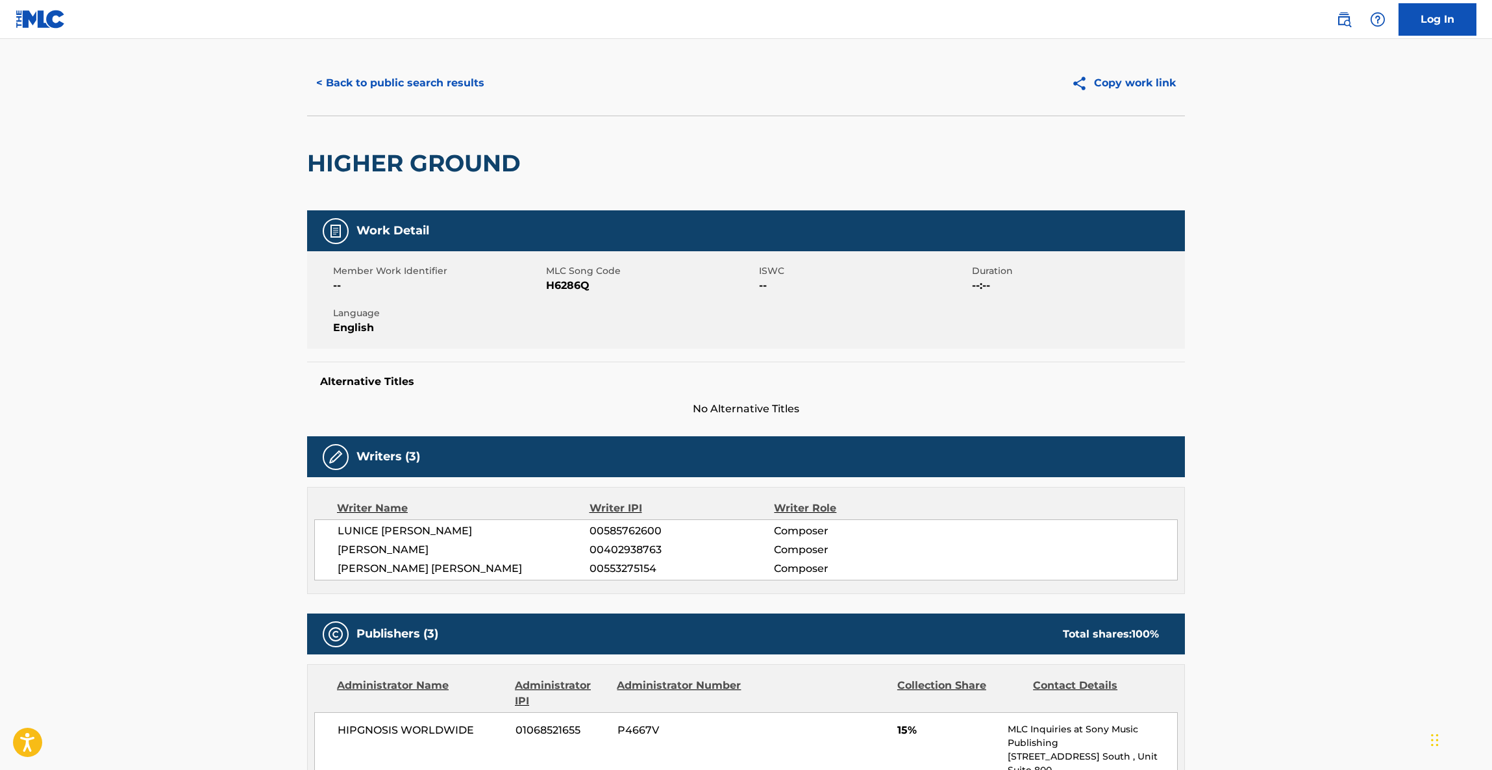
scroll to position [0, 0]
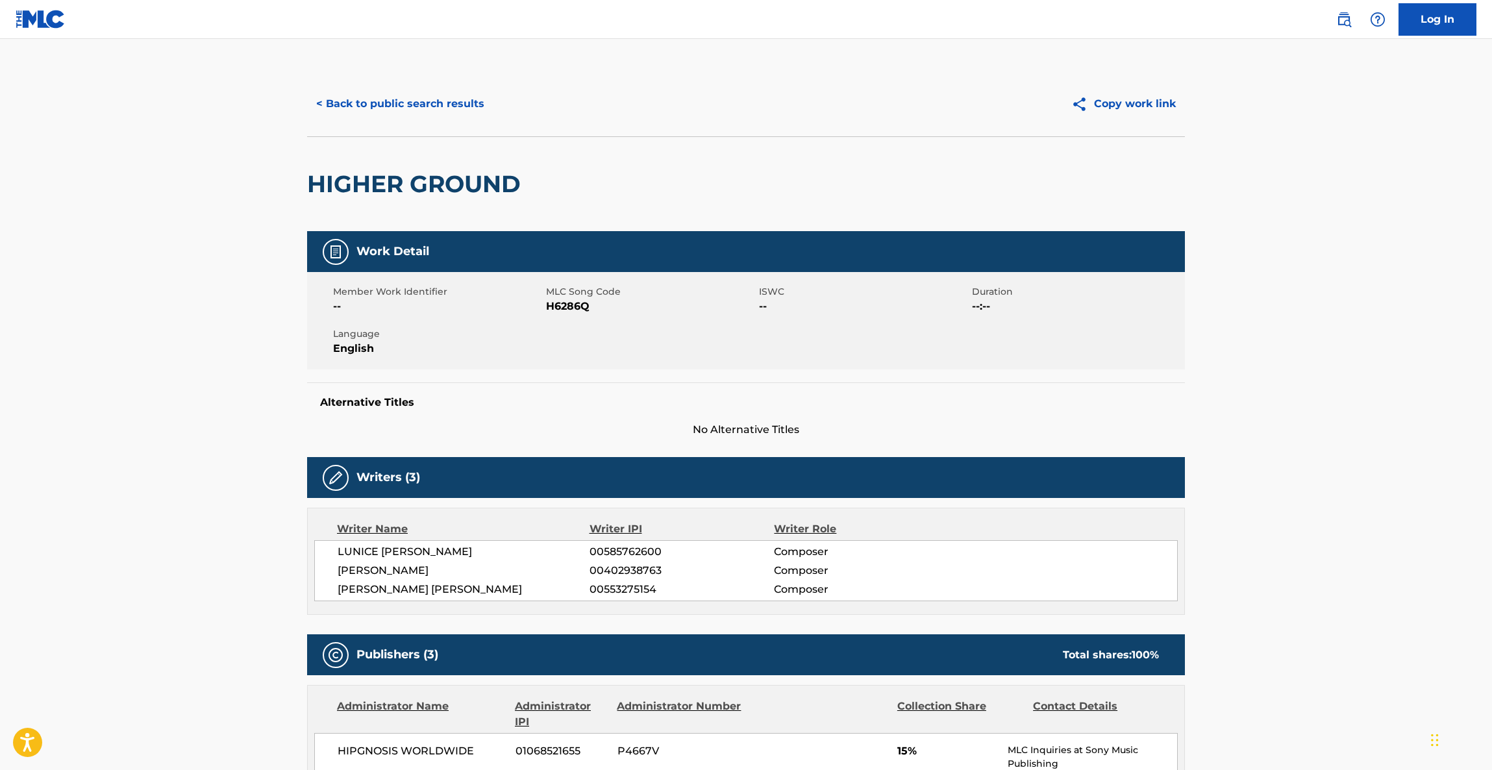
click at [415, 113] on button "< Back to public search results" at bounding box center [400, 104] width 186 height 32
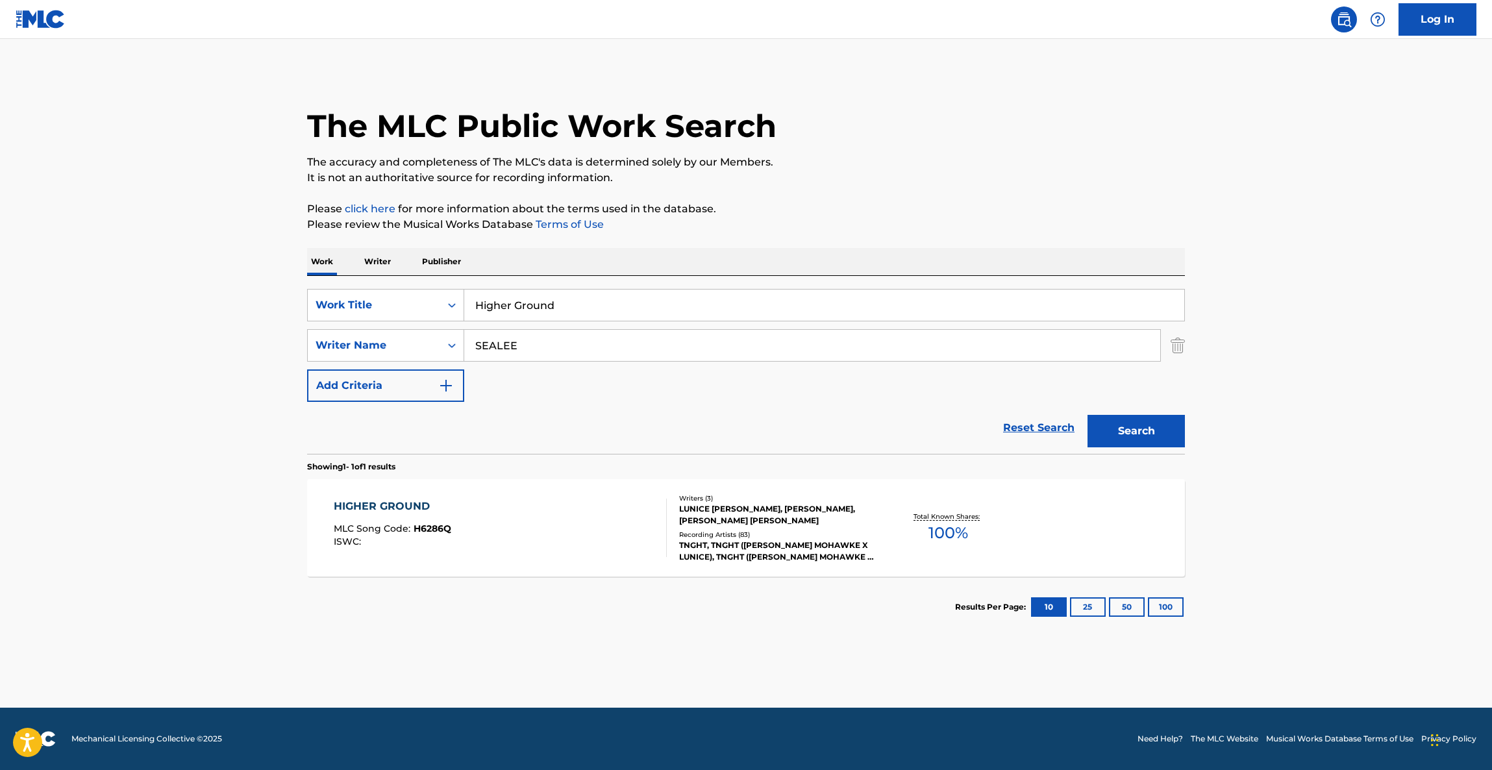
click at [282, 291] on main "The MLC Public Work Search The accuracy and completeness of The MLC's data is d…" at bounding box center [746, 373] width 1492 height 669
paste input "Shanghaie"
type input "Shanghaied"
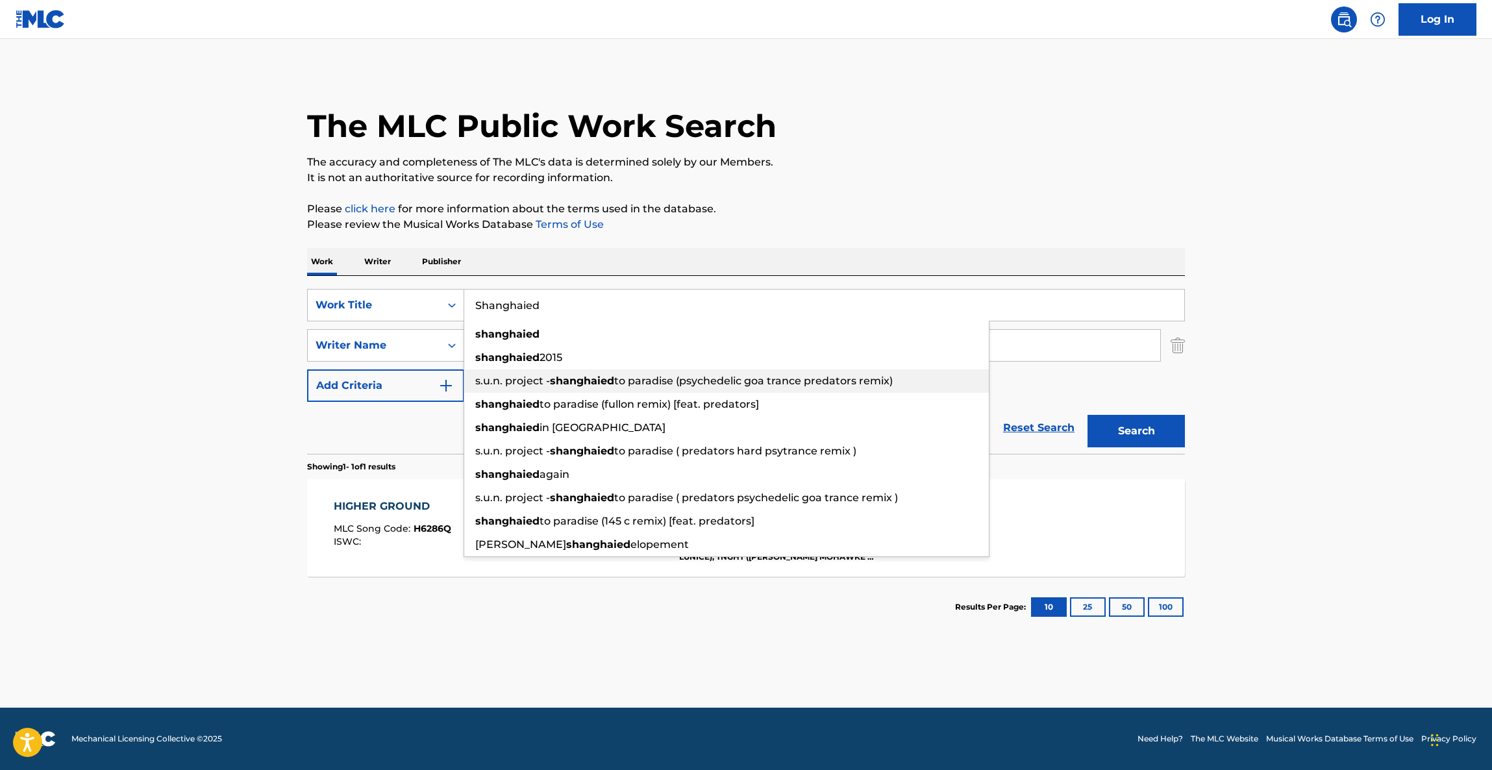
click at [201, 349] on main "The MLC Public Work Search The accuracy and completeness of The MLC's data is d…" at bounding box center [746, 373] width 1492 height 669
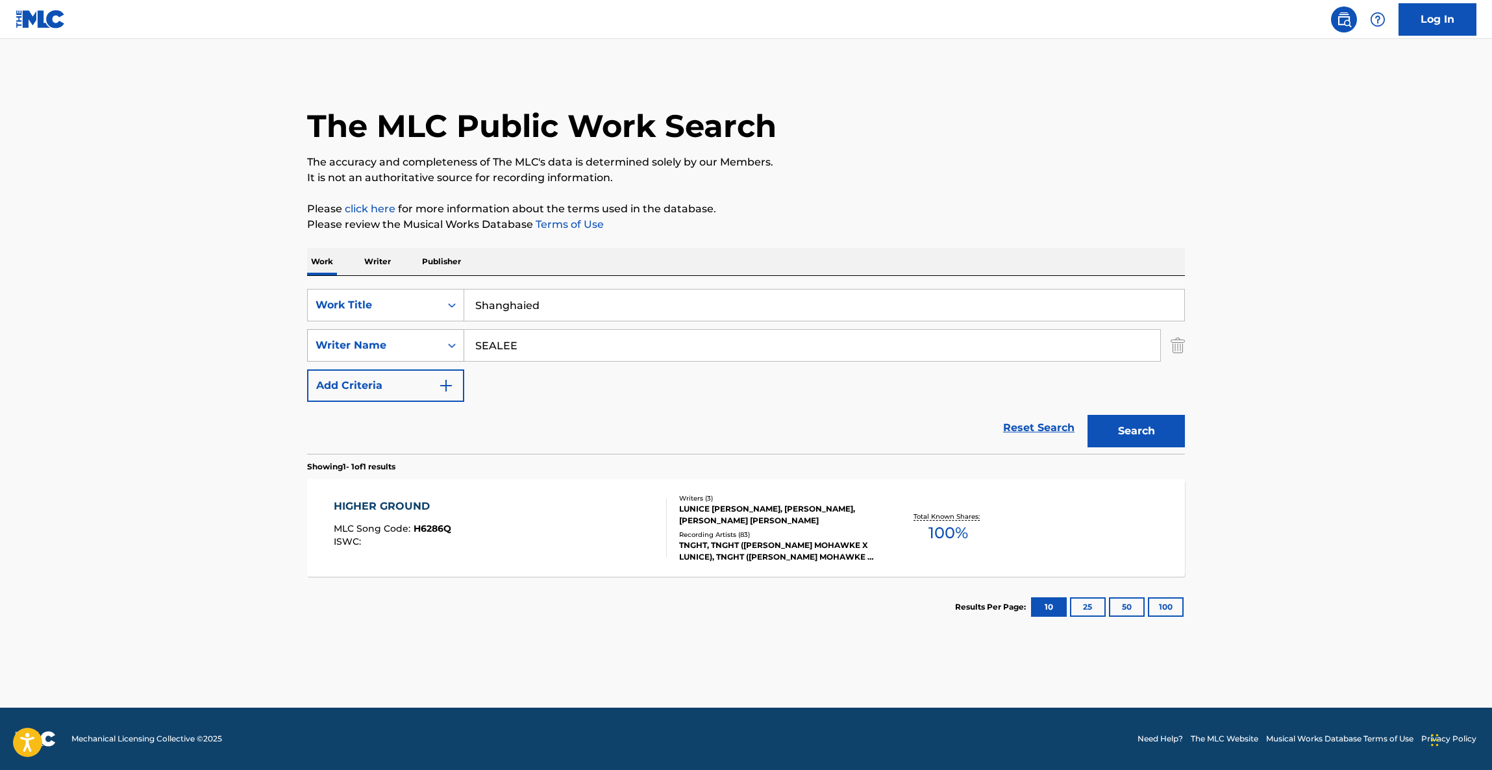
drag, startPoint x: 539, startPoint y: 353, endPoint x: 340, endPoint y: 341, distance: 199.0
click at [340, 341] on div "SearchWithCriteria1aff5fb2-a4f4-49eb-910c-4275cdef155a Writer Name [PERSON_NAME]" at bounding box center [746, 345] width 878 height 32
paste input "[PERSON_NAME]"
type input "[PERSON_NAME]"
click at [1159, 417] on button "Search" at bounding box center [1135, 431] width 97 height 32
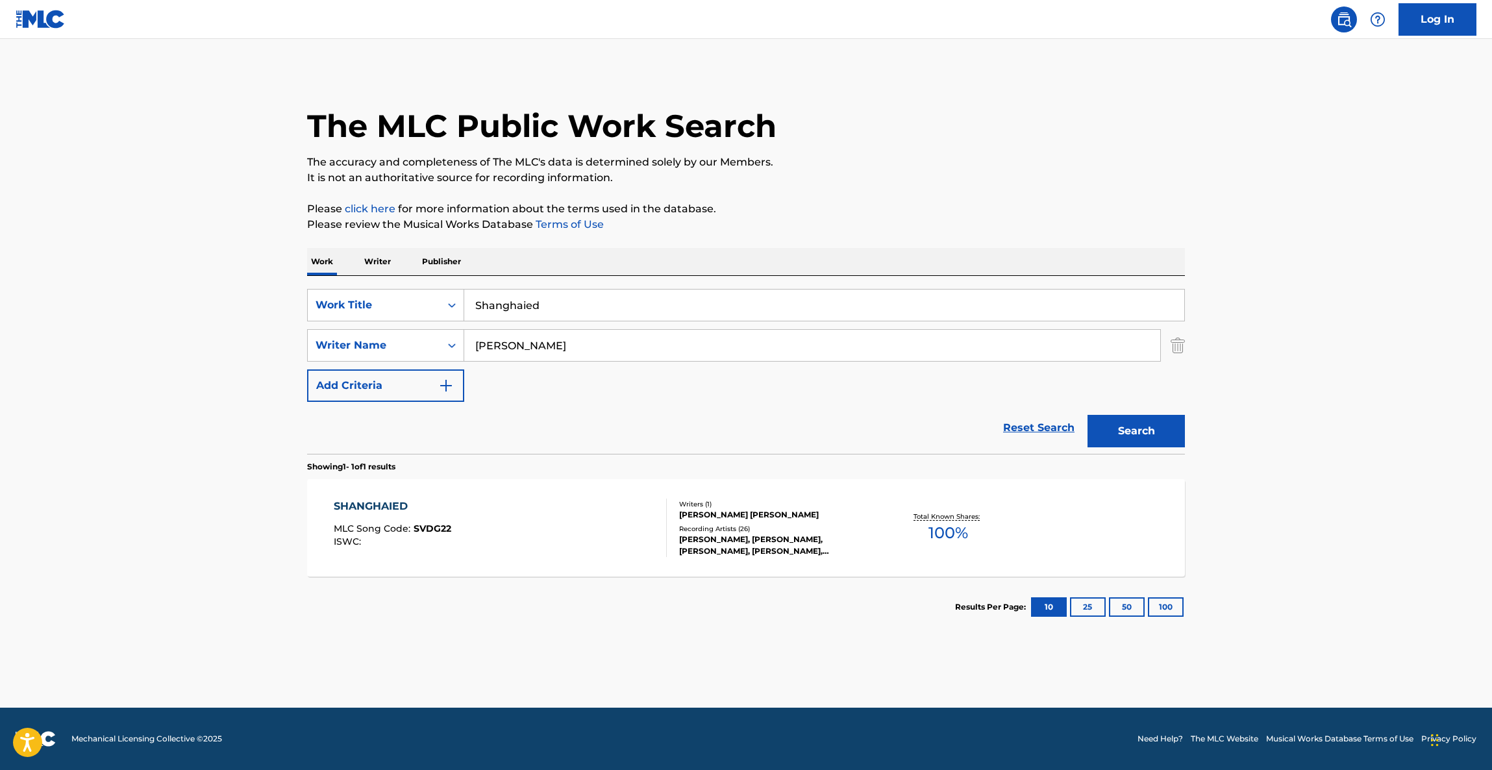
click at [375, 502] on div "SHANGHAIED" at bounding box center [392, 507] width 117 height 16
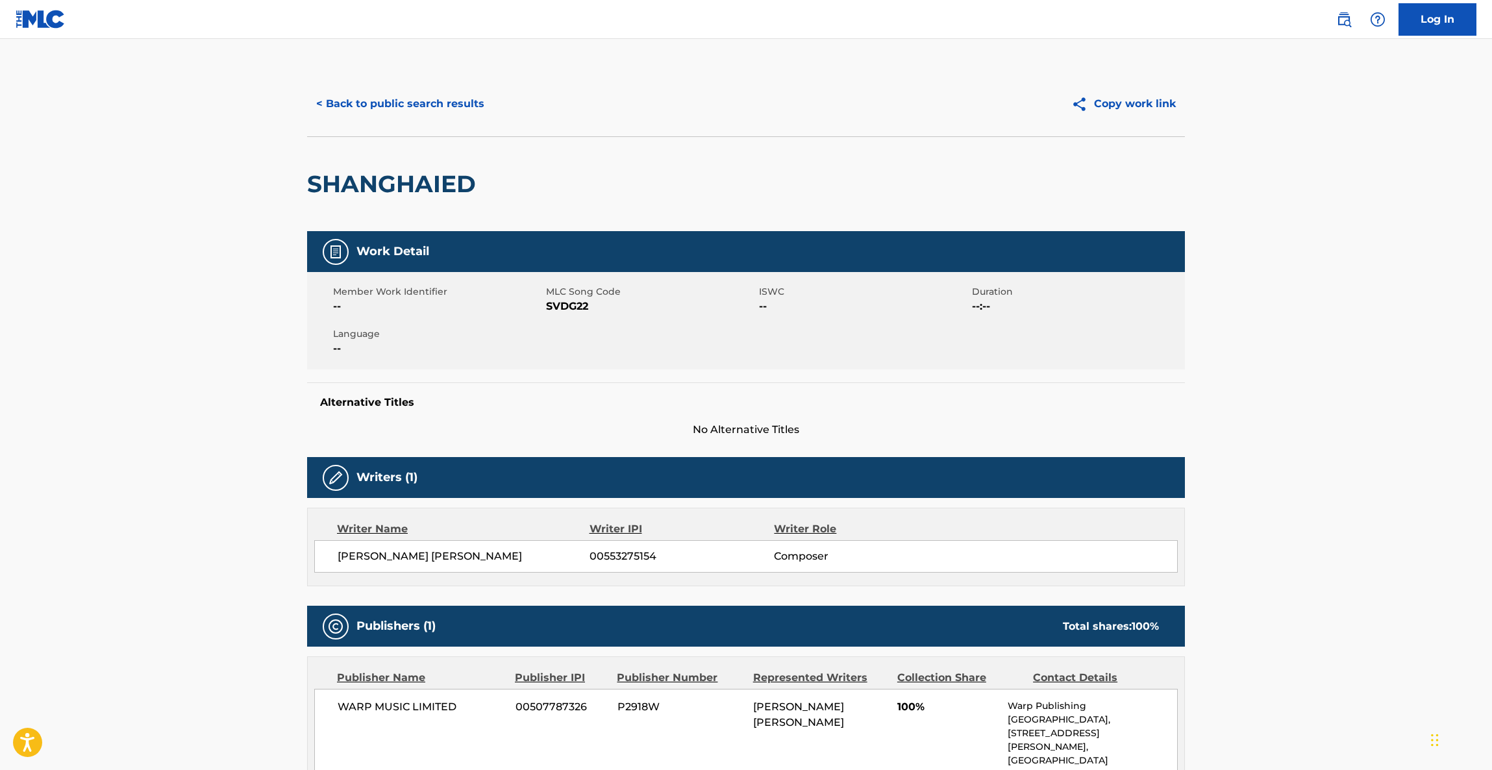
click at [391, 88] on button "< Back to public search results" at bounding box center [400, 104] width 186 height 32
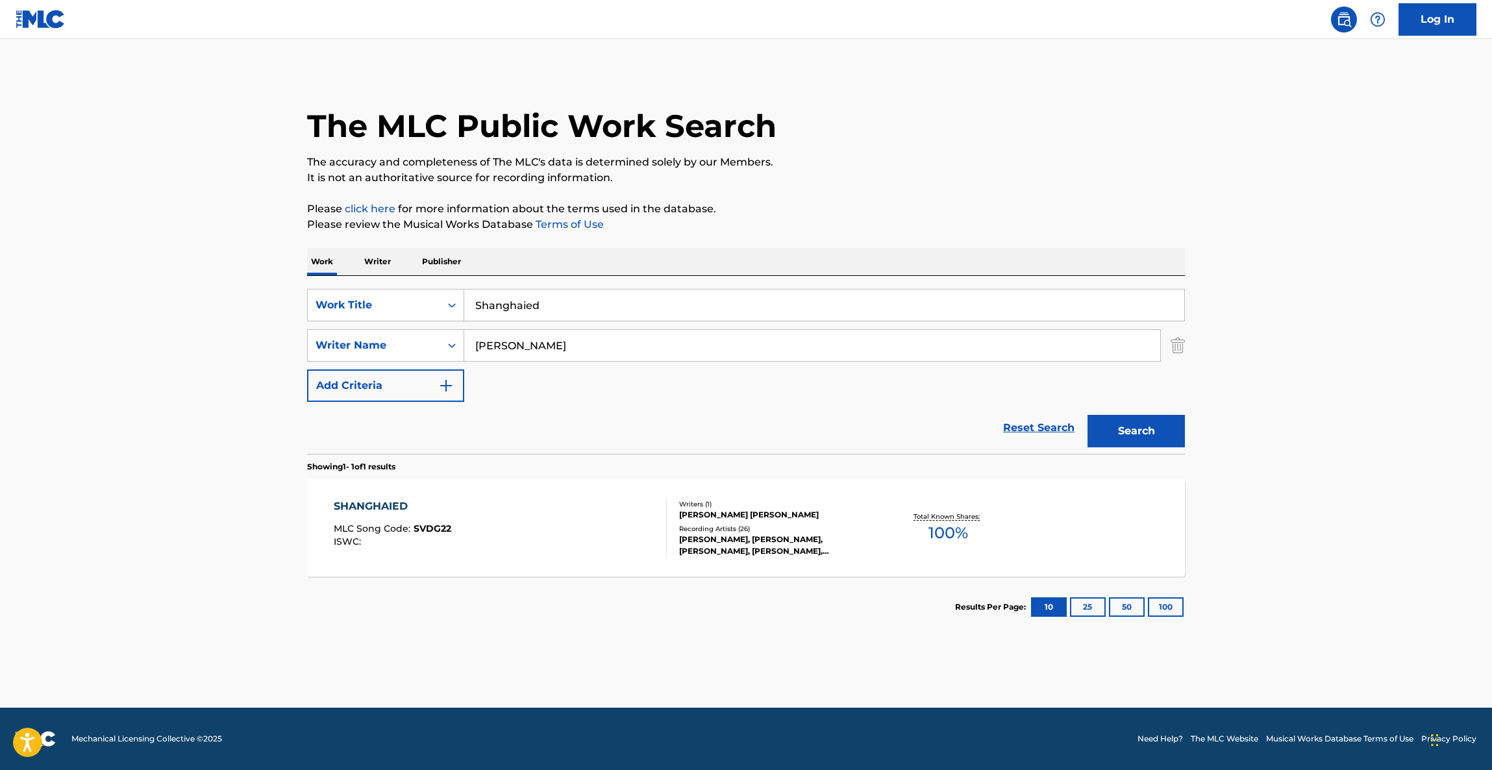
drag, startPoint x: 561, startPoint y: 286, endPoint x: 342, endPoint y: 278, distance: 219.5
click at [338, 278] on div "SearchWithCriteriac566125a-4f84-455d-8a73-0def64b5c387 Work Title Shanghaied Se…" at bounding box center [746, 365] width 878 height 178
drag, startPoint x: 536, startPoint y: 306, endPoint x: 543, endPoint y: 334, distance: 28.2
click at [454, 304] on div "SearchWithCriteriac566125a-4f84-455d-8a73-0def64b5c387 Work Title Shanghaied" at bounding box center [746, 305] width 878 height 32
paste input "ex"
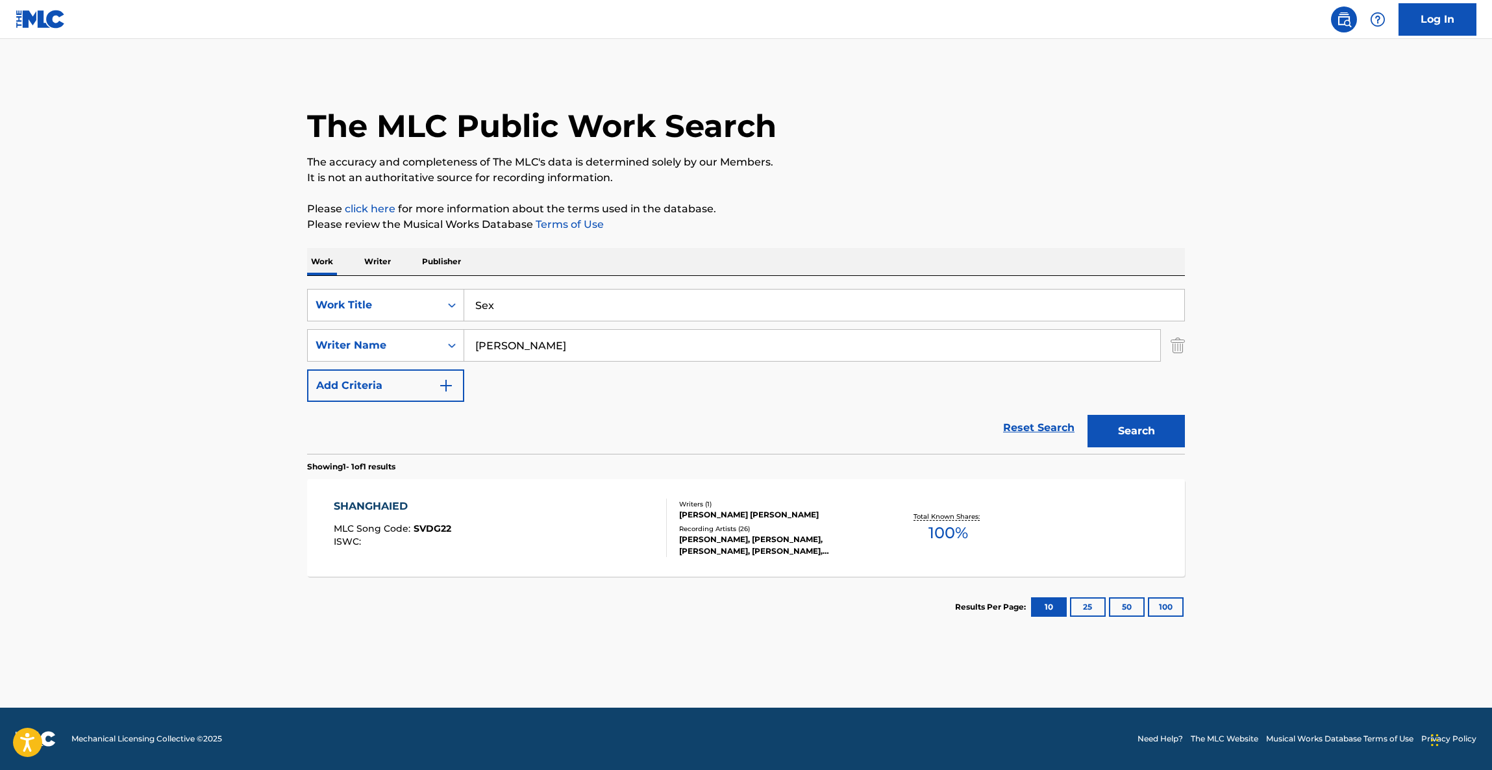
type input "Sex"
click at [1144, 438] on button "Search" at bounding box center [1135, 431] width 97 height 32
click at [338, 499] on div "SEX" at bounding box center [391, 507] width 114 height 16
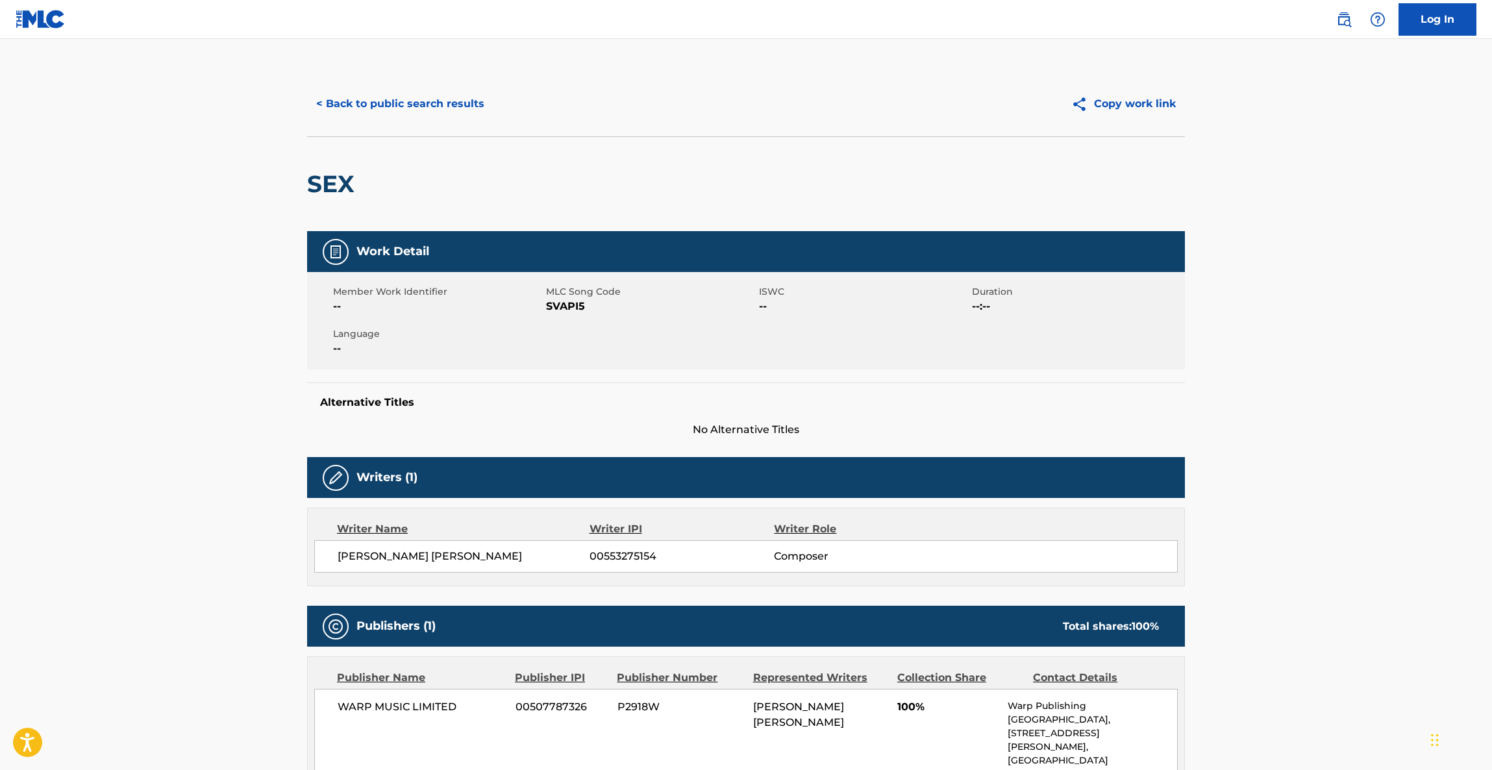
click at [384, 99] on button "< Back to public search results" at bounding box center [400, 104] width 186 height 32
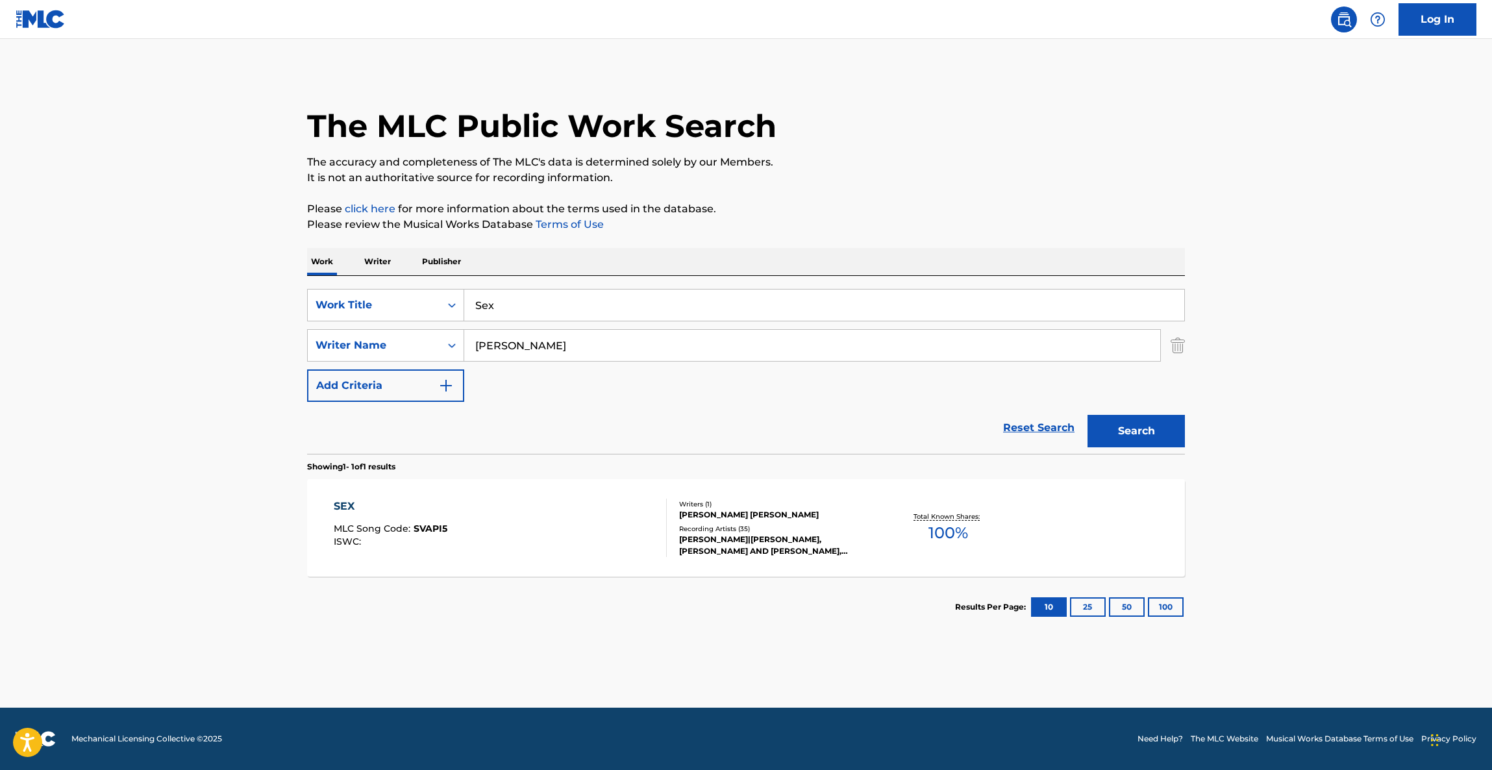
drag, startPoint x: 295, startPoint y: 275, endPoint x: 487, endPoint y: 284, distance: 193.0
click at [286, 271] on main "The MLC Public Work Search The accuracy and completeness of The MLC's data is d…" at bounding box center [746, 373] width 1492 height 669
paste input "TRESS WAVES"
type input "STRESS WAVES"
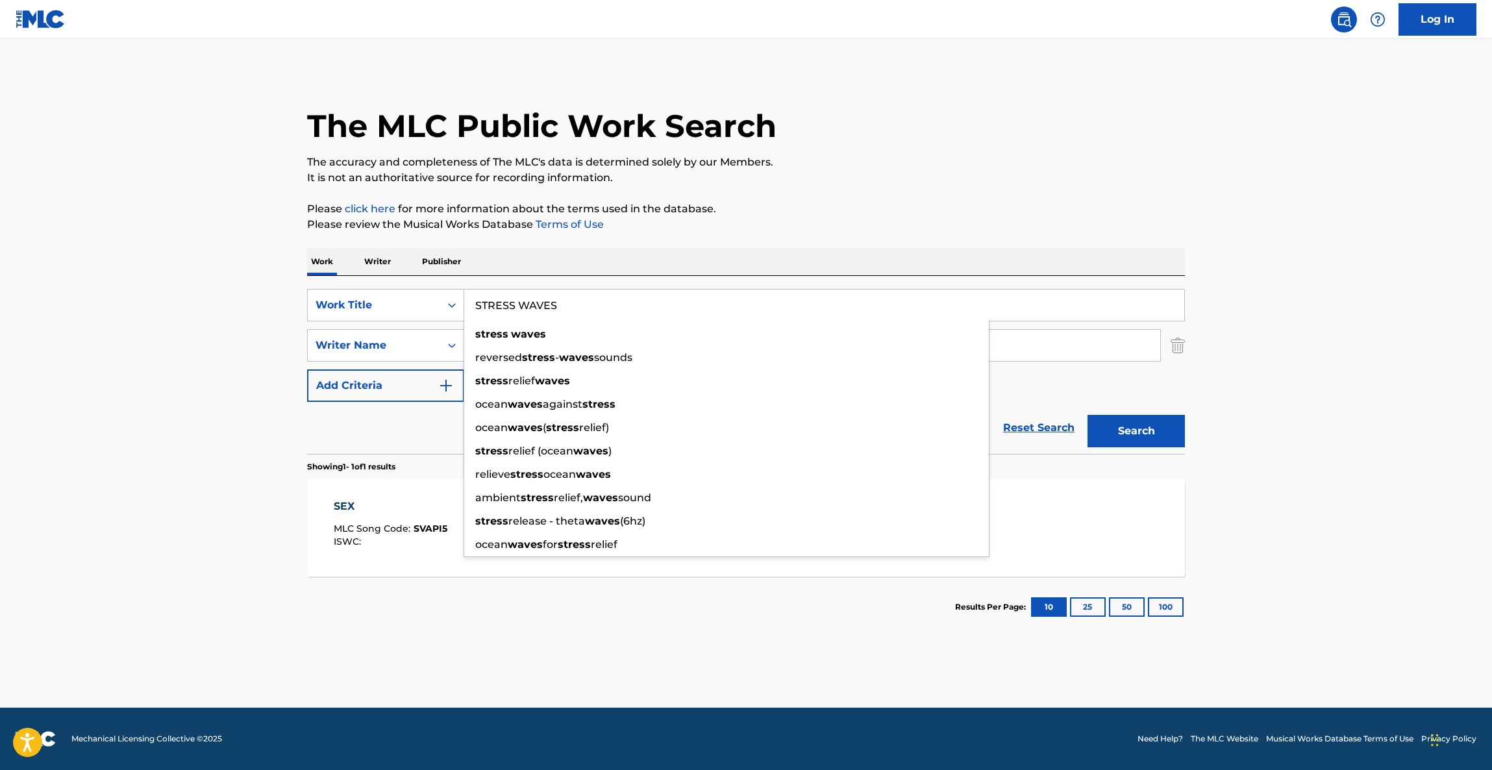
click at [145, 375] on main "The MLC Public Work Search The accuracy and completeness of The MLC's data is d…" at bounding box center [746, 373] width 1492 height 669
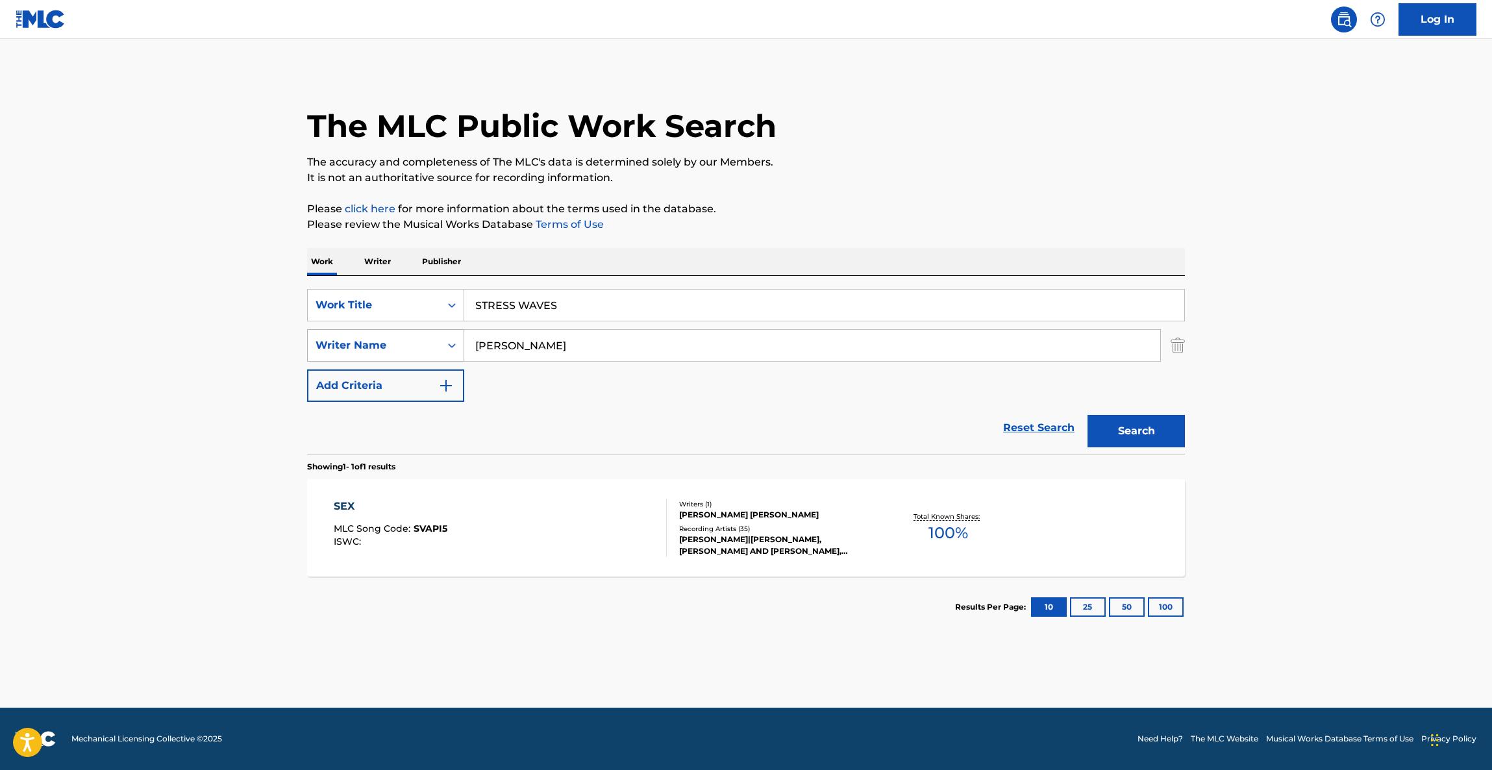
drag, startPoint x: 537, startPoint y: 347, endPoint x: 391, endPoint y: 329, distance: 147.1
click at [357, 329] on div "SearchWithCriteria1aff5fb2-a4f4-49eb-910c-4275cdef155a Writer Name [PERSON_NAME]" at bounding box center [746, 345] width 878 height 32
paste input "[PERSON_NAME]"
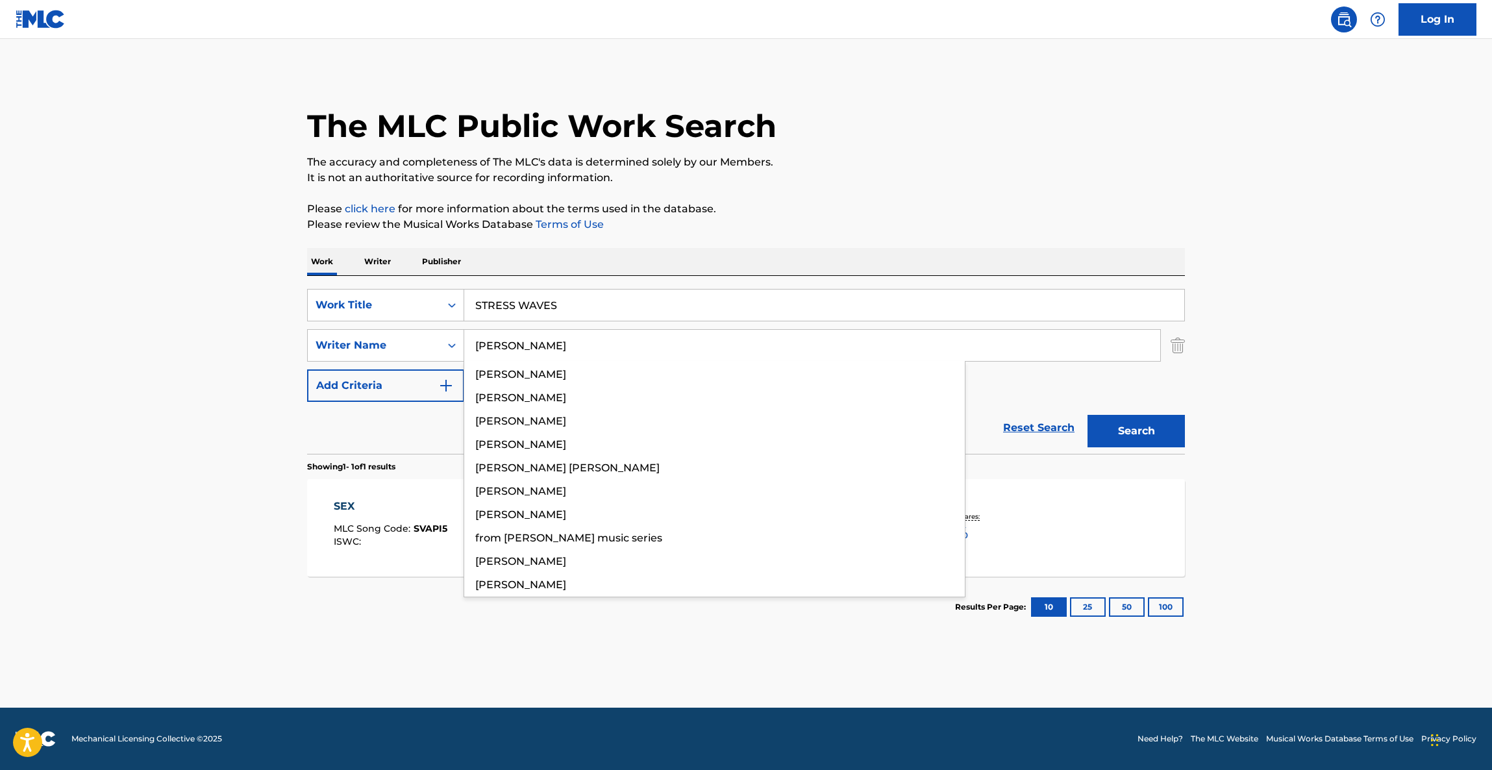
type input "[PERSON_NAME]"
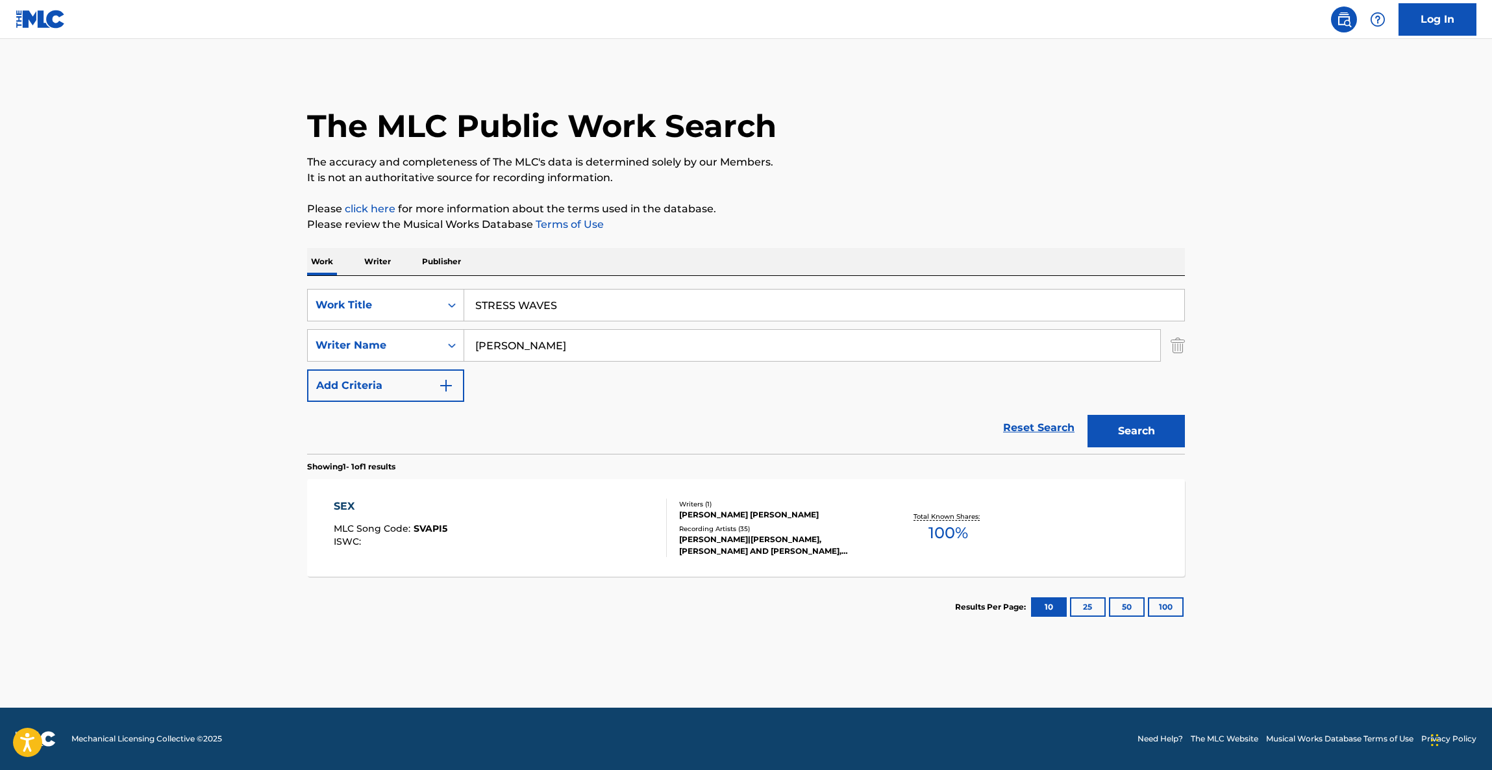
click at [1109, 428] on button "Search" at bounding box center [1135, 431] width 97 height 32
click at [1109, 428] on div "Search" at bounding box center [1133, 428] width 104 height 52
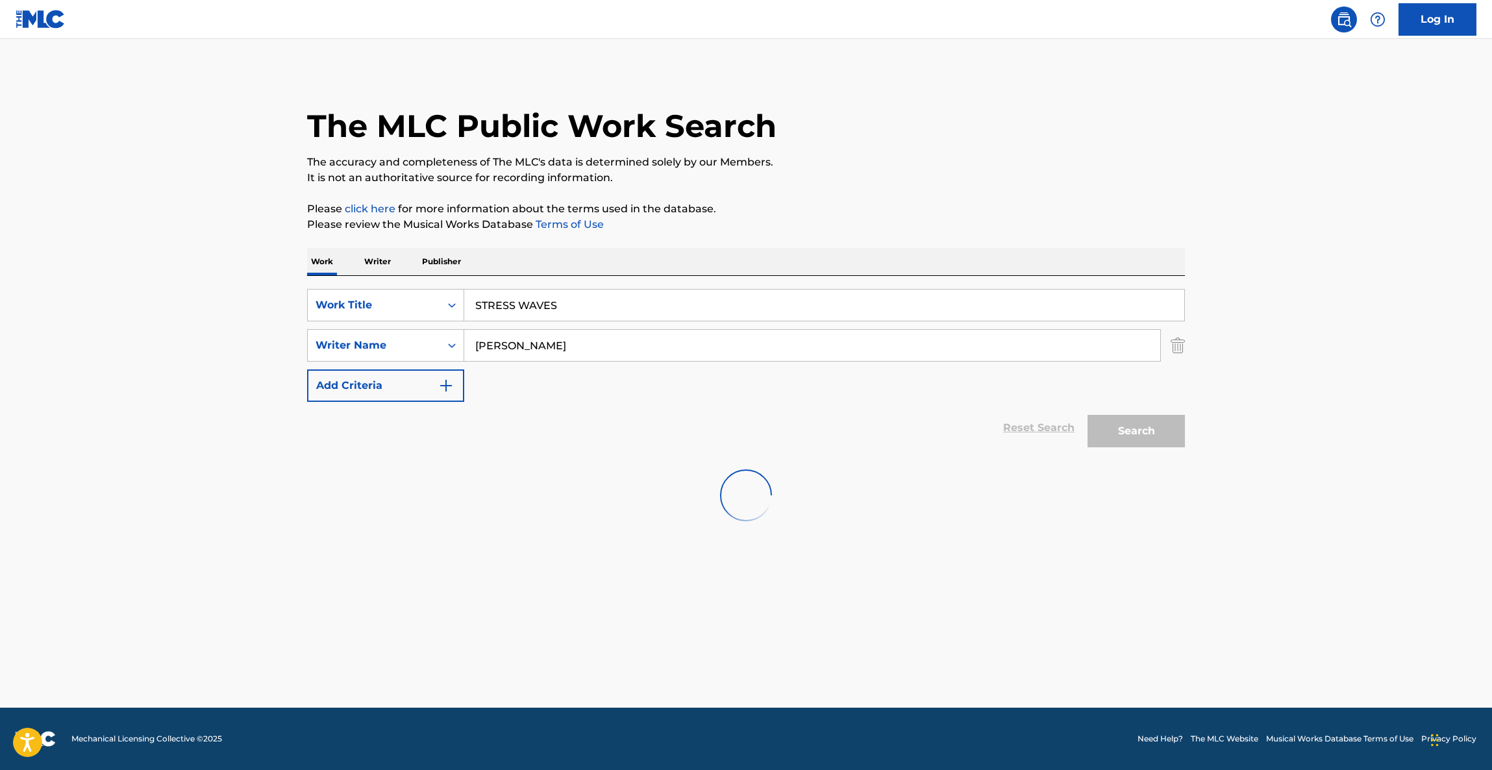
click at [1127, 170] on p "It is not an authoritative source for recording information." at bounding box center [746, 178] width 878 height 16
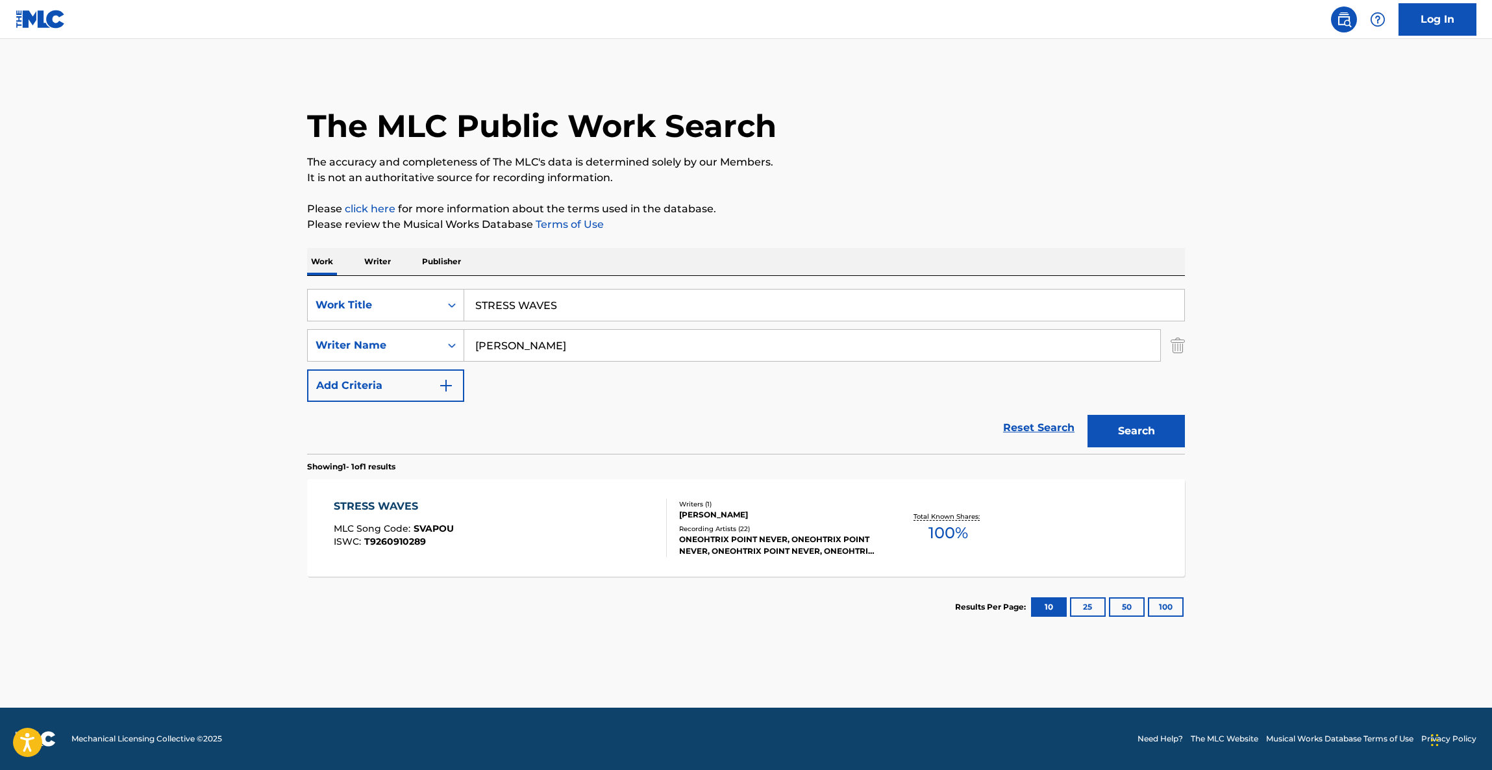
click at [404, 502] on div "STRESS WAVES" at bounding box center [394, 507] width 120 height 16
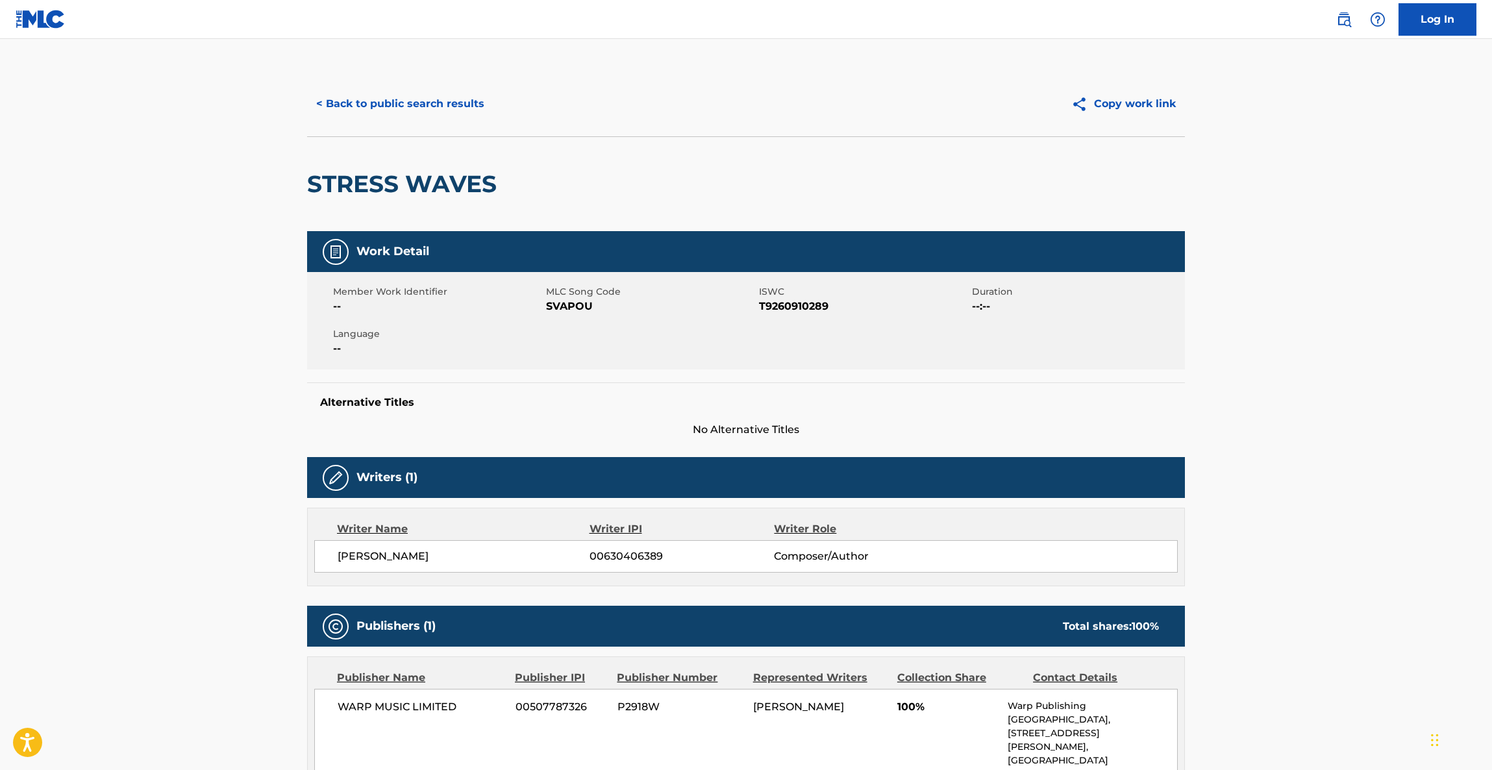
click at [413, 116] on button "< Back to public search results" at bounding box center [400, 104] width 186 height 32
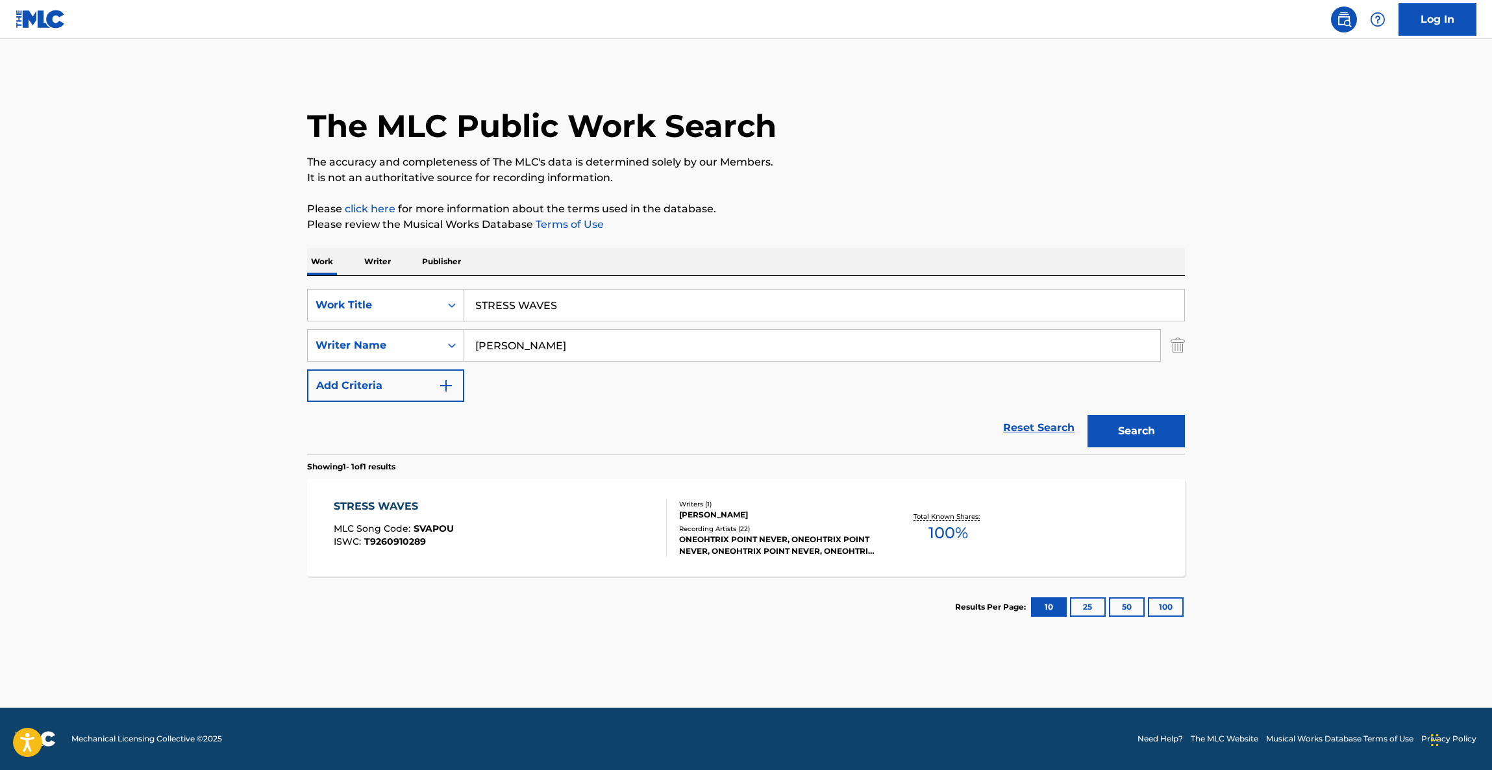
drag, startPoint x: 395, startPoint y: 280, endPoint x: 333, endPoint y: 267, distance: 62.9
click at [310, 264] on div "Work Writer Publisher SearchWithCriteriac566125a-4f84-455d-8a73-0def64b5c387 Wo…" at bounding box center [746, 442] width 878 height 389
paste input "Tin Ihlan"
drag, startPoint x: 528, startPoint y: 342, endPoint x: 373, endPoint y: 327, distance: 155.2
click at [373, 328] on div "SearchWithCriteriac566125a-4f84-455d-8a73-0def64b5c387 Work Title Tin Ihlan tin…" at bounding box center [746, 345] width 878 height 113
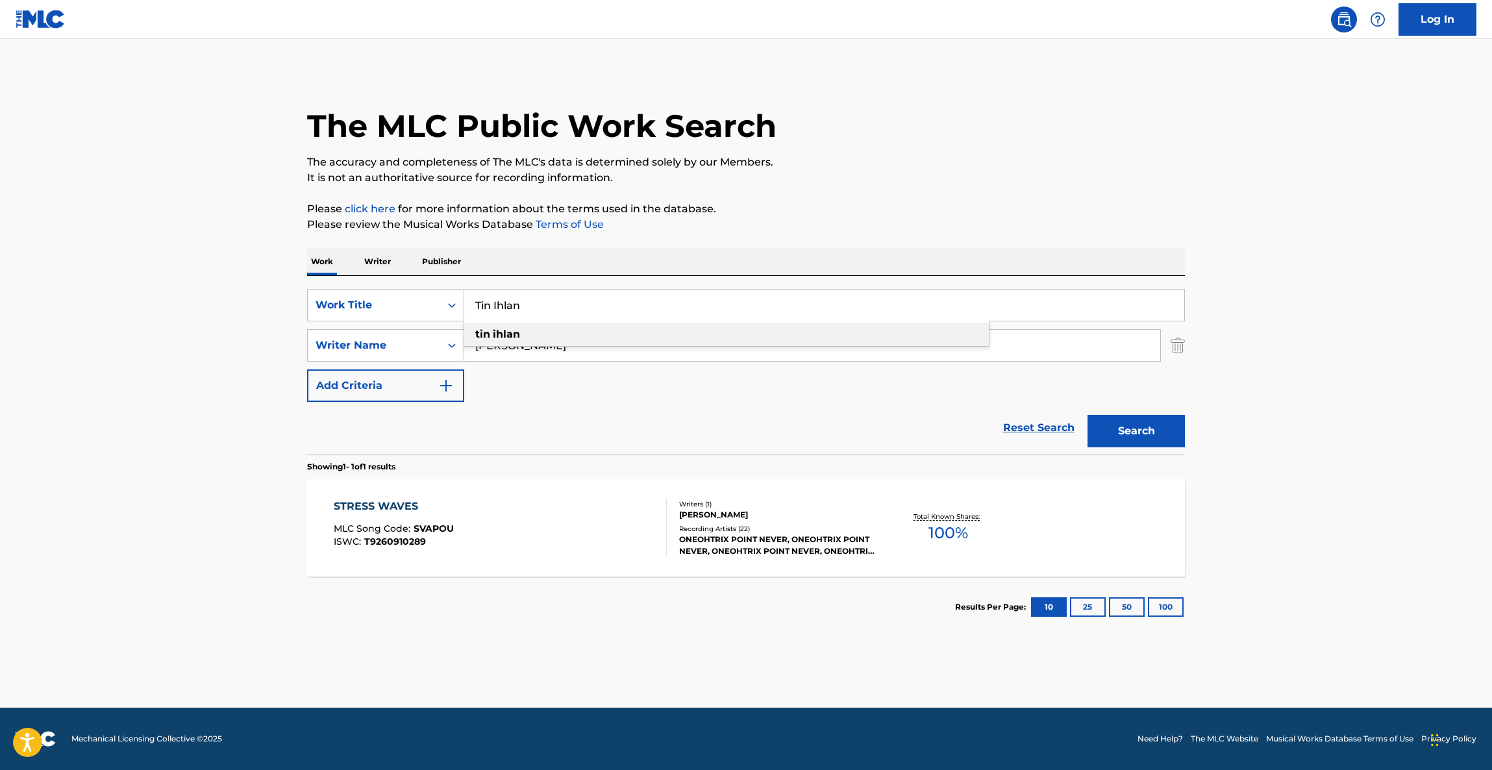
click at [513, 343] on div "tin ihlan" at bounding box center [726, 334] width 524 height 23
type input "tin ihlan"
drag, startPoint x: 539, startPoint y: 343, endPoint x: 395, endPoint y: 335, distance: 145.0
click at [402, 337] on div "SearchWithCriteria1aff5fb2-a4f4-49eb-910c-4275cdef155a Writer Name [PERSON_NAME]" at bounding box center [746, 345] width 878 height 32
paste input "Alhabib"
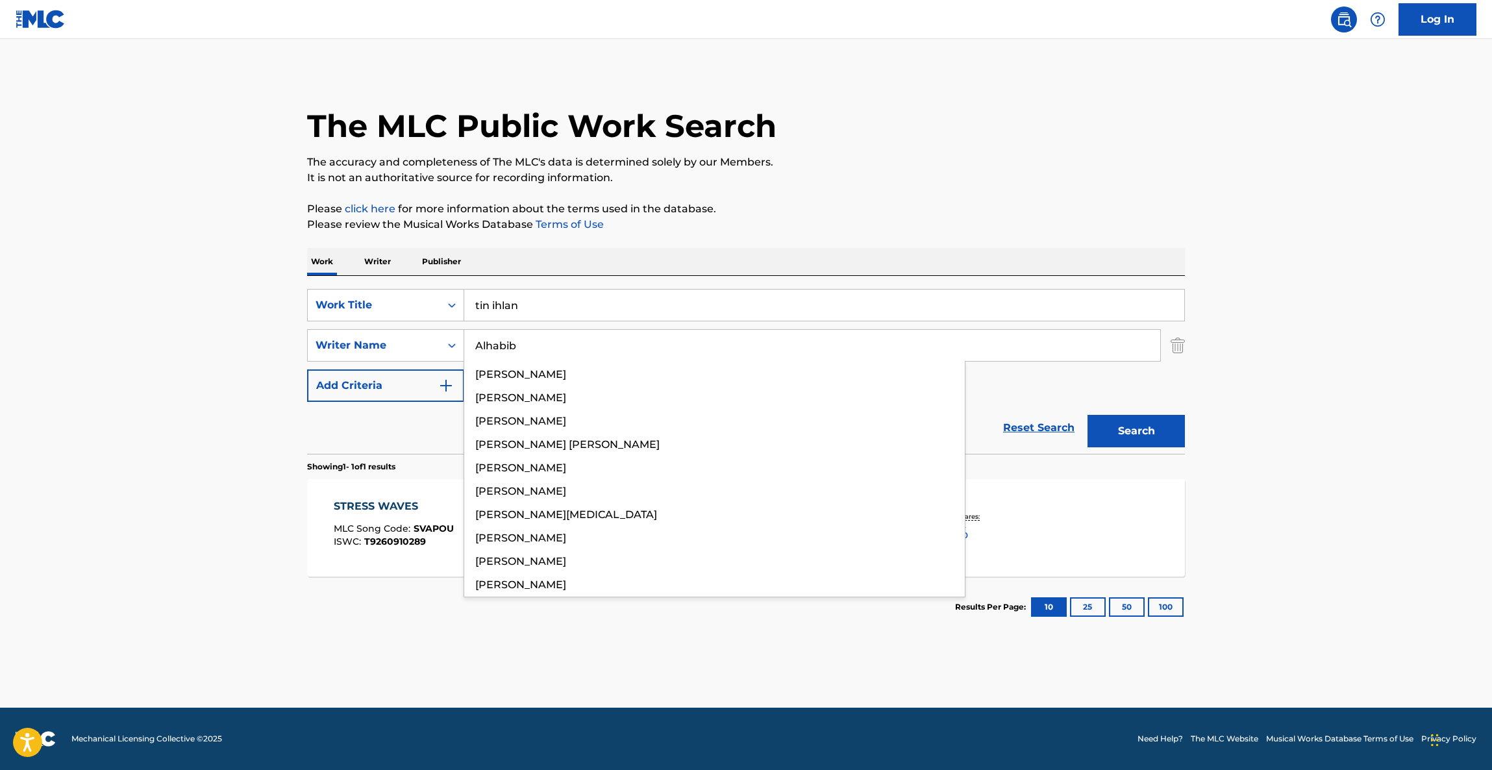
type input "Alhabib"
click at [1144, 434] on button "Search" at bounding box center [1135, 431] width 97 height 32
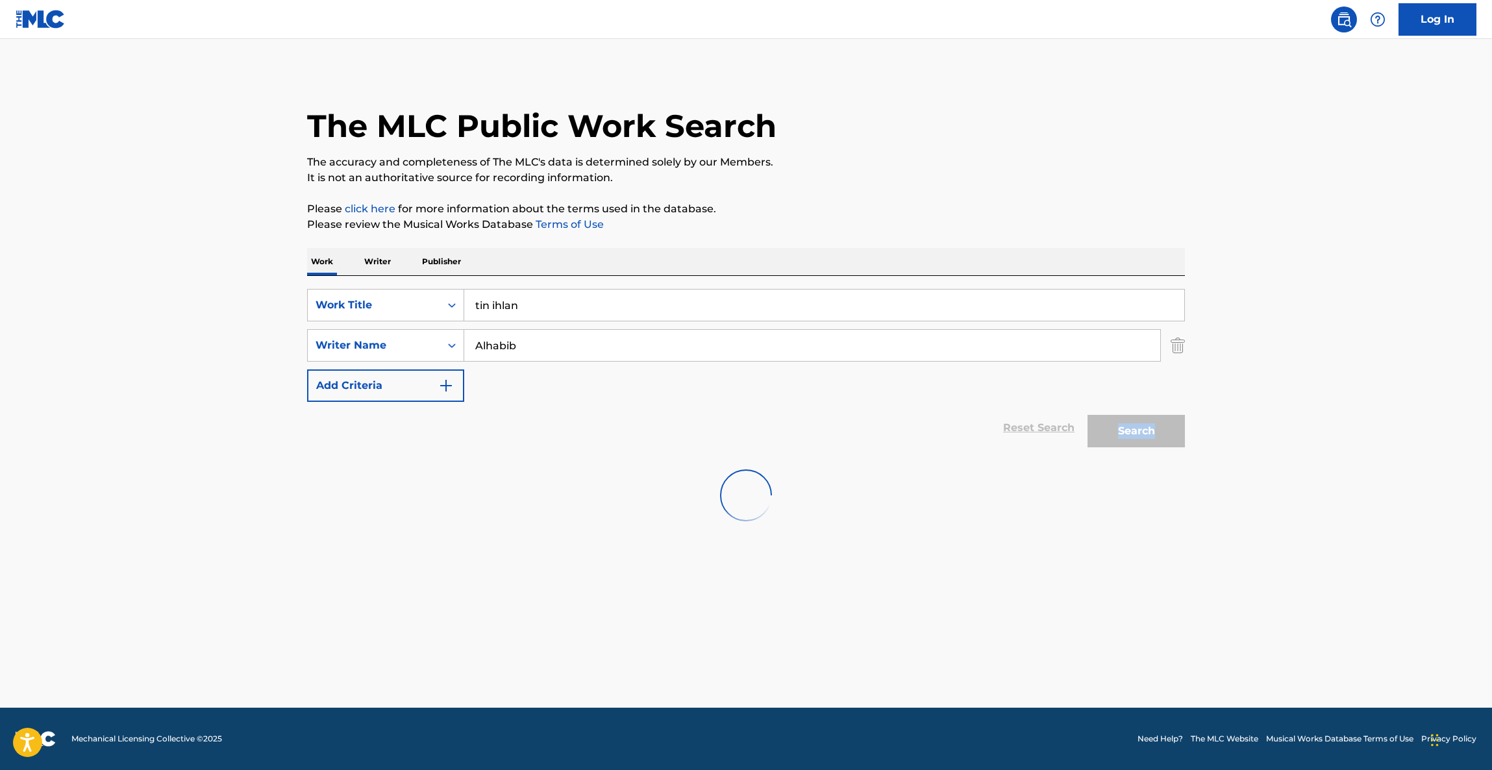
click at [1144, 434] on div "Search" at bounding box center [1133, 428] width 104 height 52
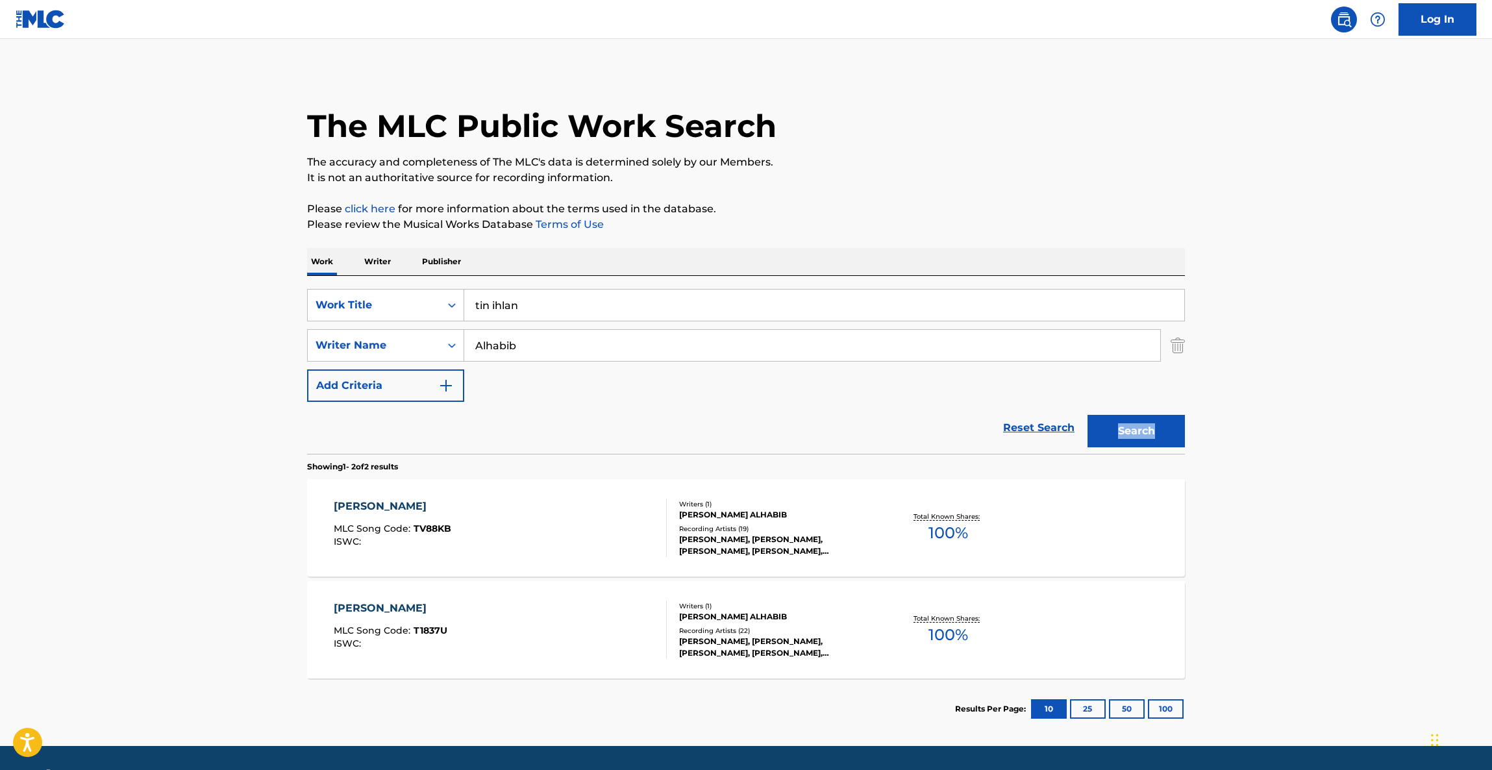
click at [367, 502] on div "[PERSON_NAME]" at bounding box center [392, 507] width 117 height 16
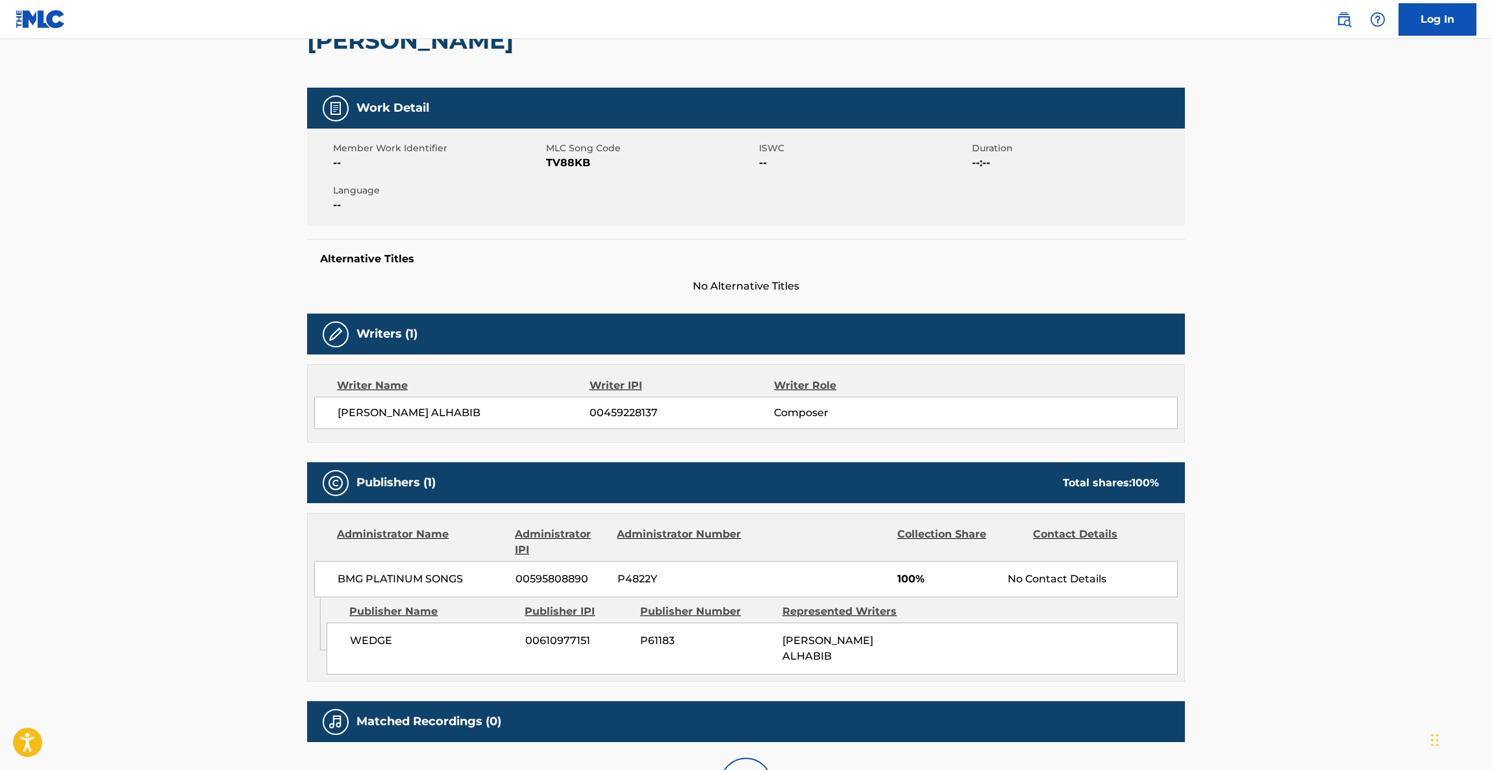
scroll to position [268, 0]
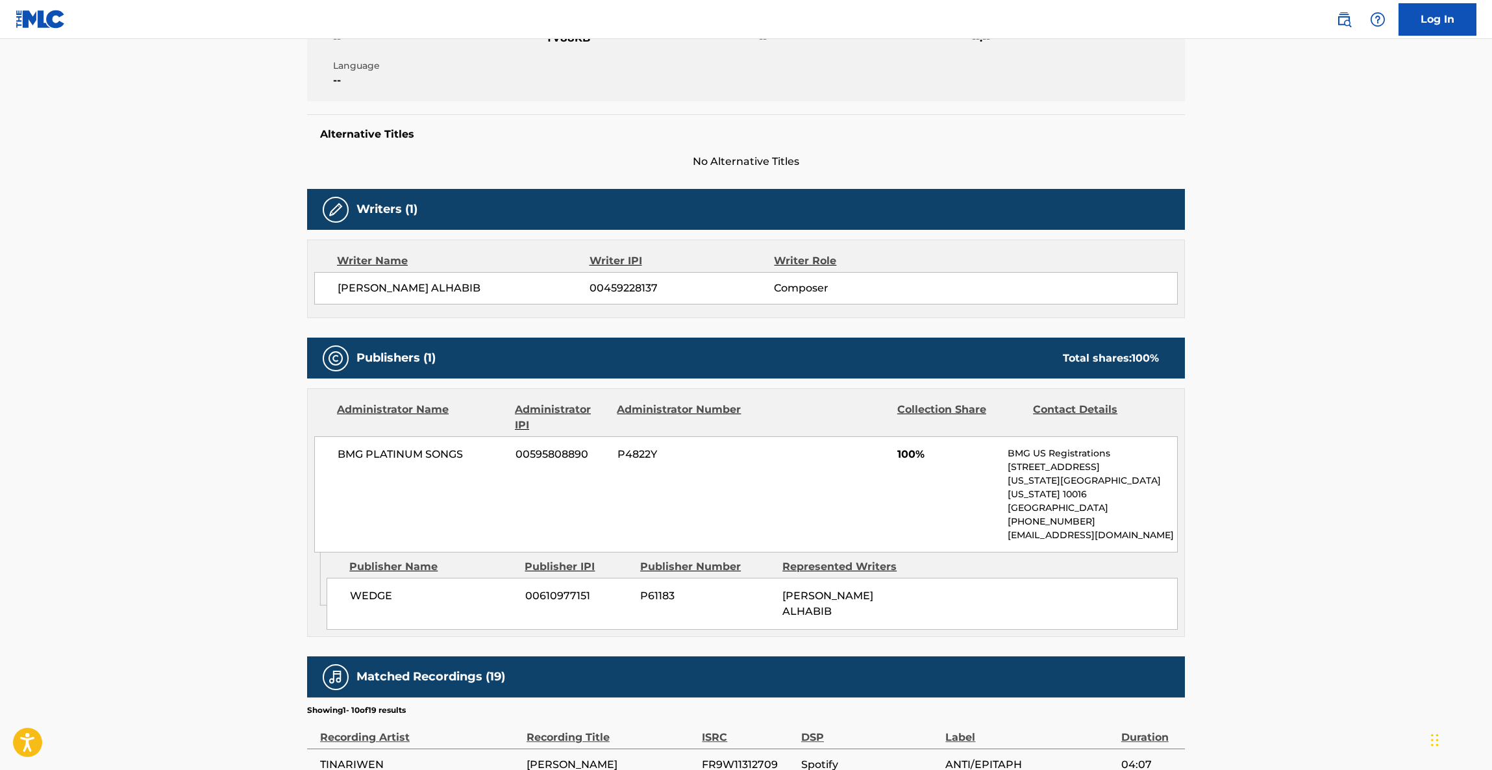
click at [761, 494] on div "BMG PLATINUM SONGS 00595808890 P4822Y 100% BMG US Registrations [STREET_ADDRESS…" at bounding box center [745, 494] width 863 height 116
